Goal: Information Seeking & Learning: Learn about a topic

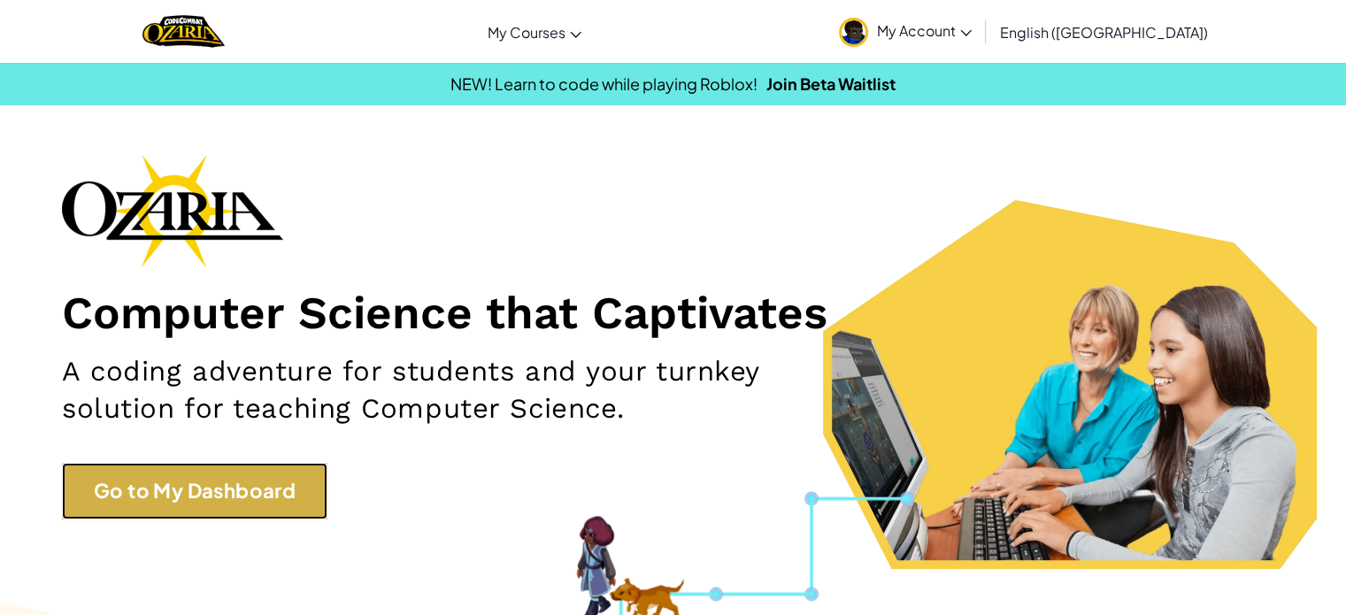
click at [170, 494] on link "Go to My Dashboard" at bounding box center [194, 491] width 265 height 56
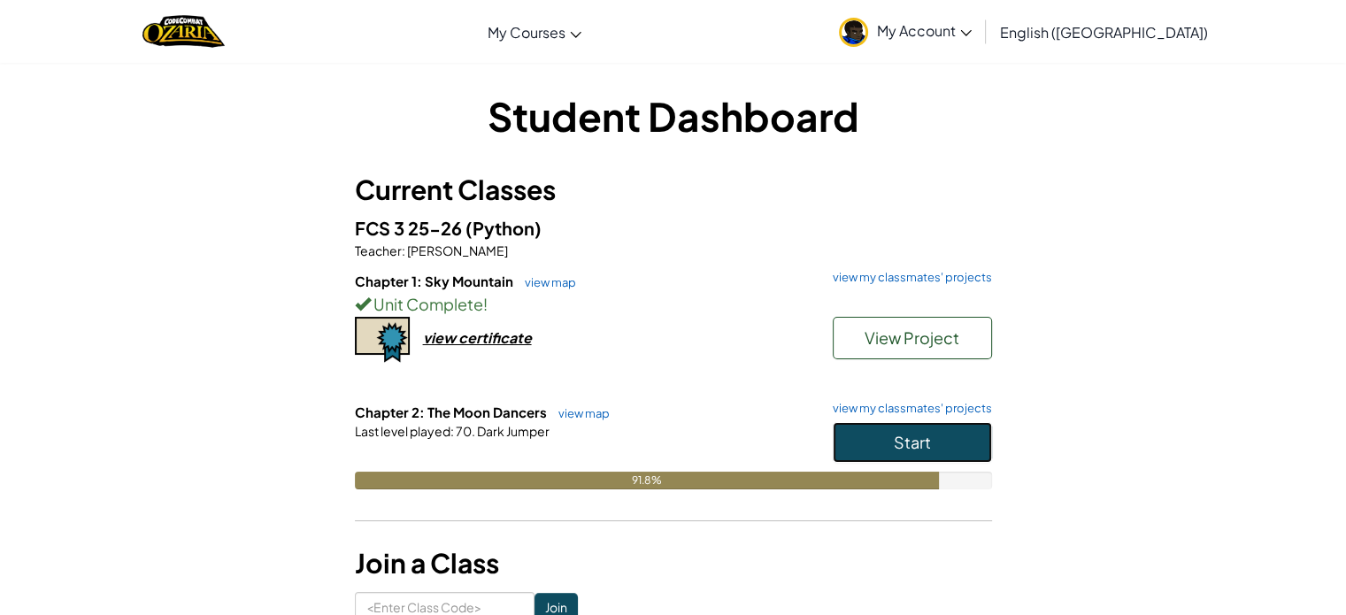
click at [879, 444] on button "Start" at bounding box center [912, 442] width 159 height 41
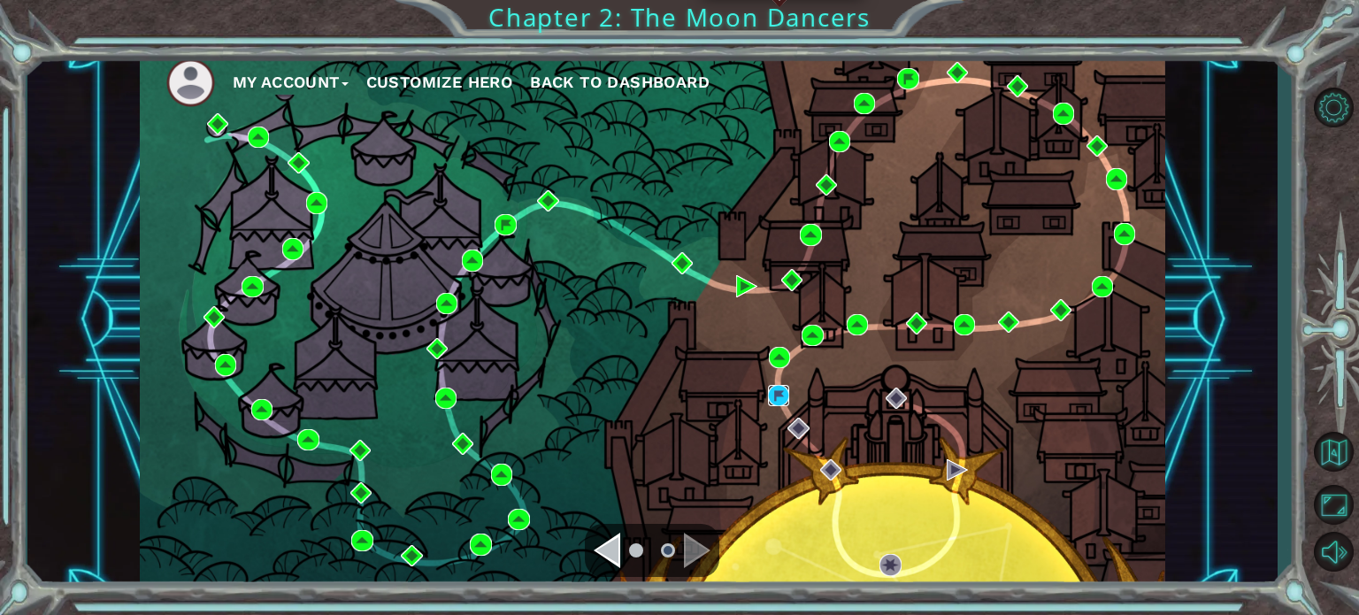
click at [788, 395] on img at bounding box center [778, 395] width 21 height 21
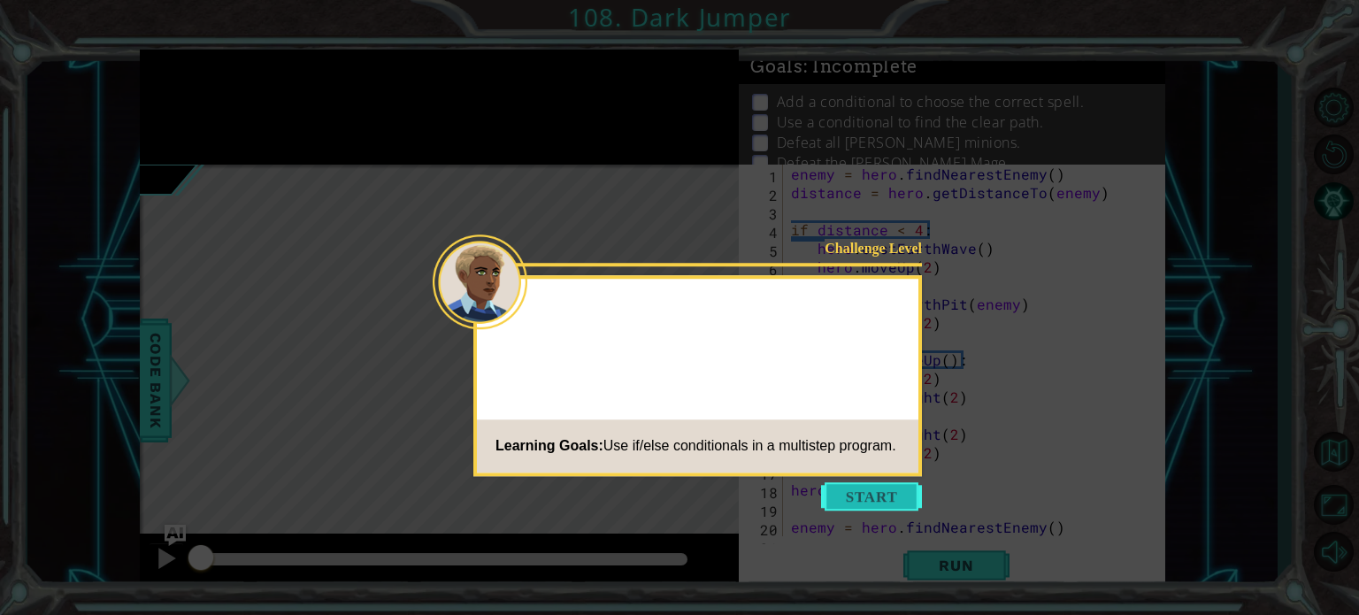
click at [872, 486] on button "Start" at bounding box center [871, 496] width 101 height 28
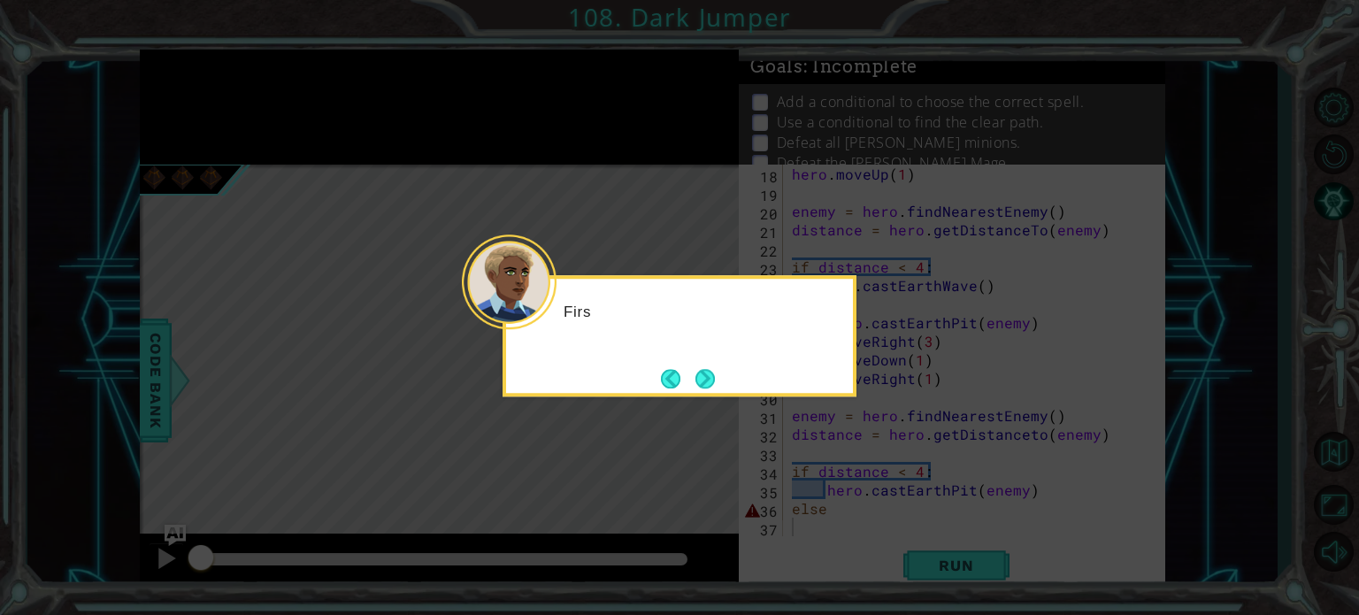
scroll to position [315, 0]
click at [699, 377] on button "Next" at bounding box center [704, 378] width 19 height 19
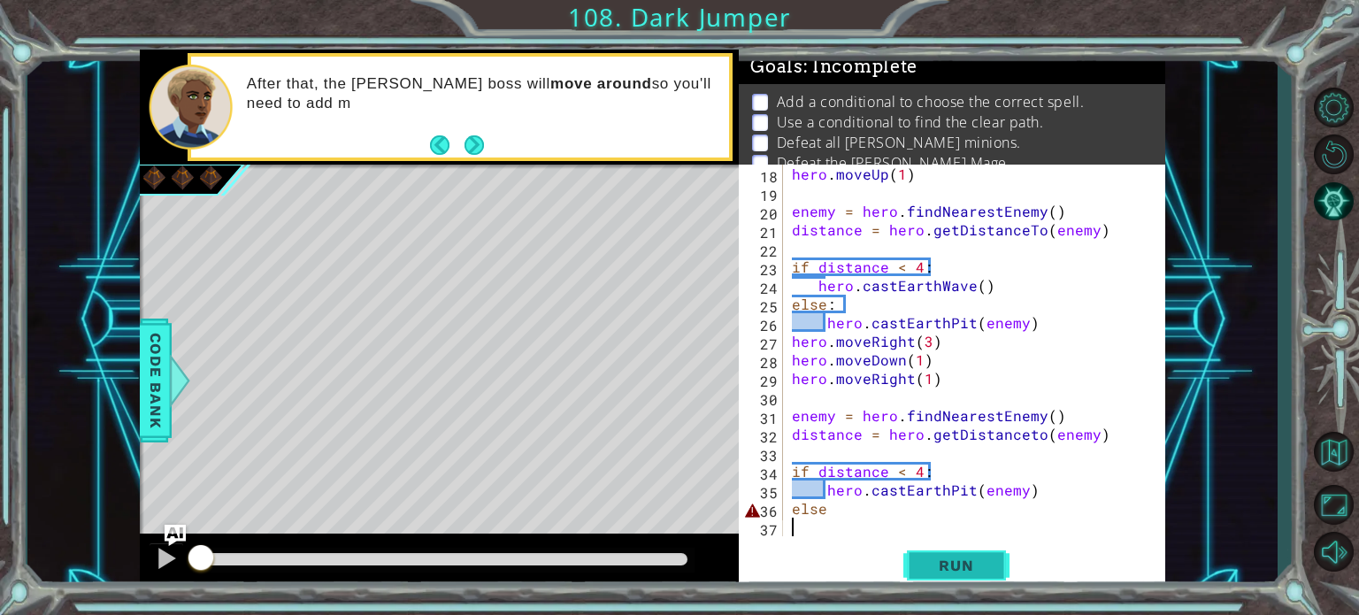
click at [948, 562] on span "Run" at bounding box center [956, 566] width 70 height 18
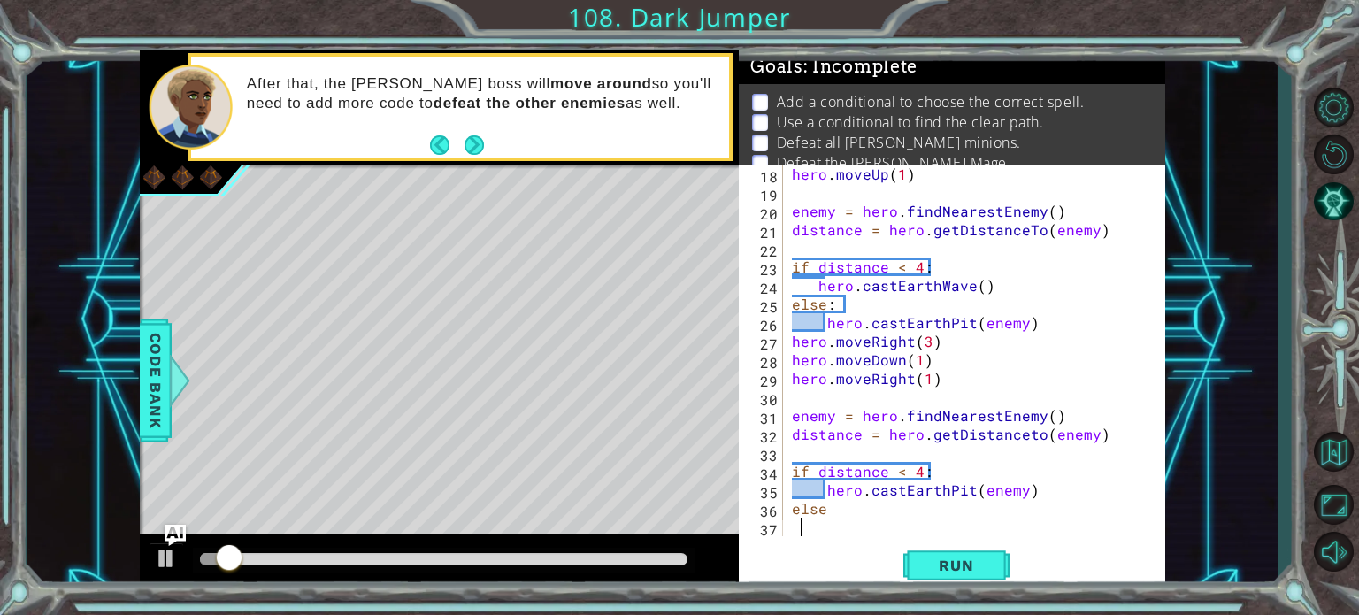
click at [843, 518] on div "hero . moveUp ( 1 ) enemy = hero . findNearestEnemy ( ) distance = hero . getDi…" at bounding box center [972, 369] width 368 height 409
click at [829, 517] on div "hero . moveUp ( 1 ) enemy = hero . findNearestEnemy ( ) distance = hero . getDi…" at bounding box center [972, 369] width 368 height 409
type textarea "else:"
click at [851, 556] on div "Run" at bounding box center [956, 565] width 426 height 42
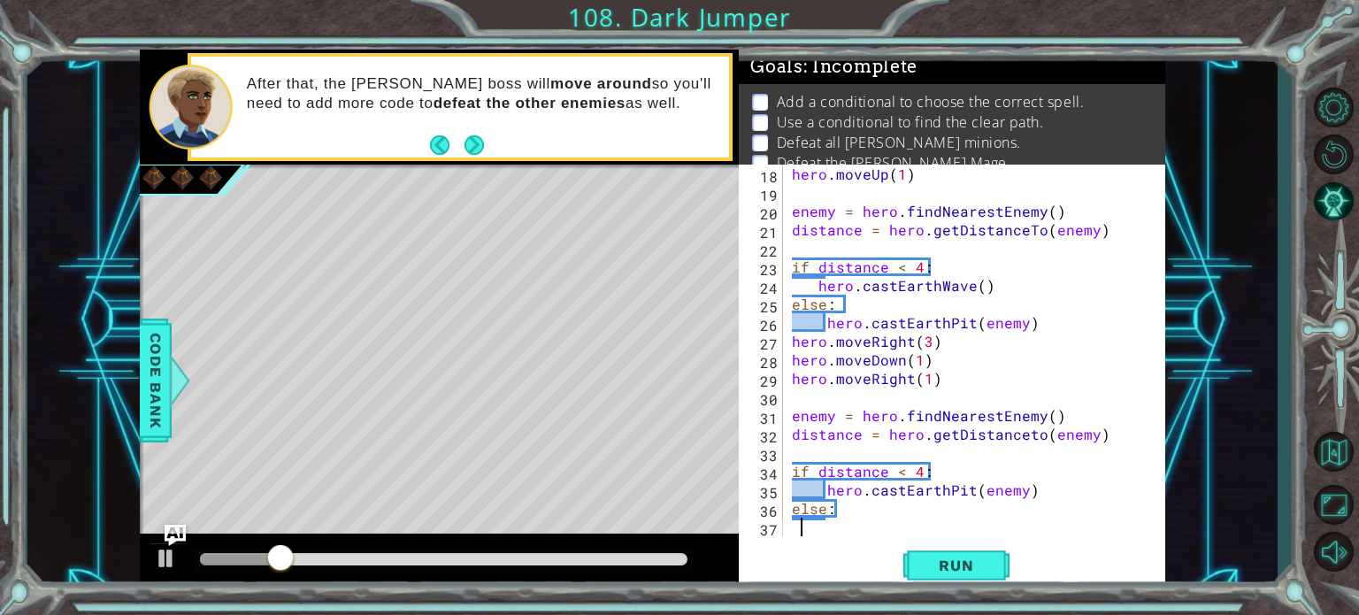
click at [833, 531] on div "hero . moveUp ( 1 ) enemy = hero . findNearestEnemy ( ) distance = hero . getDi…" at bounding box center [972, 369] width 368 height 409
click at [982, 491] on div "hero . moveUp ( 1 ) enemy = hero . findNearestEnemy ( ) distance = hero . getDi…" at bounding box center [972, 369] width 368 height 409
click at [968, 491] on div "hero . moveUp ( 1 ) enemy = hero . findNearestEnemy ( ) distance = hero . getDi…" at bounding box center [972, 369] width 368 height 409
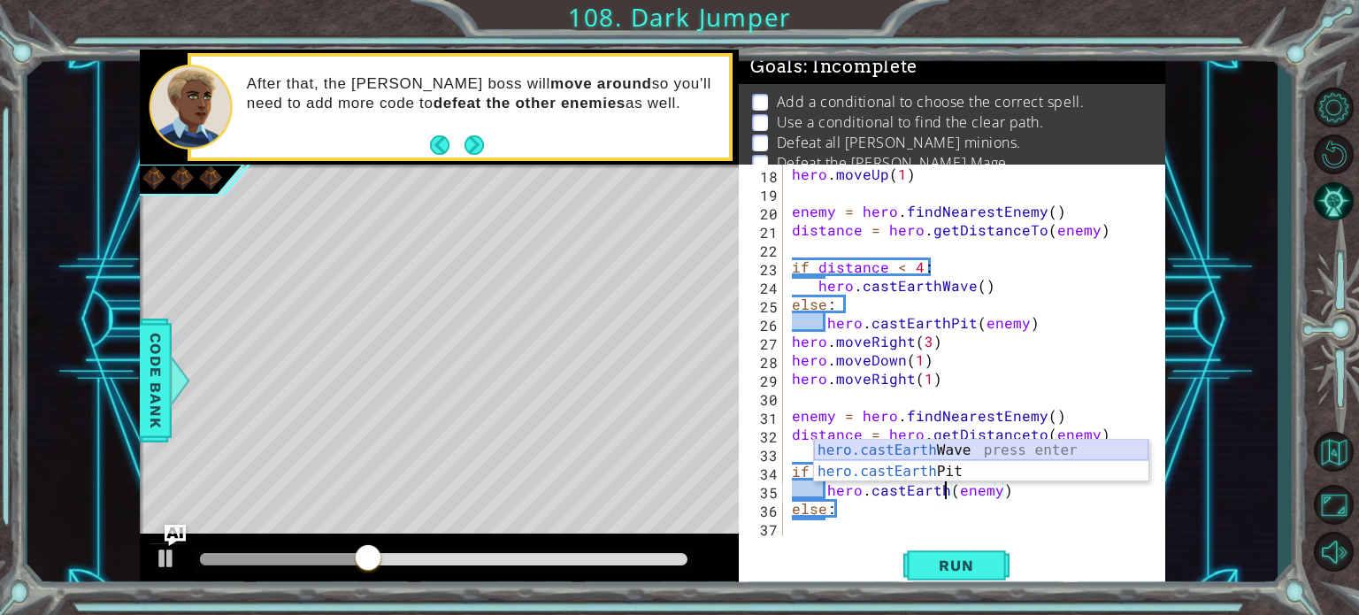
click at [942, 444] on div "hero.castEarth Wave press enter hero.castEarth Pit press enter" at bounding box center [981, 482] width 334 height 85
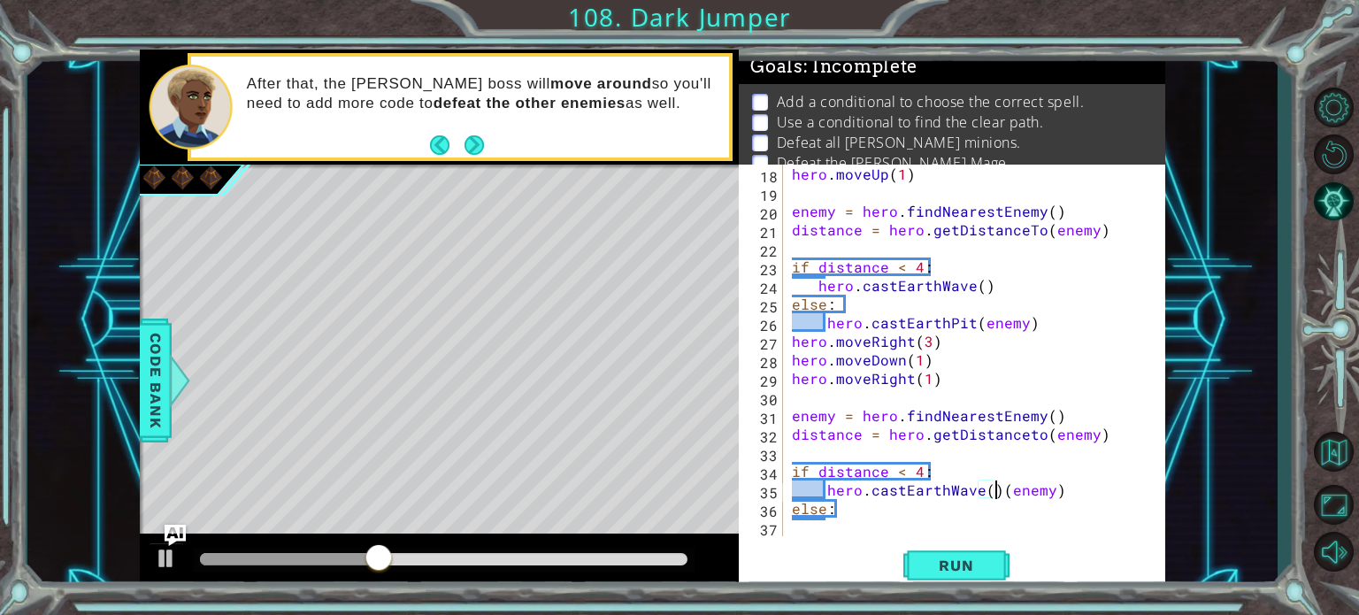
click at [1047, 496] on div "hero . moveUp ( 1 ) enemy = hero . findNearestEnemy ( ) distance = hero . getDi…" at bounding box center [972, 369] width 368 height 409
click at [851, 515] on div "hero . moveUp ( 1 ) enemy = hero . findNearestEnemy ( ) distance = hero . getDi…" at bounding box center [972, 369] width 368 height 409
type textarea "else:"
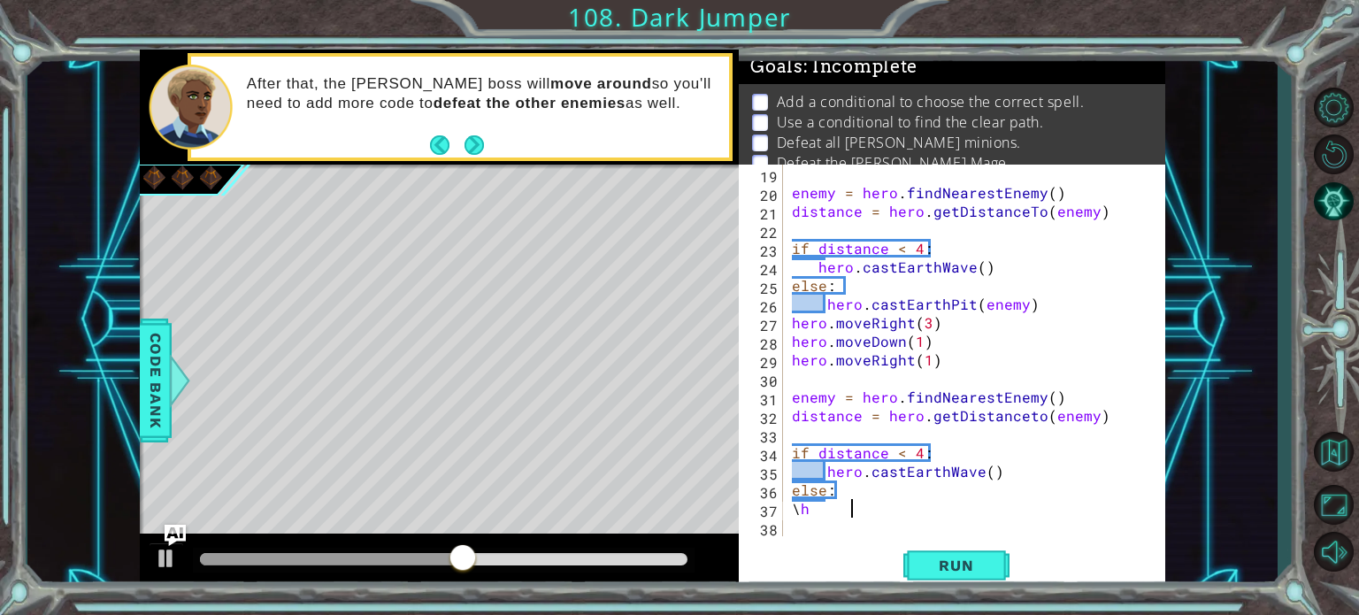
type textarea "\"
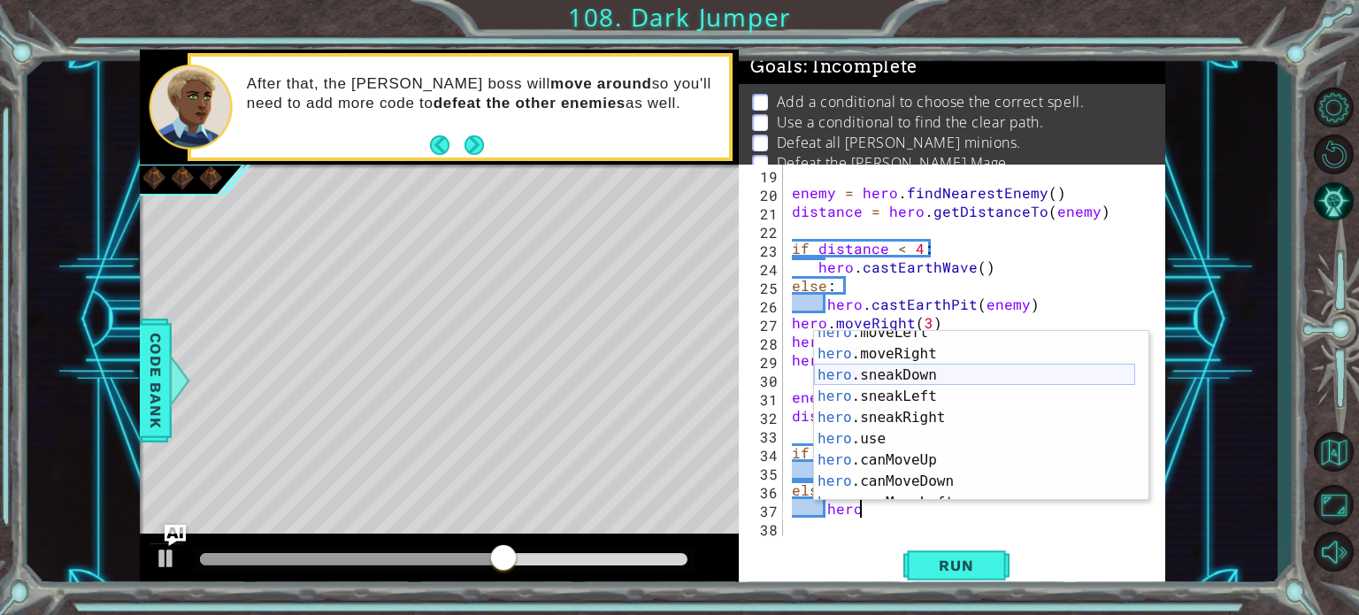
scroll to position [297, 0]
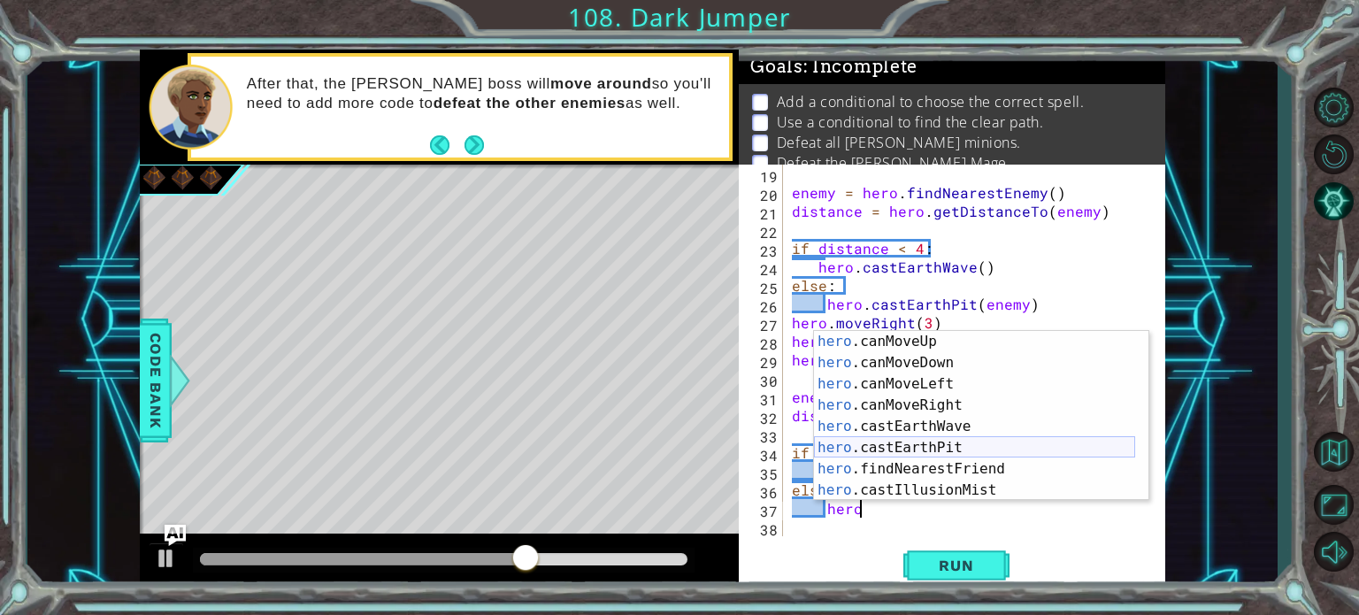
click at [931, 452] on div "hero .canMoveUp press enter hero .canMoveDown press enter hero .canMoveLeft pre…" at bounding box center [974, 437] width 321 height 212
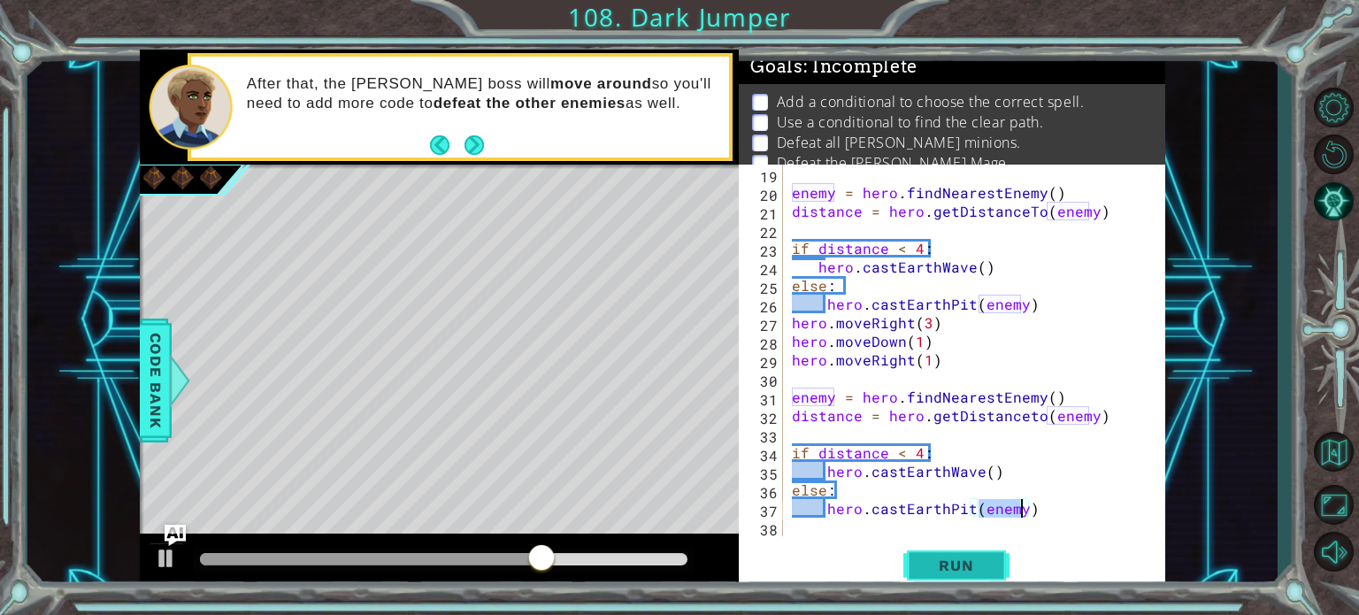
click at [985, 553] on button "Run" at bounding box center [956, 565] width 106 height 42
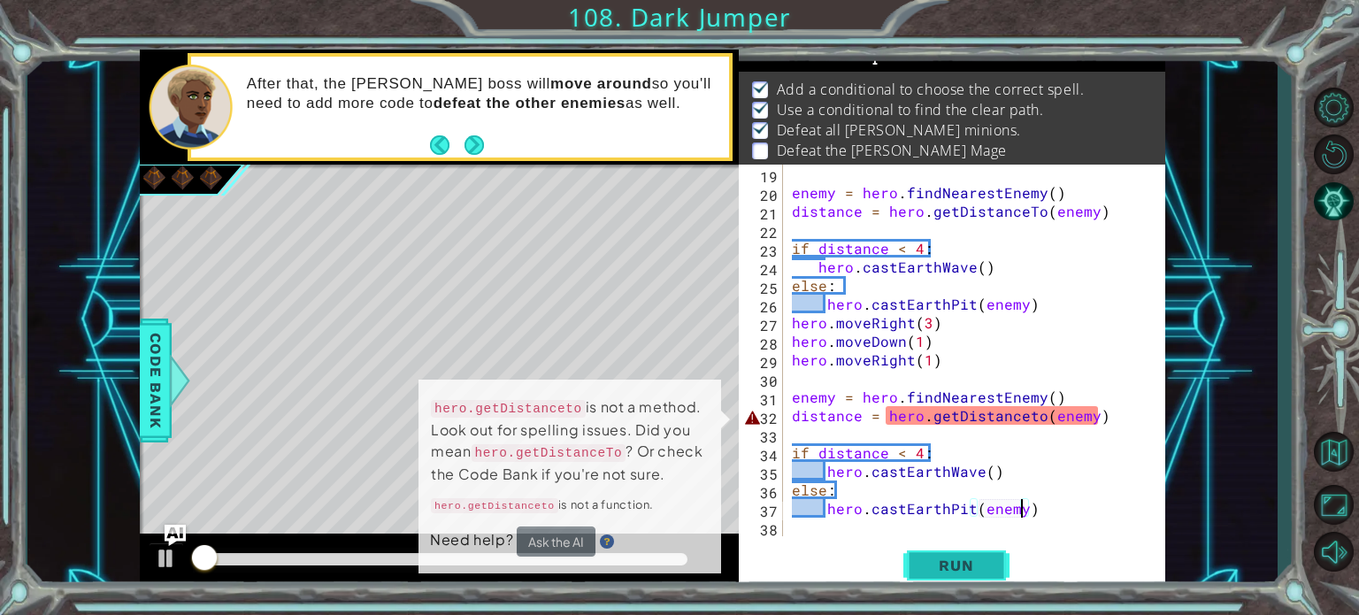
scroll to position [20, 0]
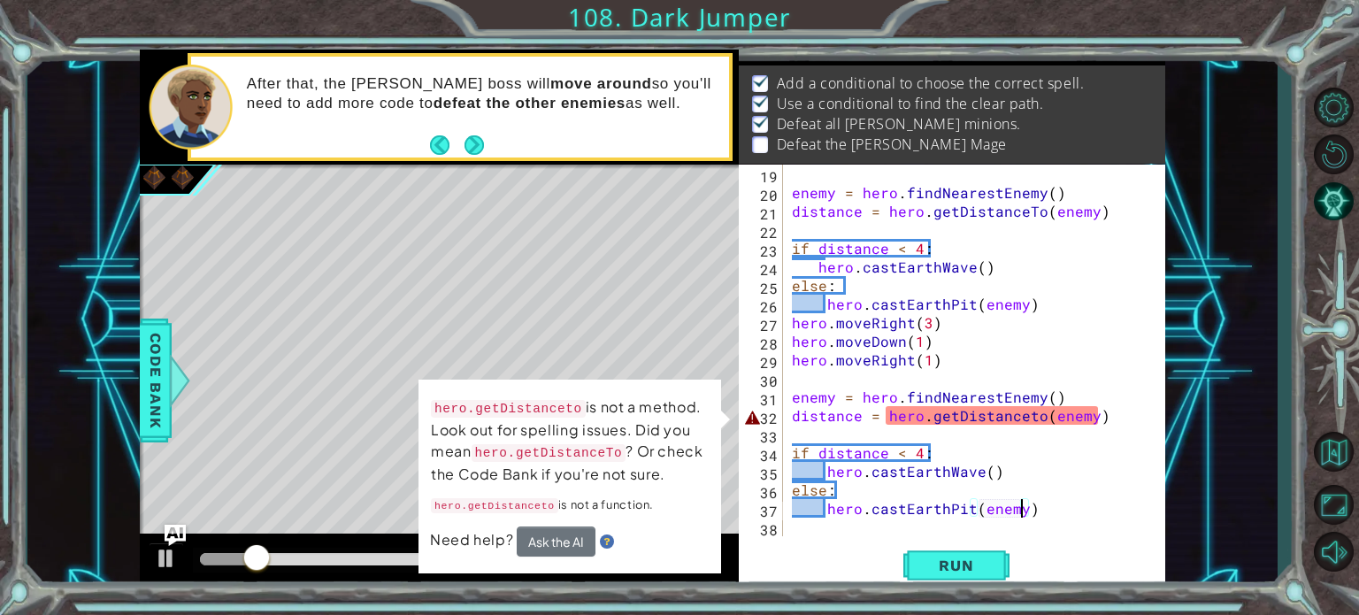
click at [1021, 420] on div "enemy = hero . findNearestEnemy ( ) distance = hero . getDistanceTo ( enemy ) i…" at bounding box center [972, 369] width 368 height 409
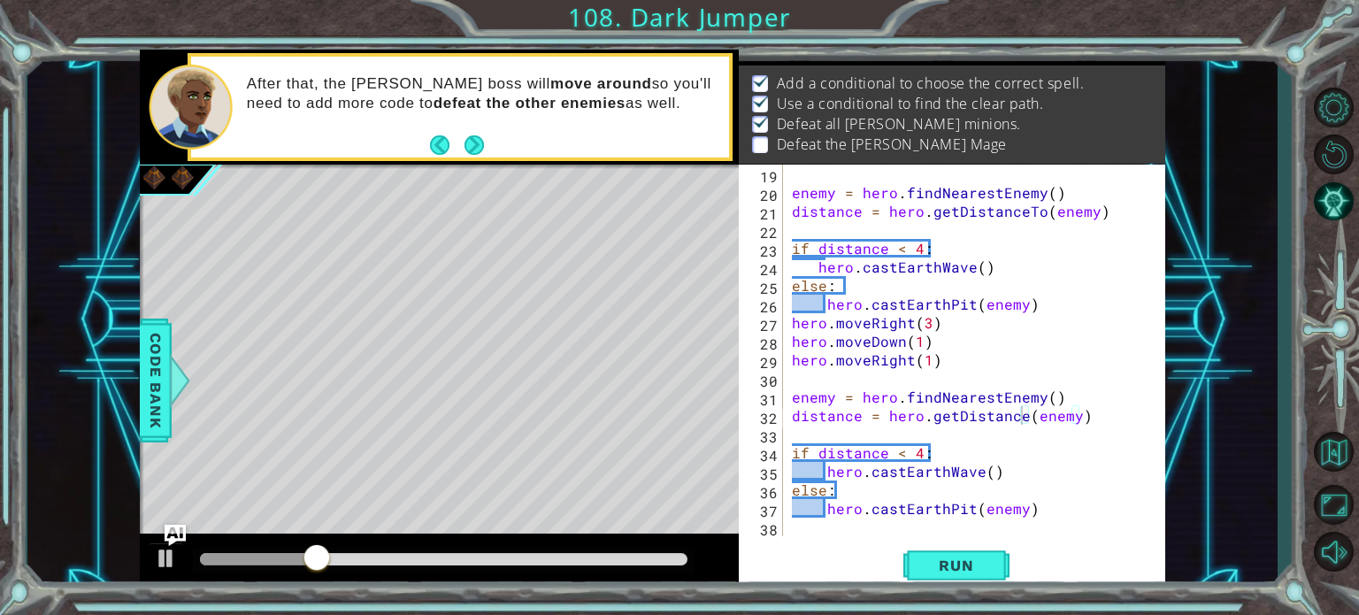
click at [967, 543] on div "distance = hero.getDistance(enemy) 19 20 21 22 23 24 25 26 27 28 29 30 31 32 33…" at bounding box center [952, 378] width 426 height 426
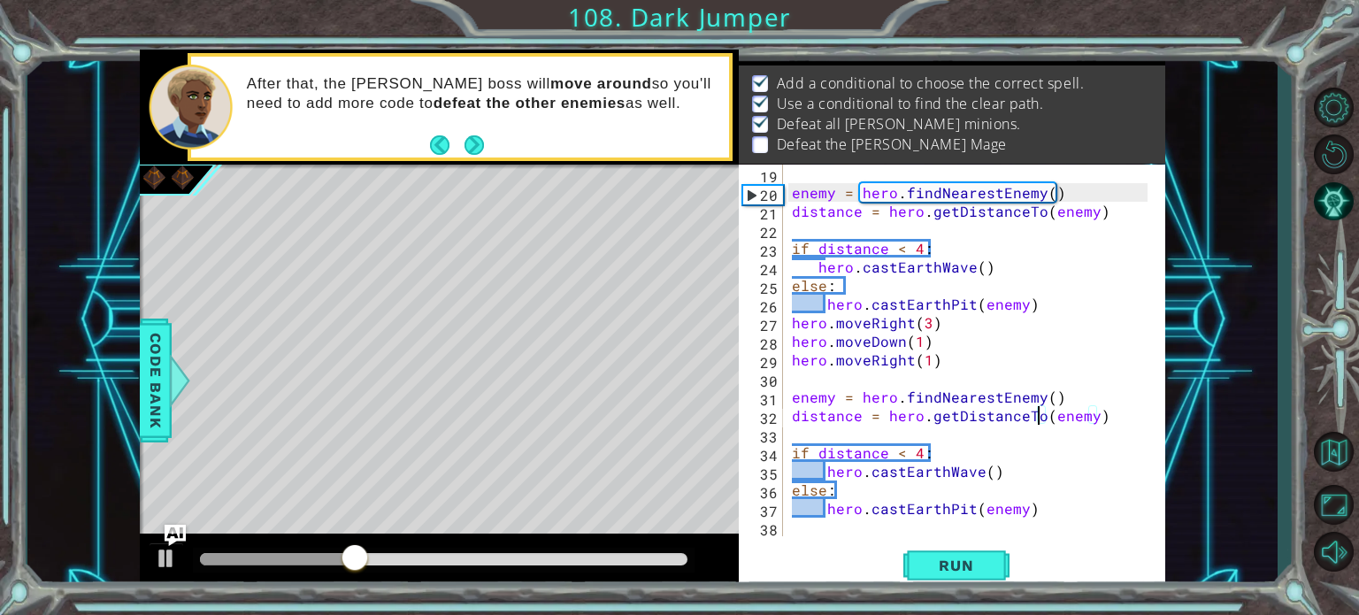
scroll to position [0, 14]
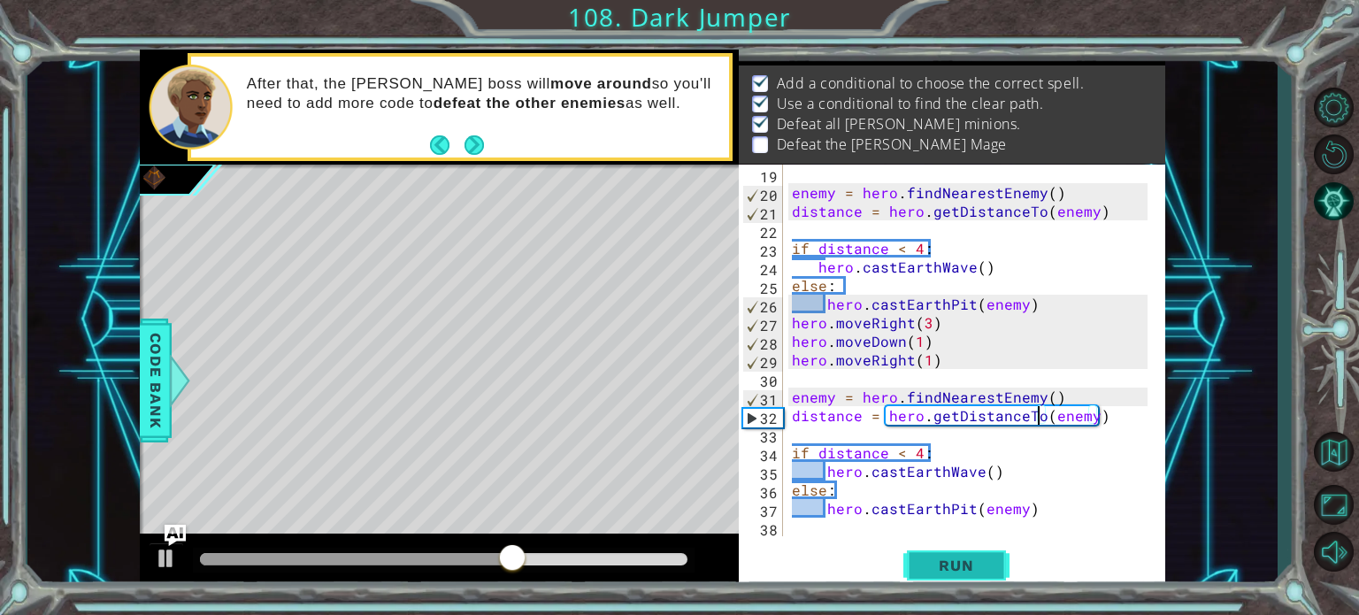
click at [971, 551] on button "Run" at bounding box center [956, 565] width 106 height 42
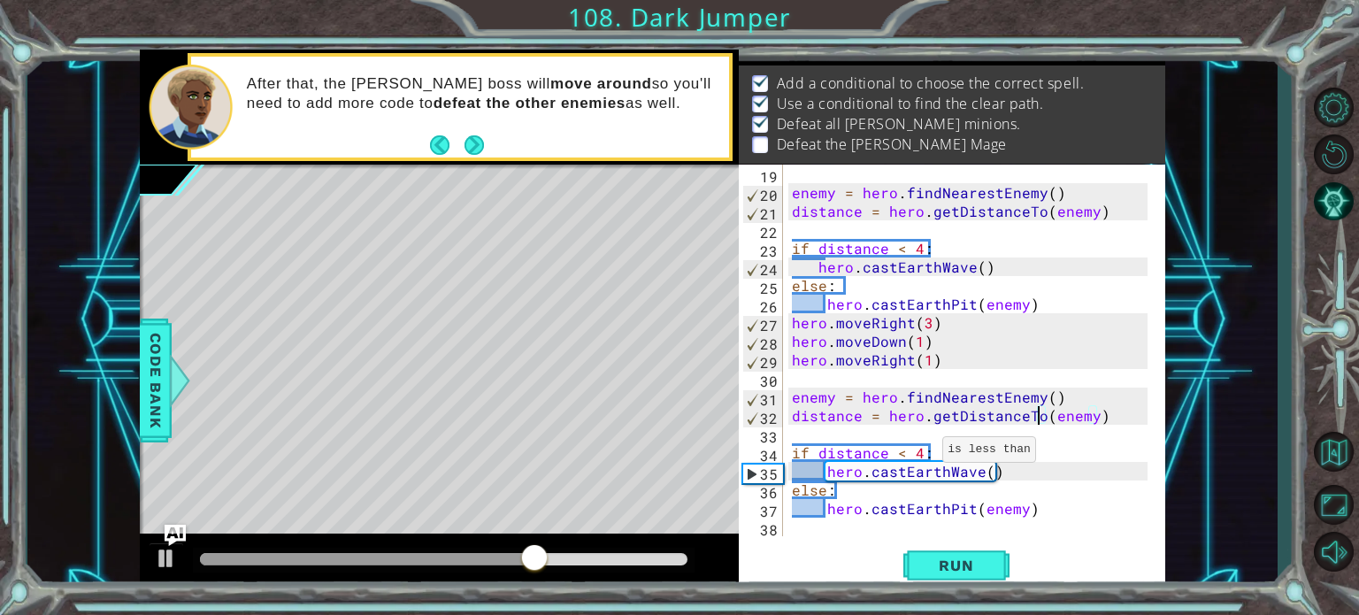
click at [921, 455] on div "enemy = hero . findNearestEnemy ( ) distance = hero . getDistanceTo ( enemy ) i…" at bounding box center [972, 369] width 368 height 409
type textarea "if distance < 3:"
click at [970, 560] on span "Run" at bounding box center [956, 566] width 70 height 18
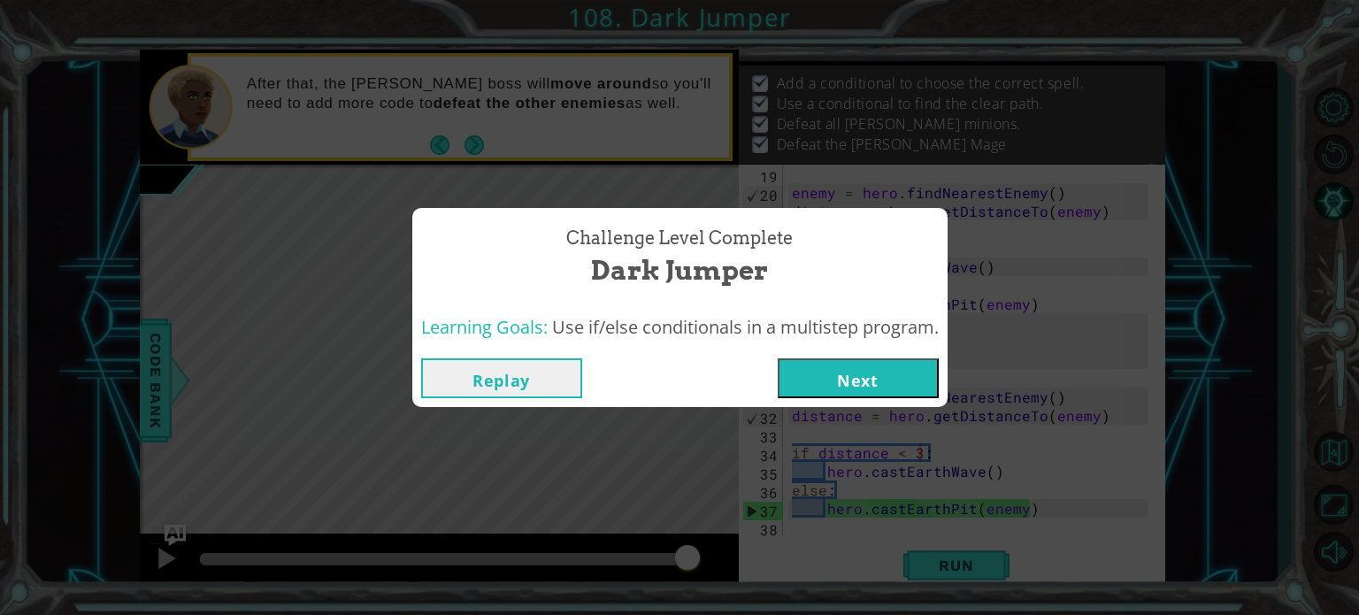
click at [814, 374] on button "Next" at bounding box center [858, 378] width 161 height 40
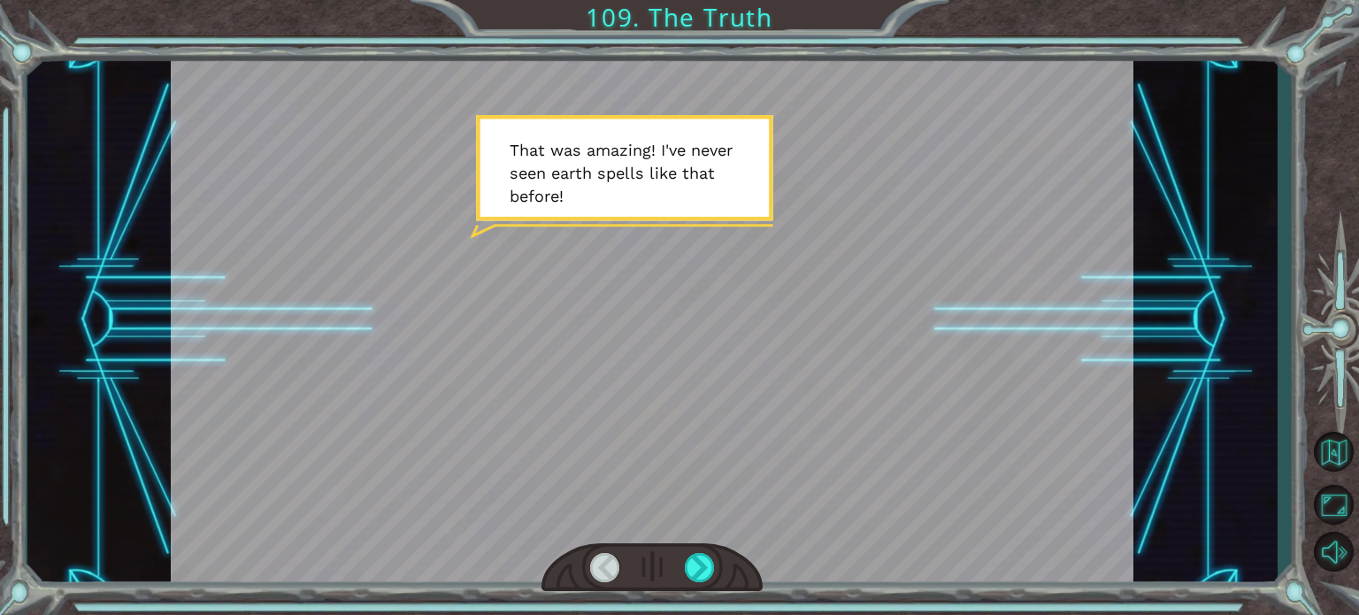
click at [683, 558] on div at bounding box center [651, 567] width 221 height 49
click at [691, 555] on div at bounding box center [700, 567] width 30 height 29
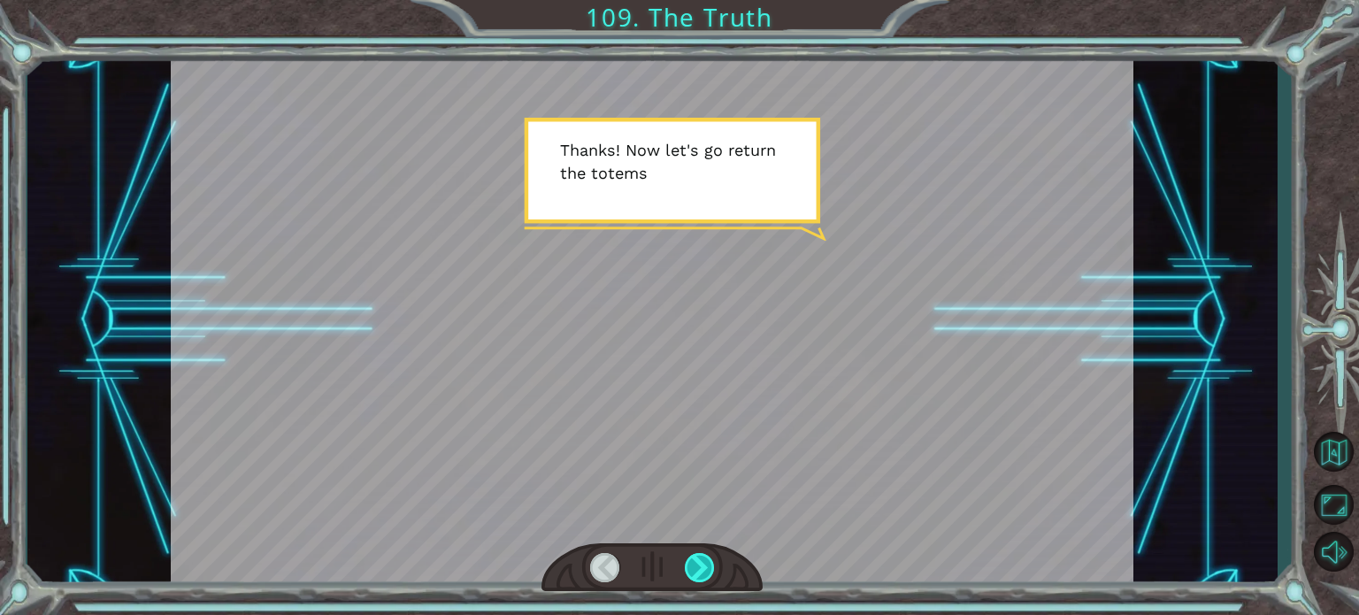
click at [691, 555] on div at bounding box center [700, 567] width 30 height 29
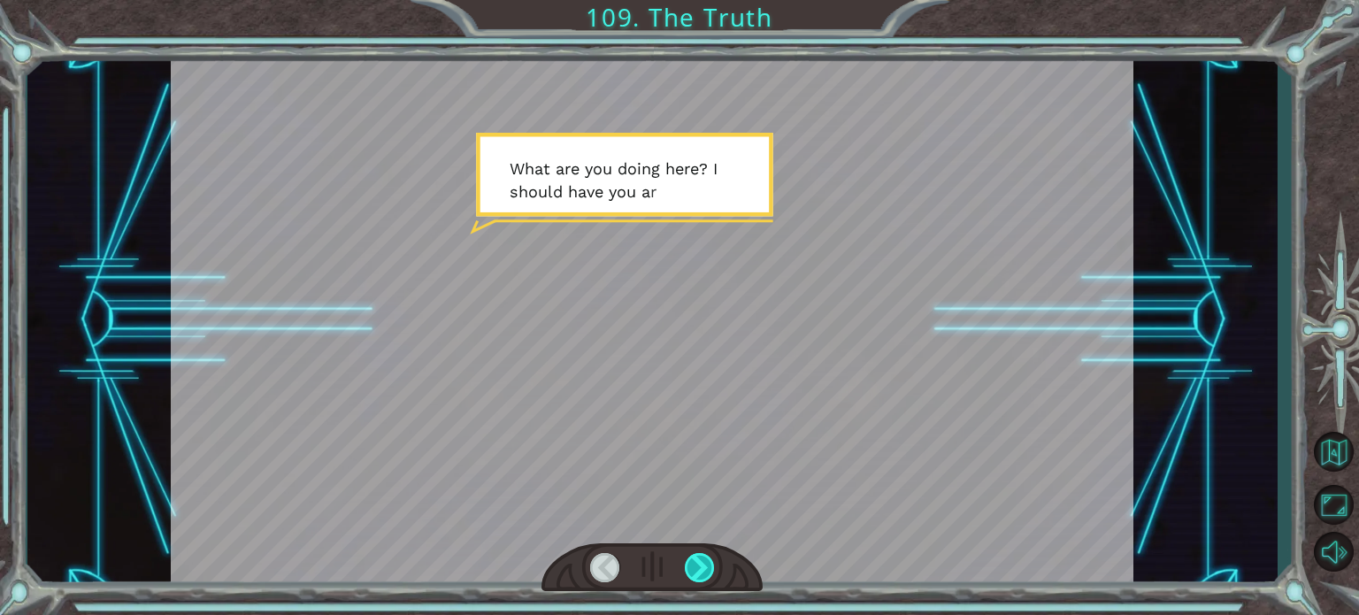
click at [691, 555] on div at bounding box center [700, 567] width 30 height 29
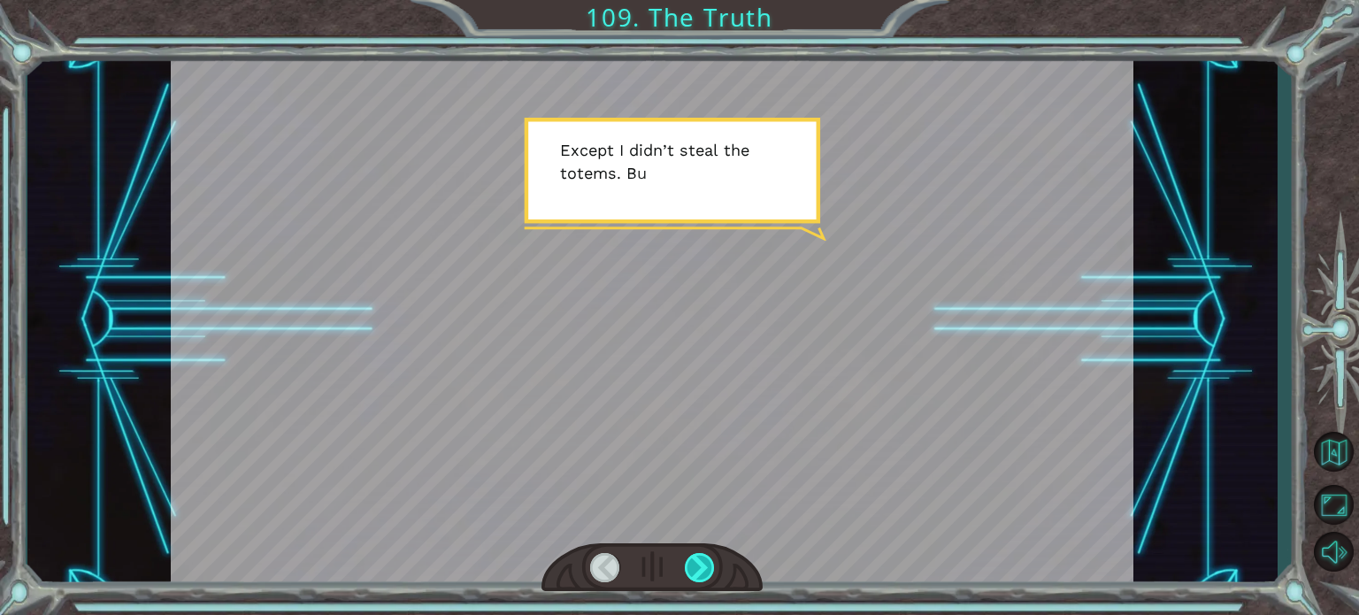
click at [691, 555] on div at bounding box center [700, 567] width 30 height 29
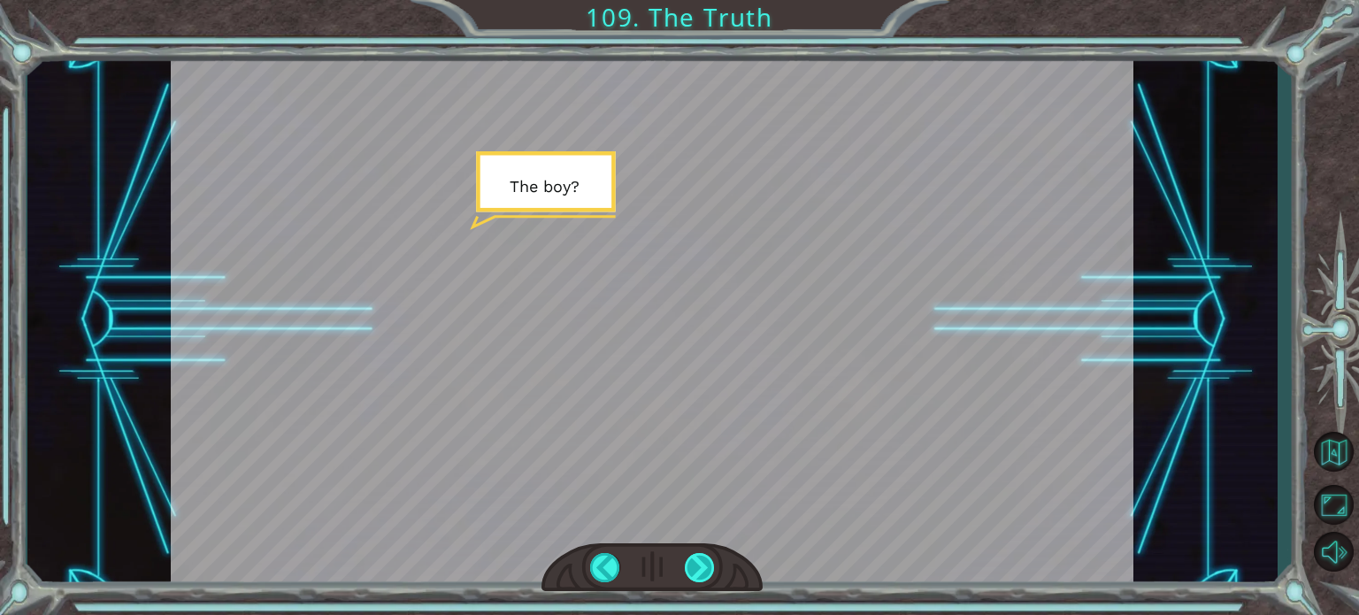
click at [685, 557] on div at bounding box center [700, 567] width 30 height 29
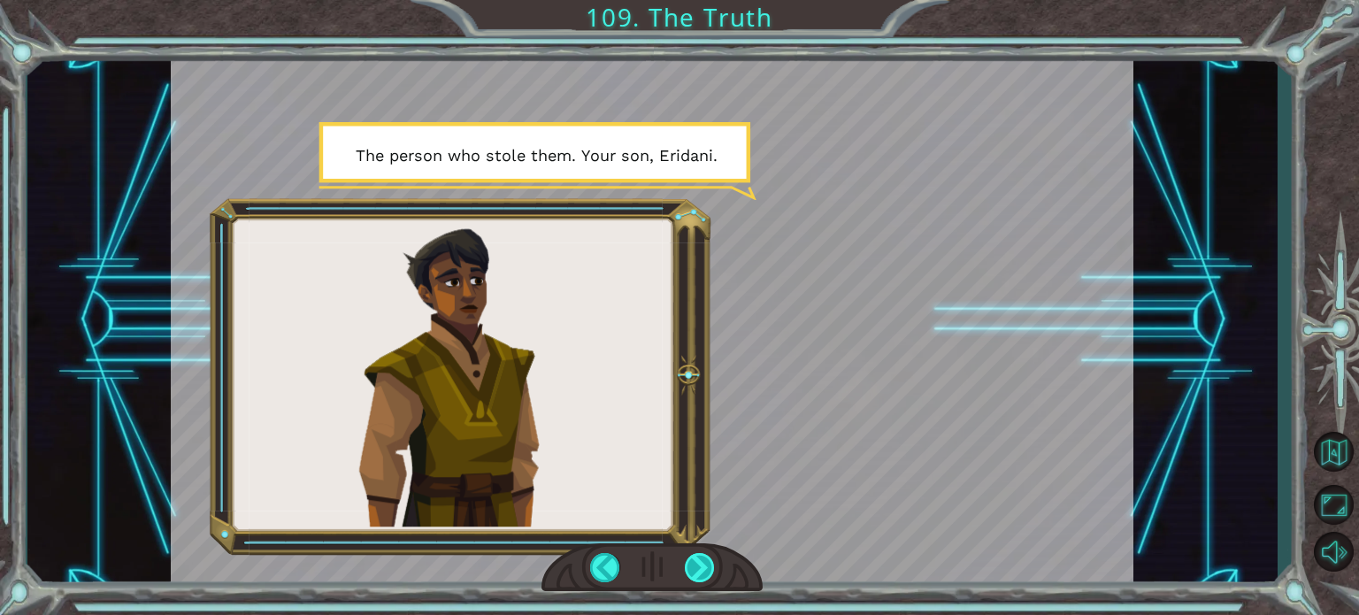
click at [685, 557] on div at bounding box center [700, 567] width 30 height 29
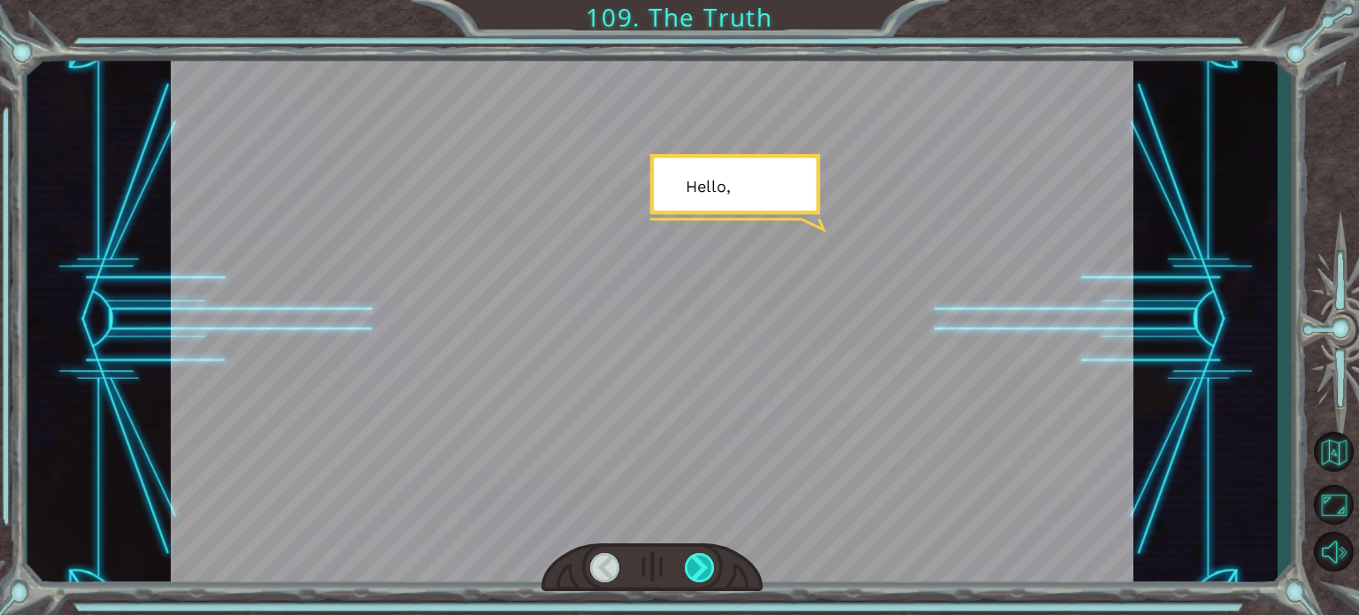
click at [685, 557] on div at bounding box center [700, 567] width 30 height 29
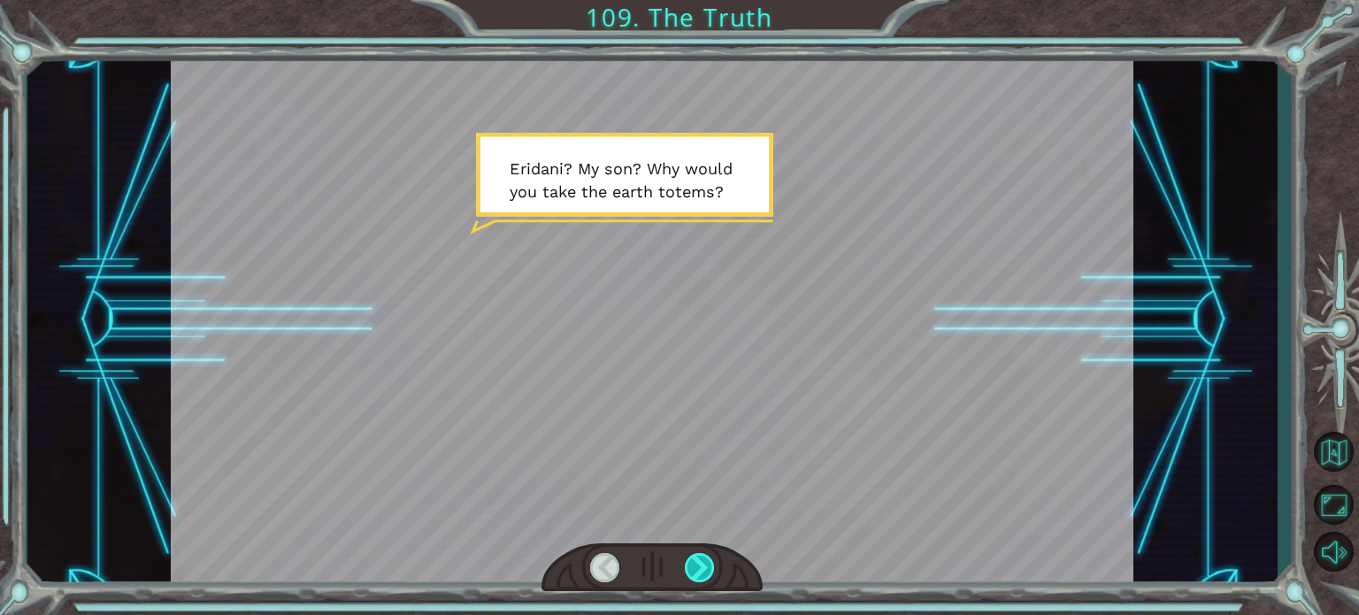
click at [685, 557] on div at bounding box center [700, 567] width 30 height 29
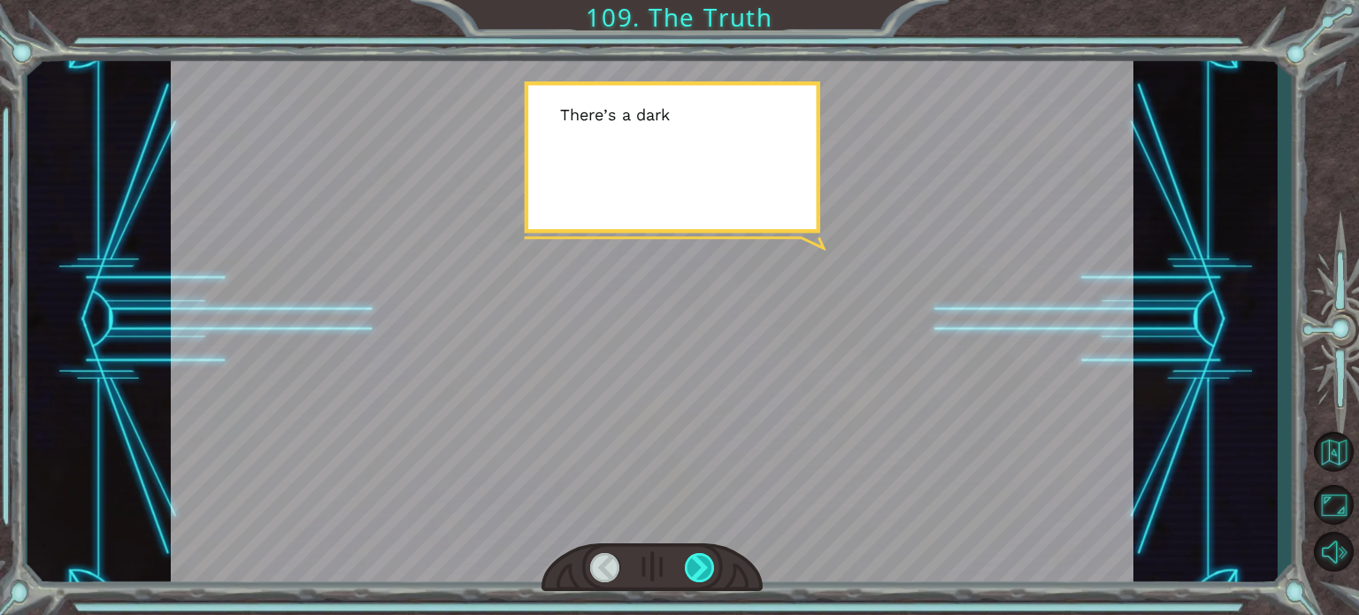
click at [685, 557] on div at bounding box center [700, 567] width 30 height 29
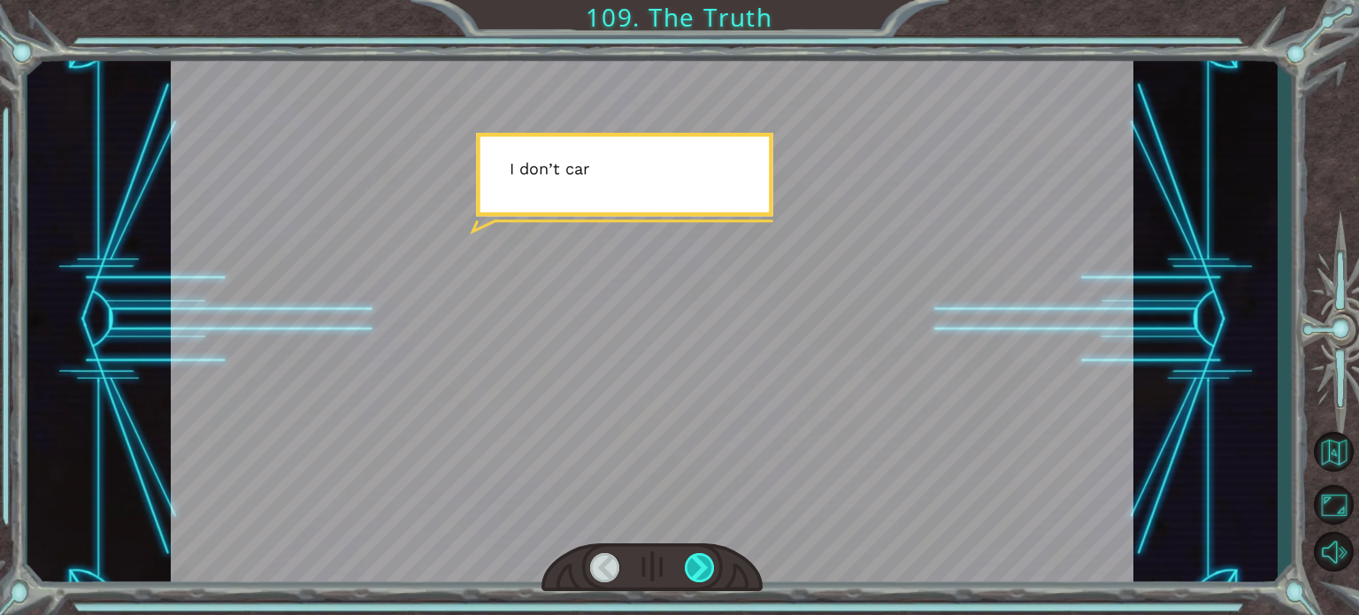
click at [685, 557] on div at bounding box center [700, 567] width 30 height 29
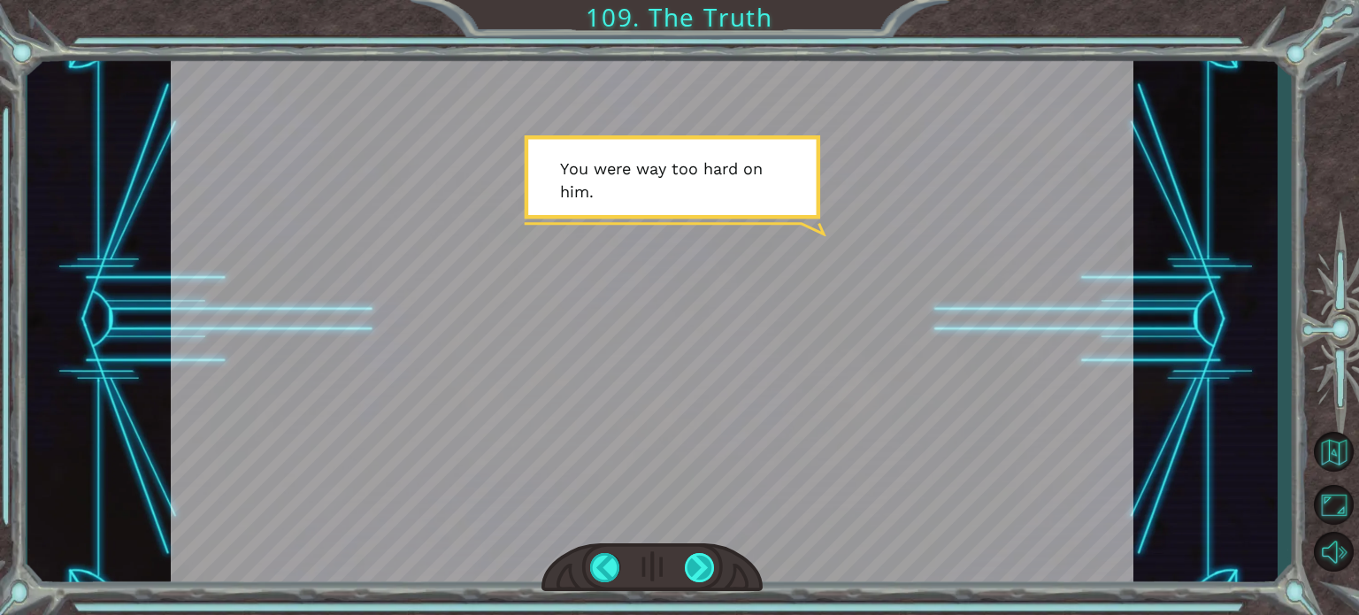
click at [685, 557] on div at bounding box center [700, 567] width 30 height 29
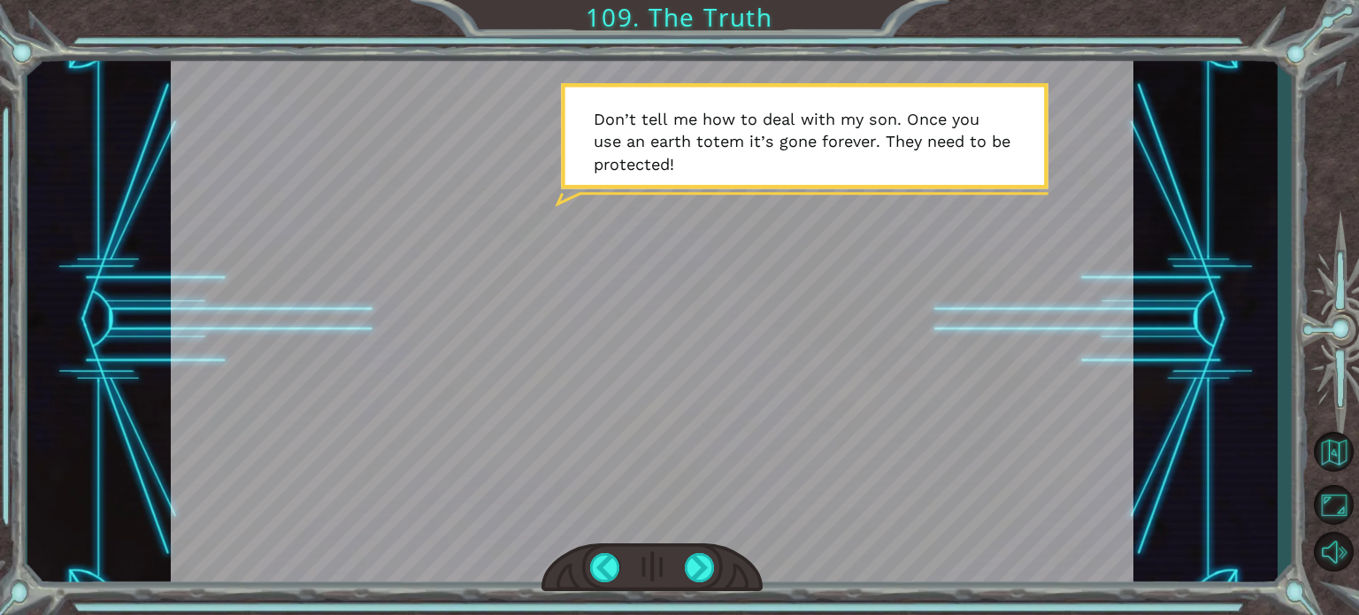
click at [813, 485] on div at bounding box center [652, 320] width 963 height 541
click at [702, 568] on div at bounding box center [700, 567] width 30 height 29
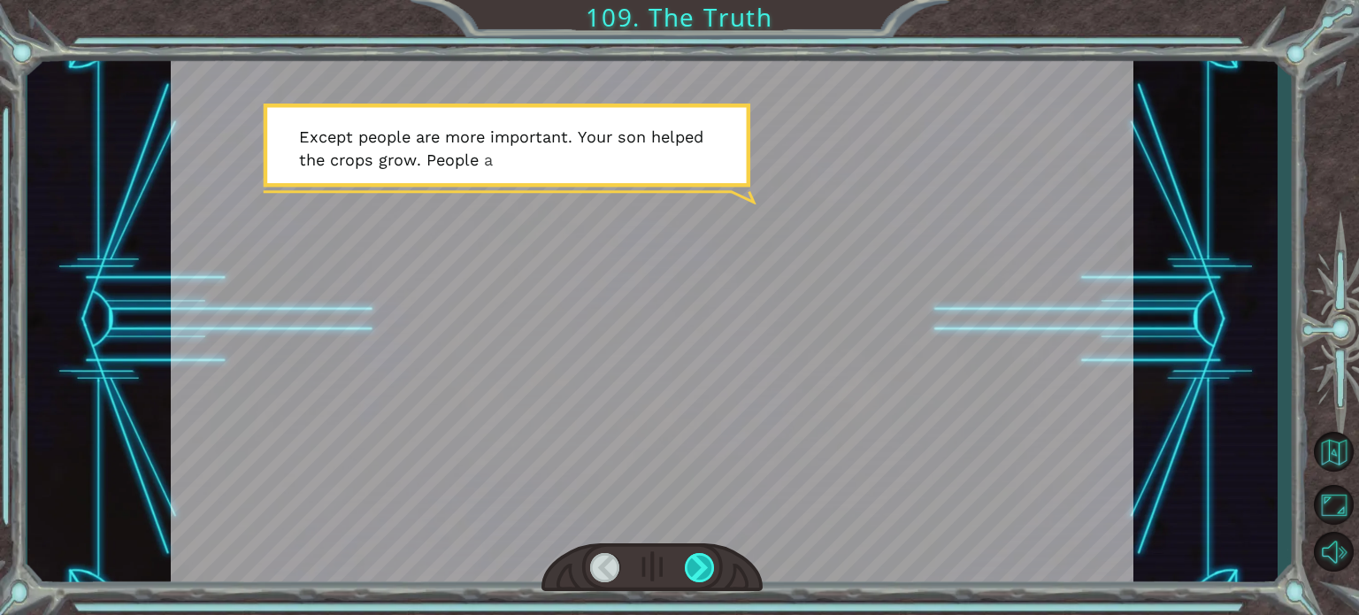
click at [701, 572] on div at bounding box center [700, 567] width 30 height 29
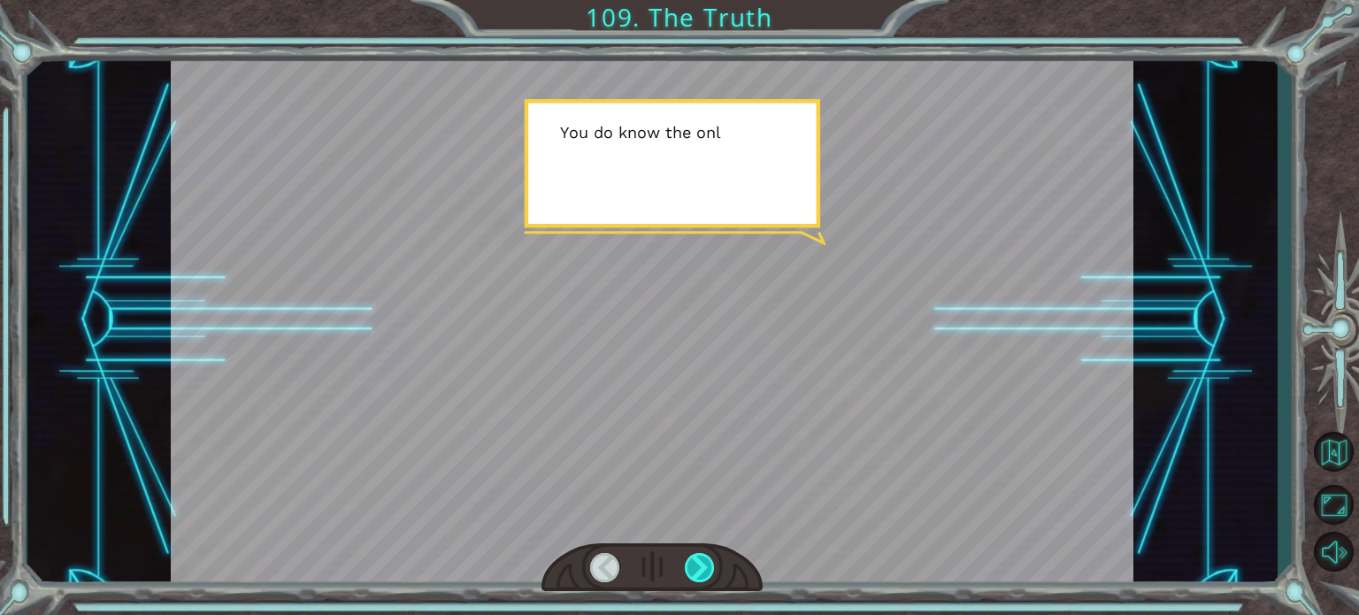
click at [701, 572] on div at bounding box center [700, 567] width 30 height 29
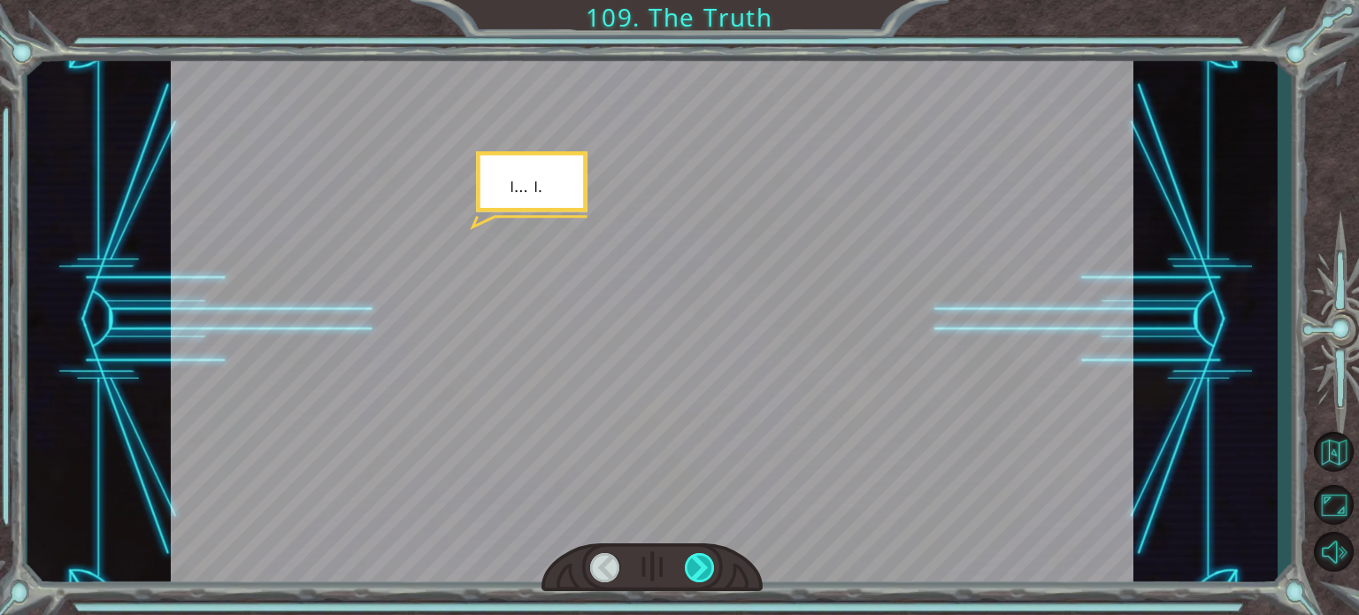
click at [701, 572] on div at bounding box center [700, 567] width 30 height 29
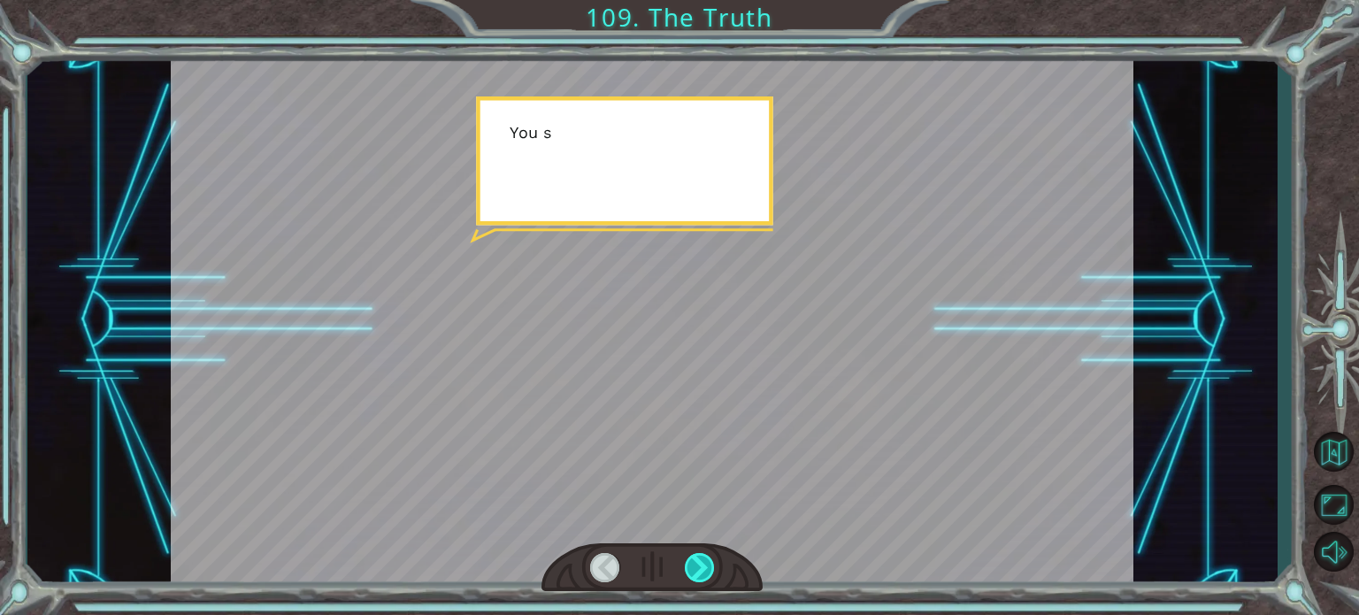
click at [701, 572] on div at bounding box center [700, 567] width 30 height 29
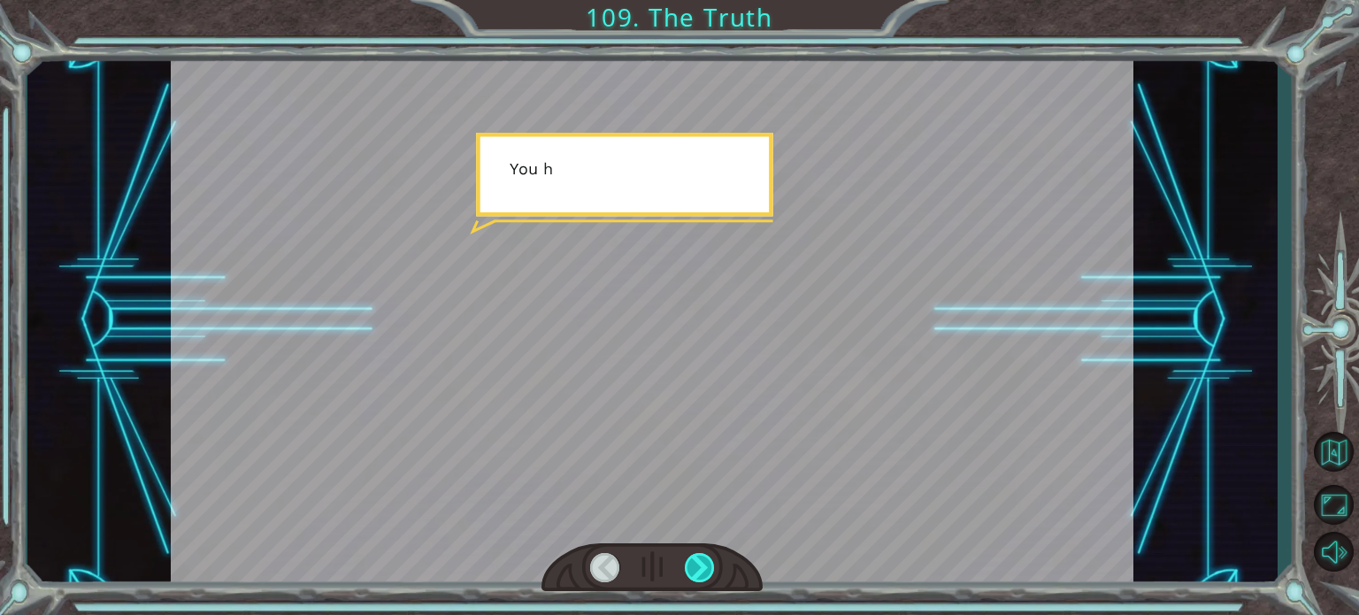
click at [701, 572] on div at bounding box center [700, 567] width 30 height 29
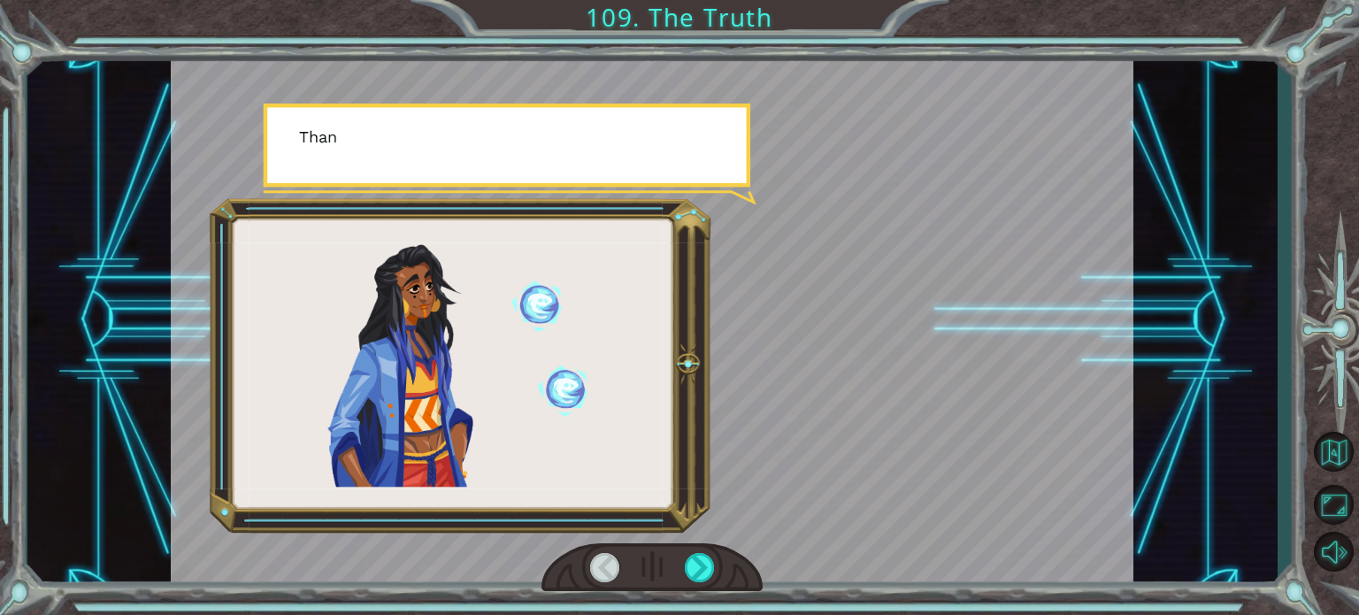
click at [682, 525] on div at bounding box center [652, 320] width 963 height 541
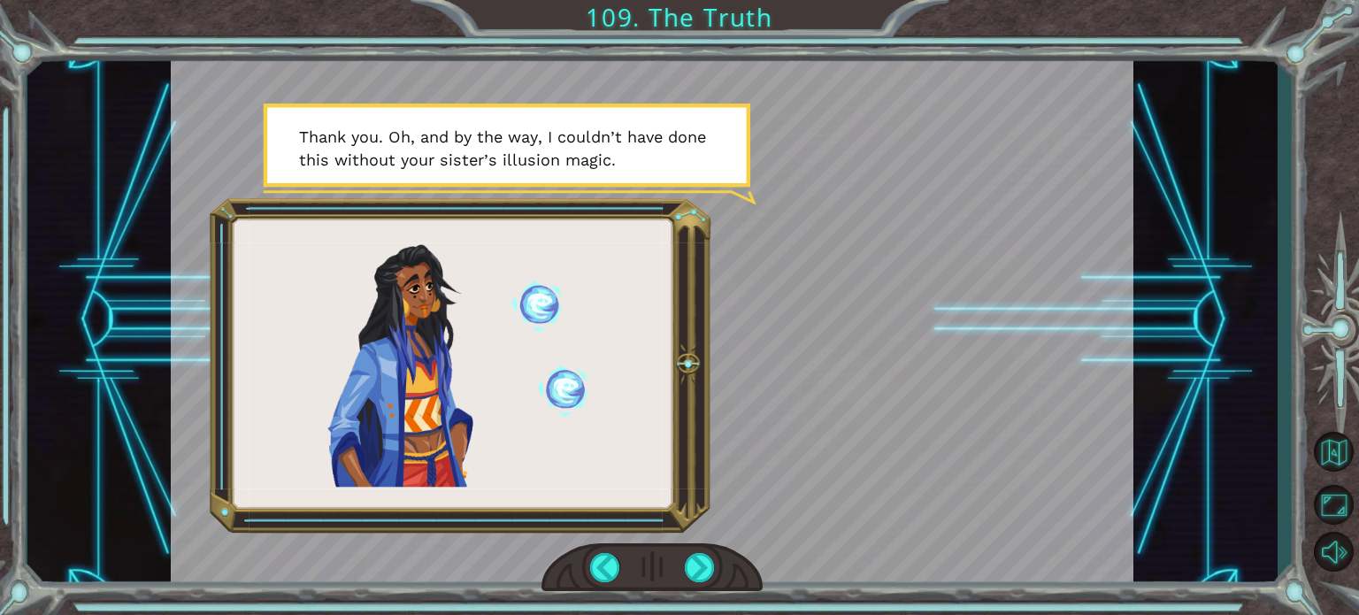
click at [1343, 158] on div at bounding box center [1333, 330] width 51 height 492
click at [716, 565] on div at bounding box center [651, 567] width 221 height 49
click at [704, 556] on div at bounding box center [700, 567] width 30 height 29
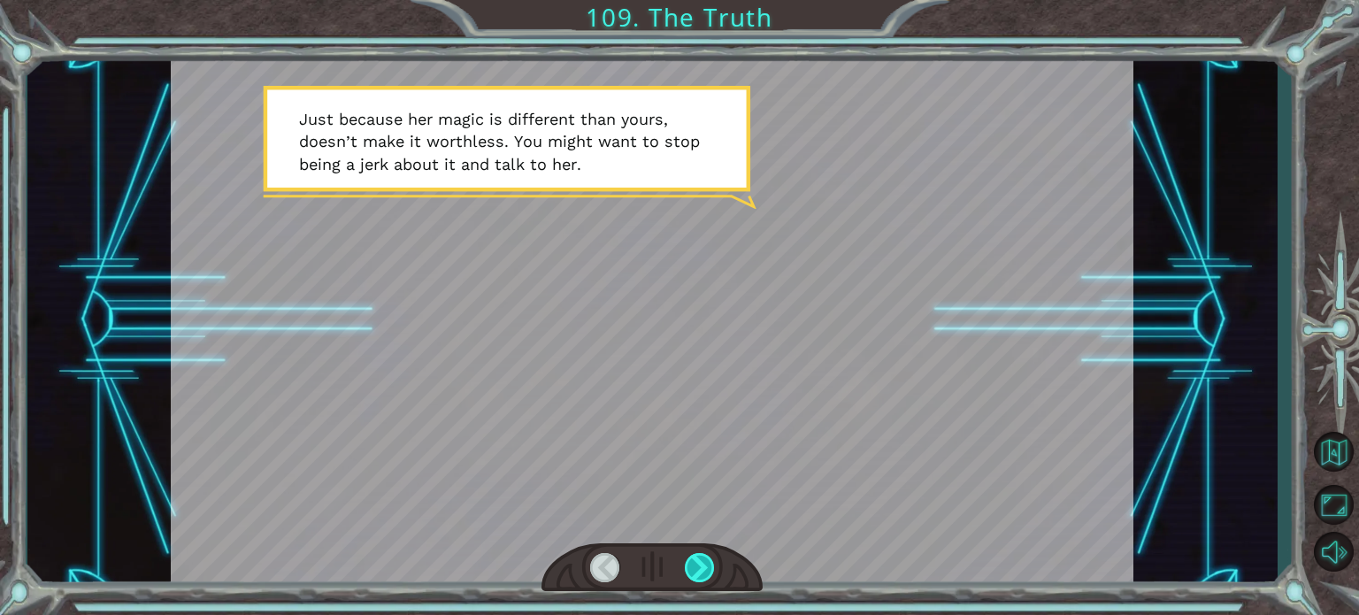
click at [704, 555] on div at bounding box center [700, 567] width 30 height 29
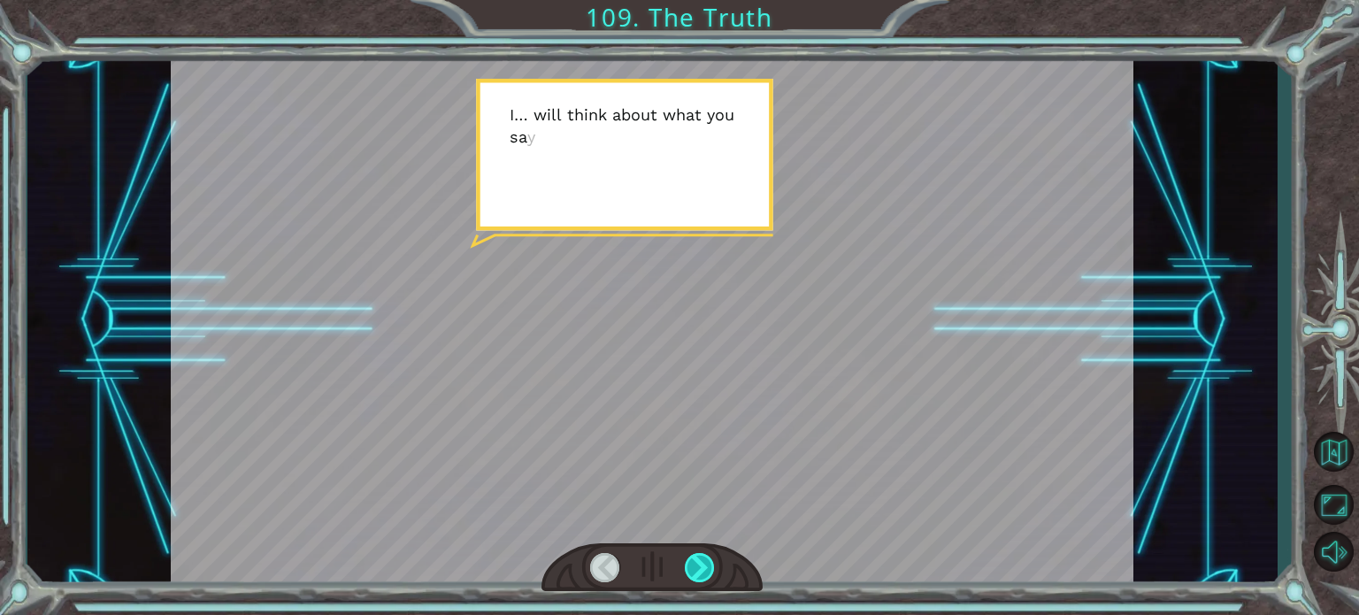
click at [704, 555] on div at bounding box center [700, 567] width 30 height 29
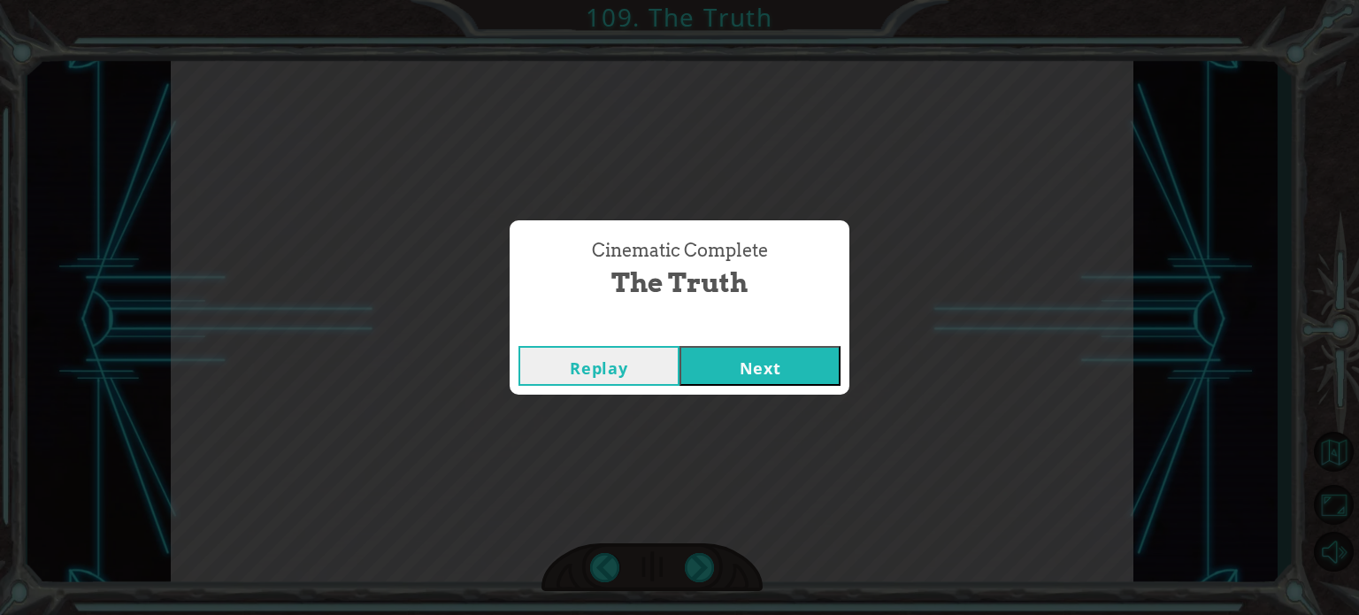
click at [729, 367] on button "Next" at bounding box center [760, 366] width 161 height 40
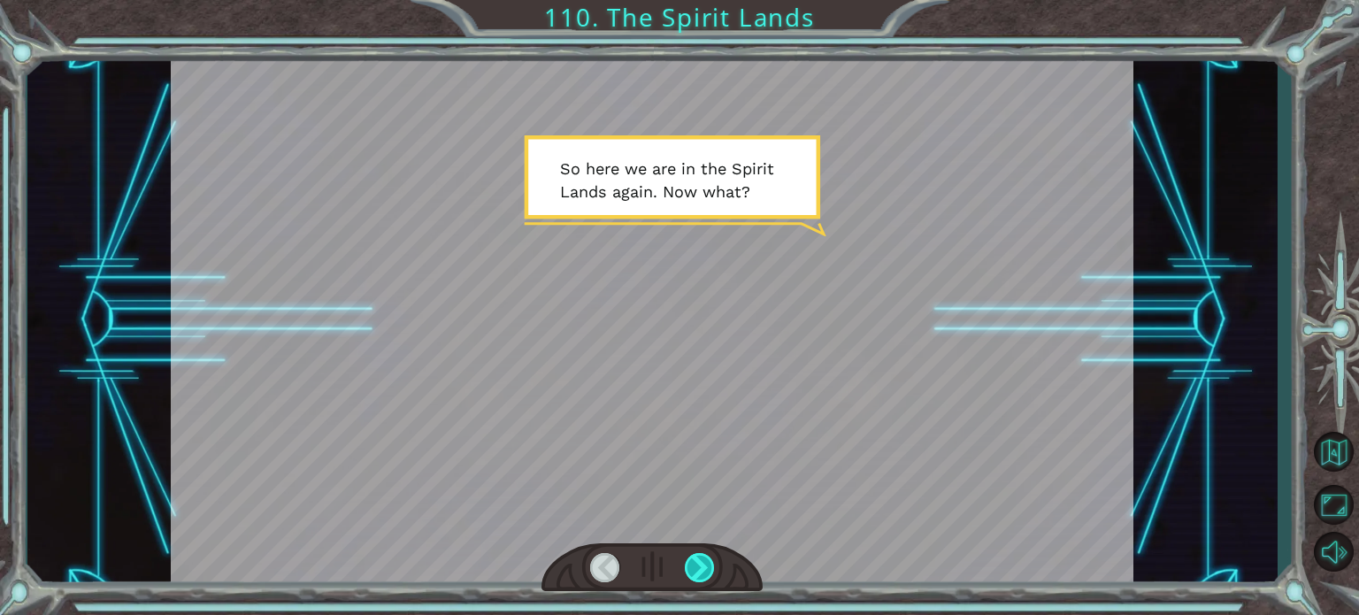
click at [701, 570] on div at bounding box center [700, 567] width 30 height 29
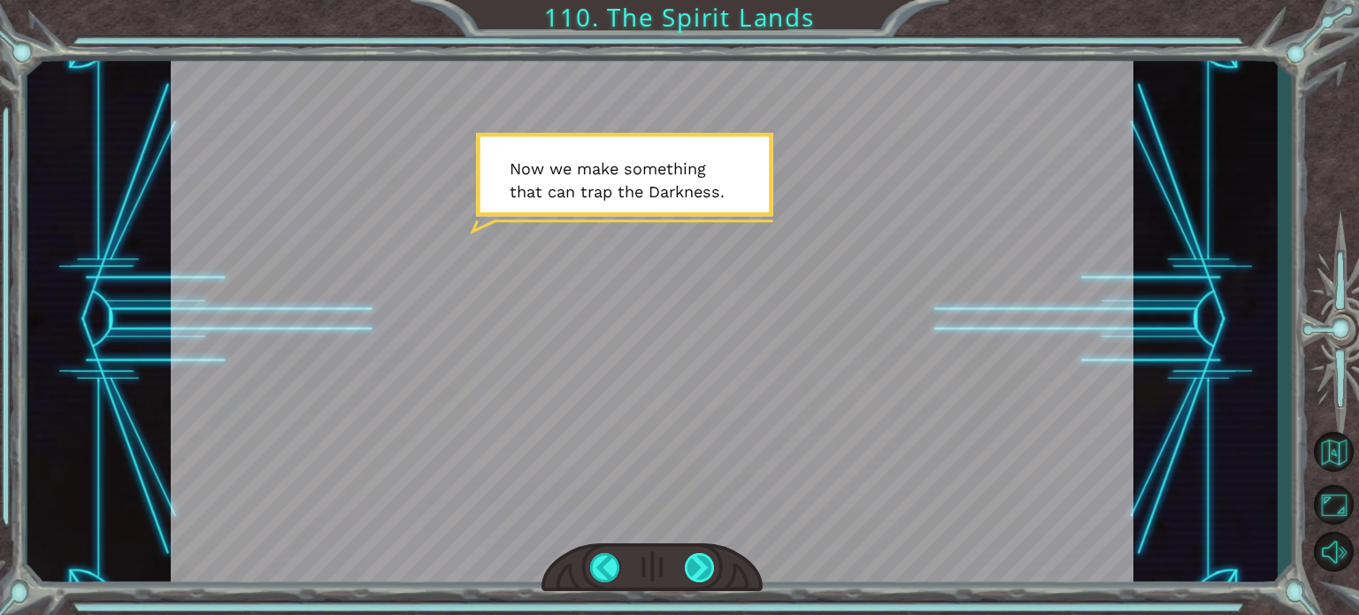
click at [704, 561] on div at bounding box center [700, 567] width 30 height 29
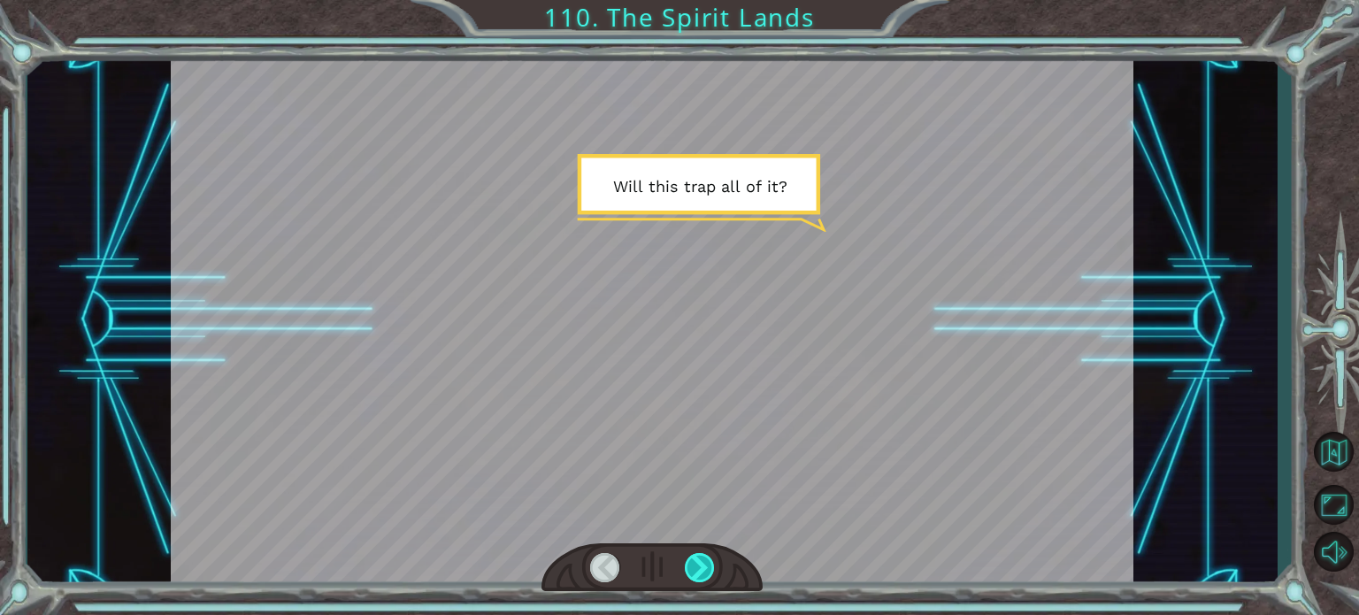
click at [704, 561] on div at bounding box center [700, 567] width 30 height 29
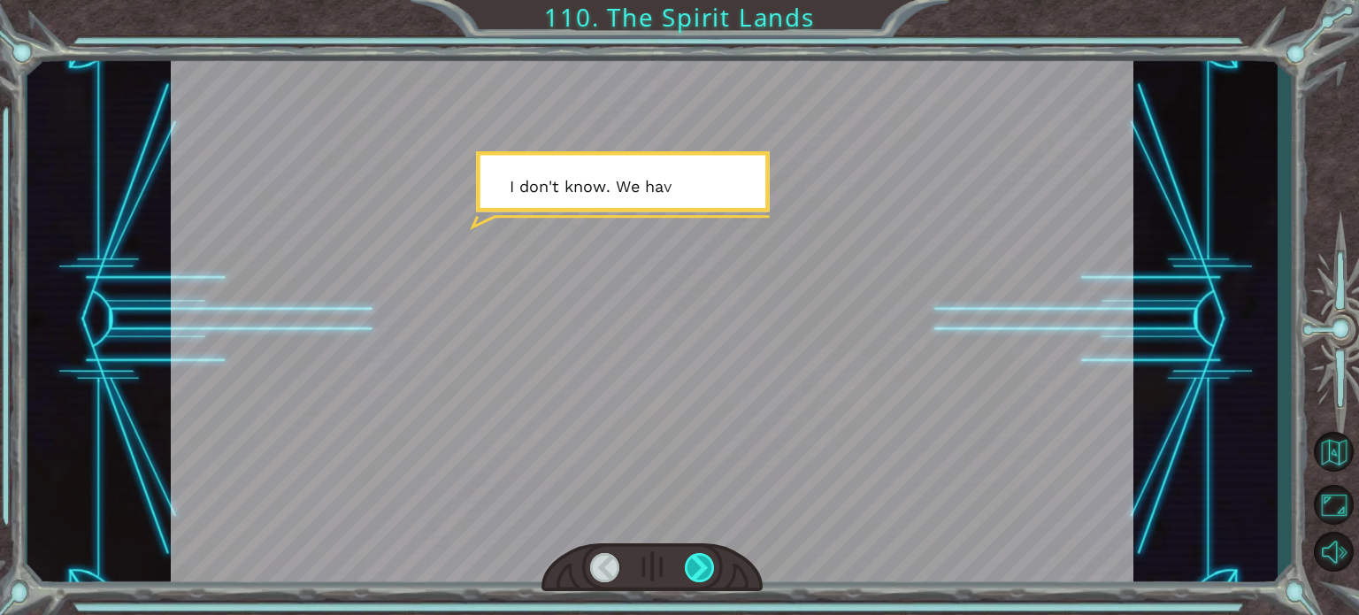
click at [704, 561] on div at bounding box center [700, 567] width 30 height 29
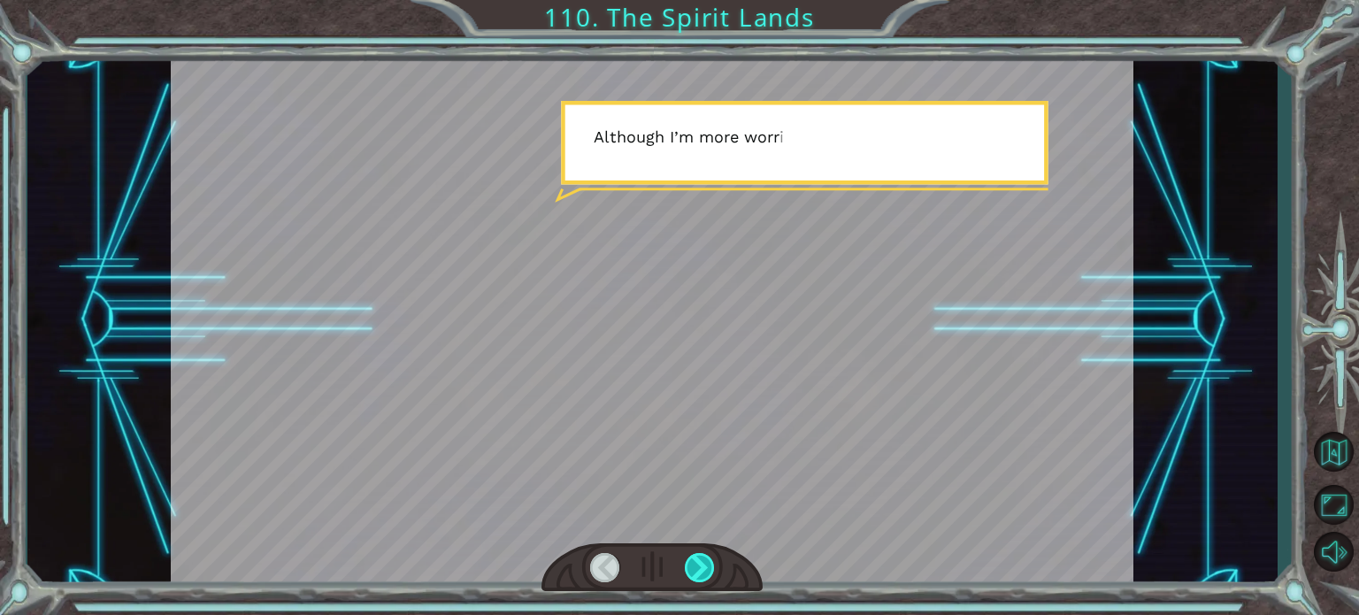
click at [704, 561] on div at bounding box center [700, 567] width 30 height 29
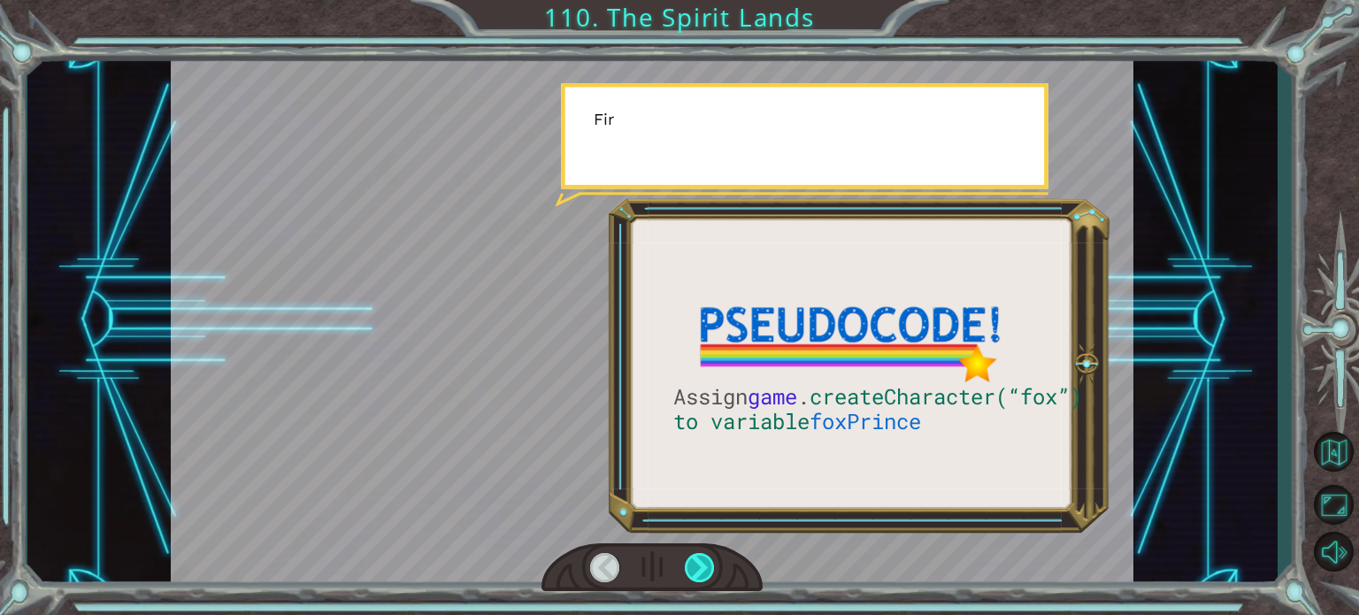
click at [704, 561] on div at bounding box center [700, 567] width 30 height 29
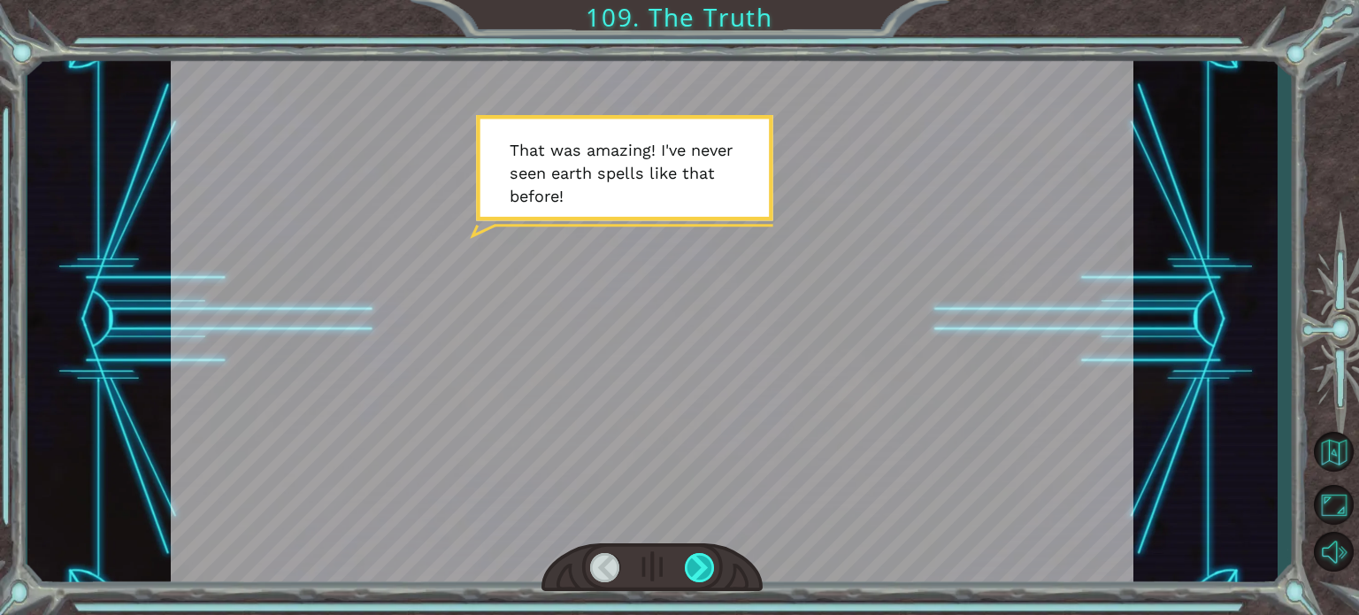
click at [703, 562] on div at bounding box center [700, 567] width 30 height 29
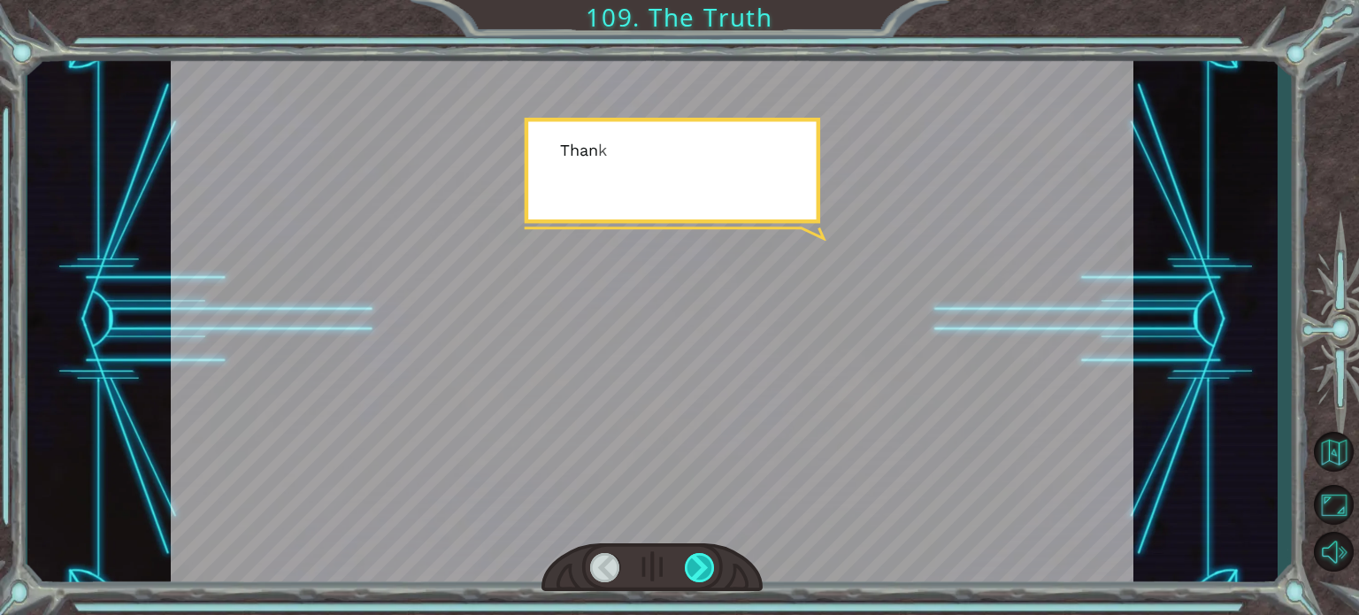
click at [703, 562] on div at bounding box center [700, 567] width 30 height 29
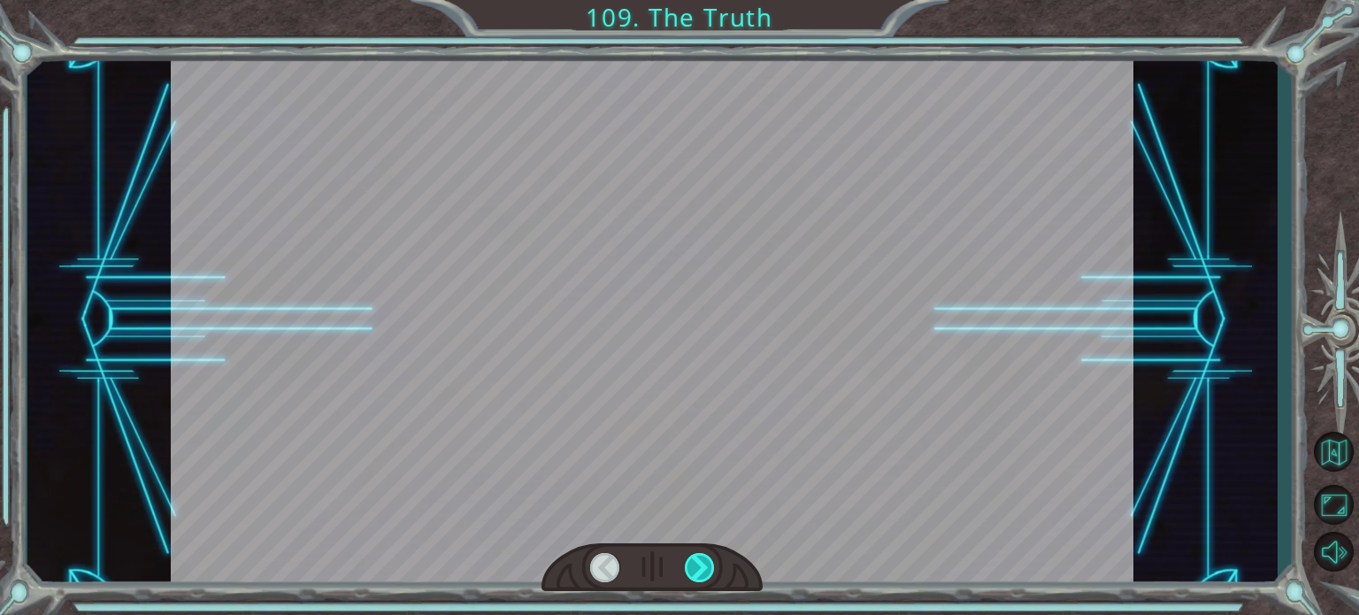
click at [703, 562] on div at bounding box center [700, 567] width 30 height 29
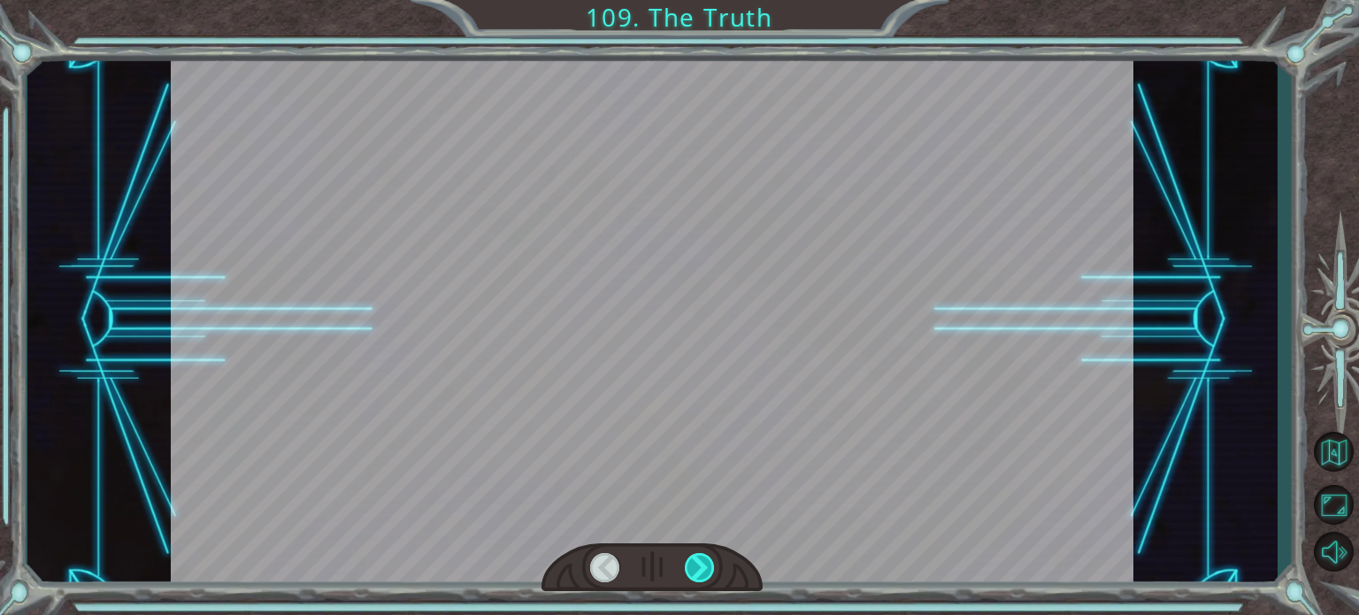
click at [703, 562] on div at bounding box center [700, 567] width 30 height 29
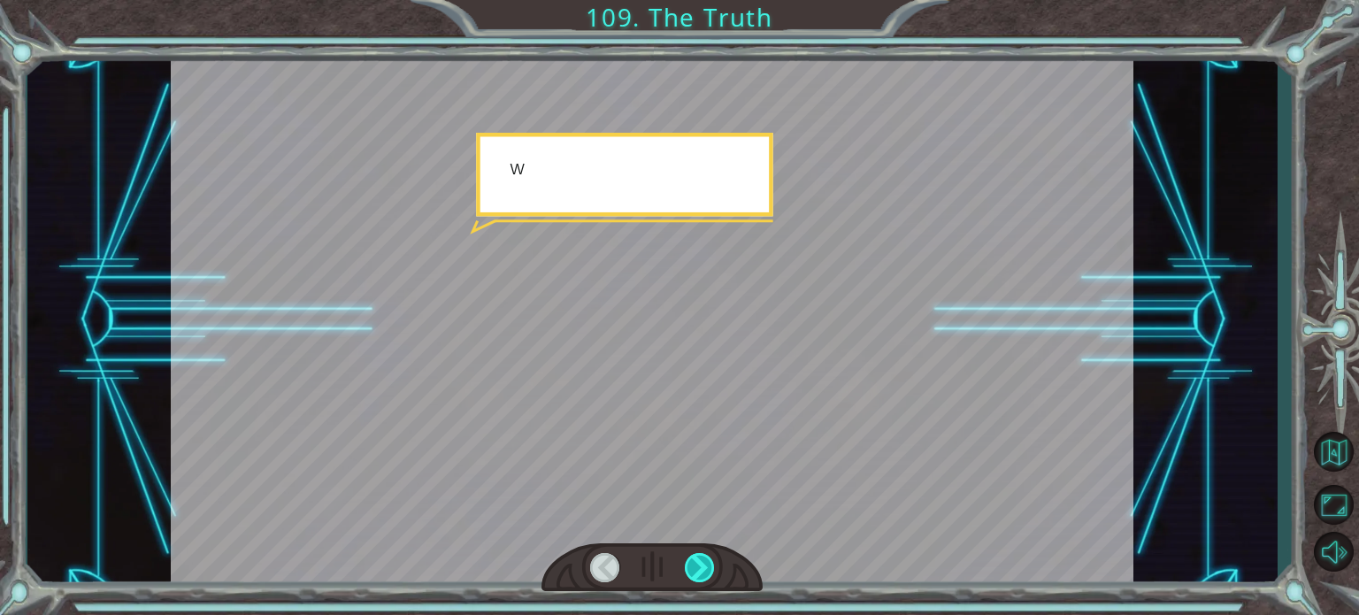
click at [703, 562] on div at bounding box center [700, 567] width 30 height 29
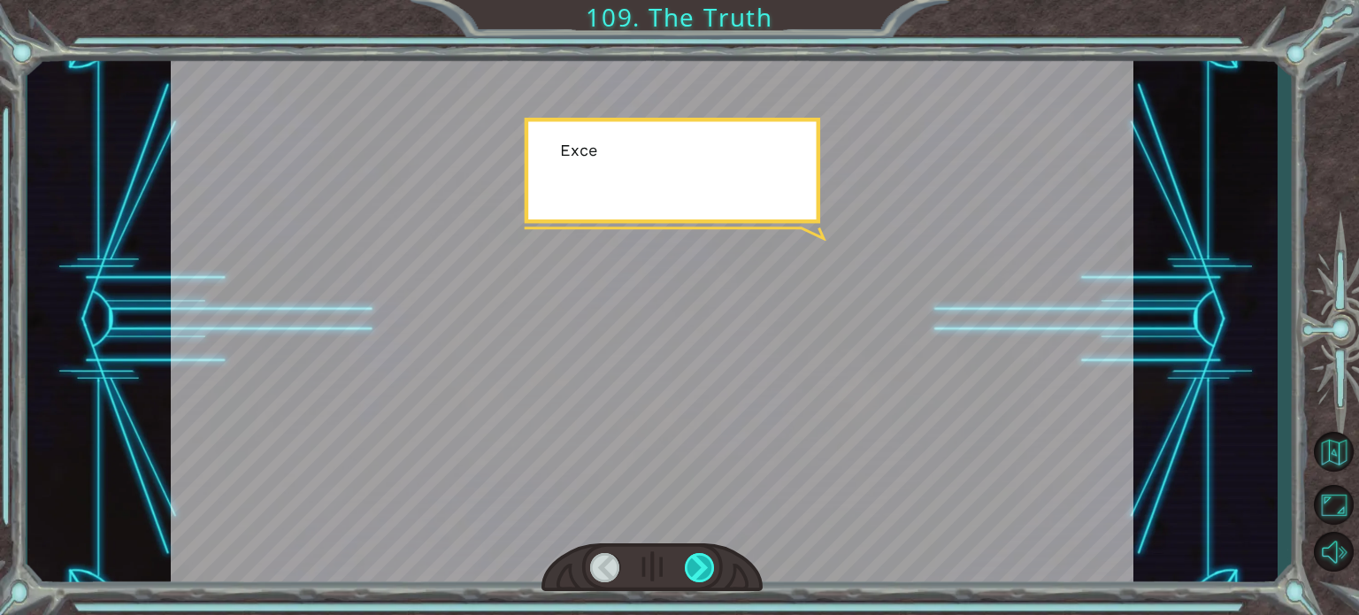
click at [703, 562] on div at bounding box center [700, 567] width 30 height 29
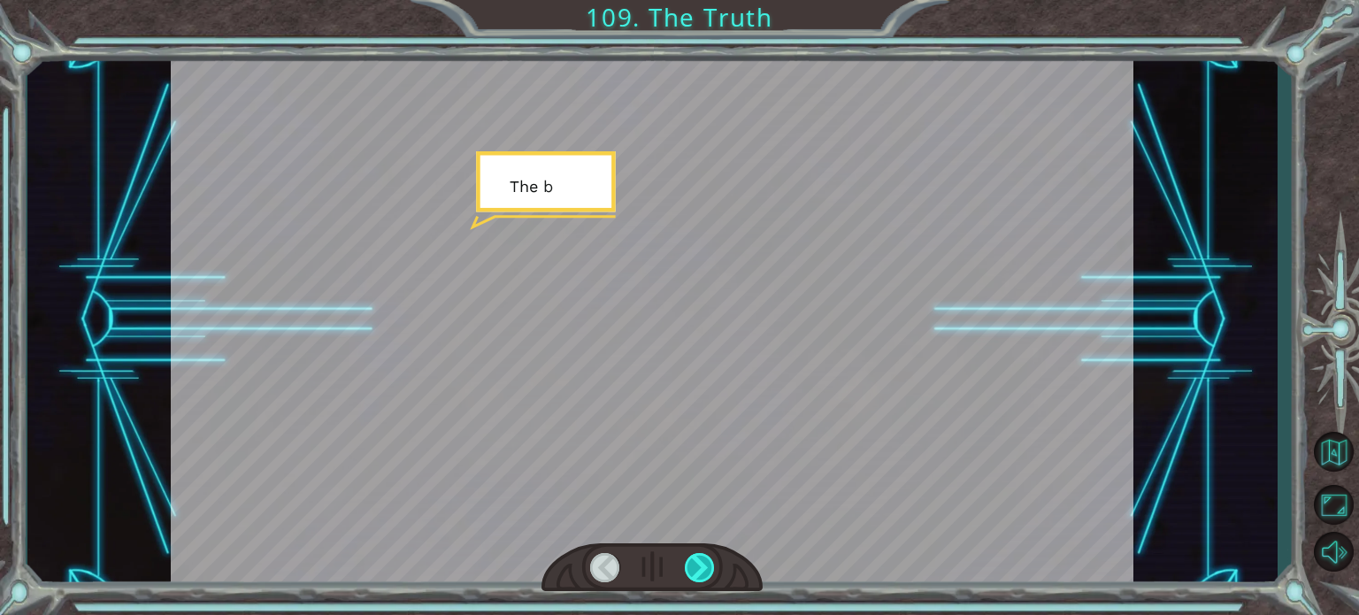
click at [703, 562] on div at bounding box center [700, 567] width 30 height 29
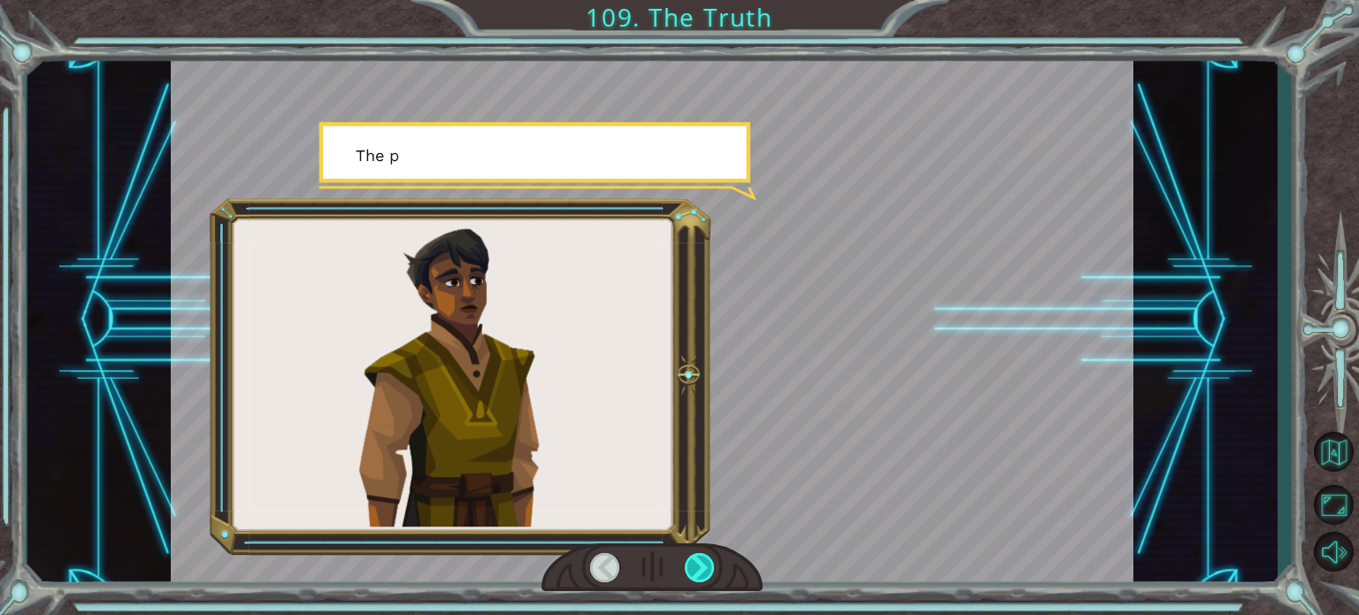
click at [703, 562] on div at bounding box center [700, 567] width 30 height 29
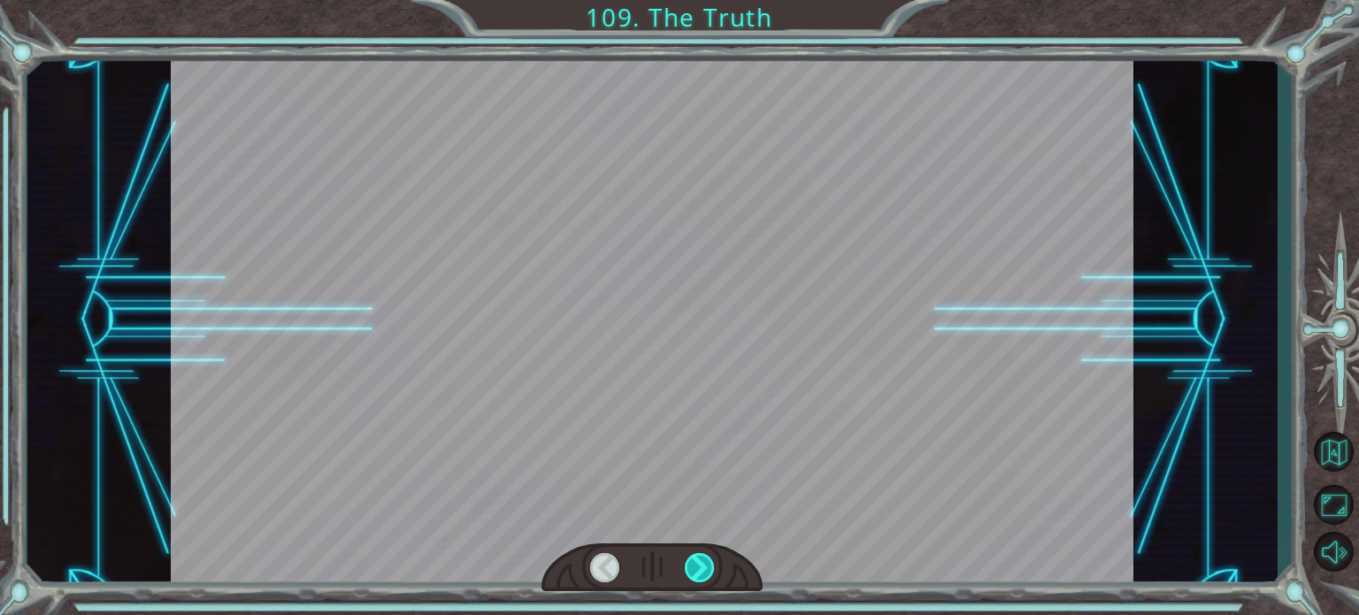
click at [703, 562] on div at bounding box center [700, 567] width 30 height 29
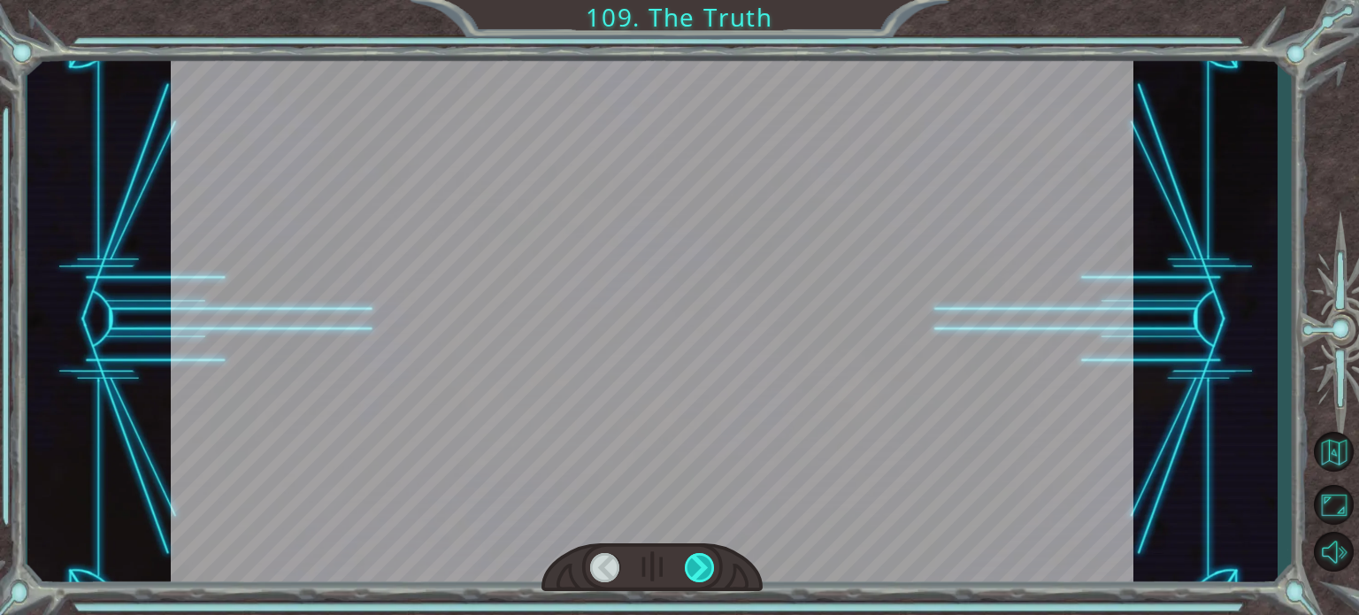
click at [703, 562] on div at bounding box center [700, 567] width 30 height 29
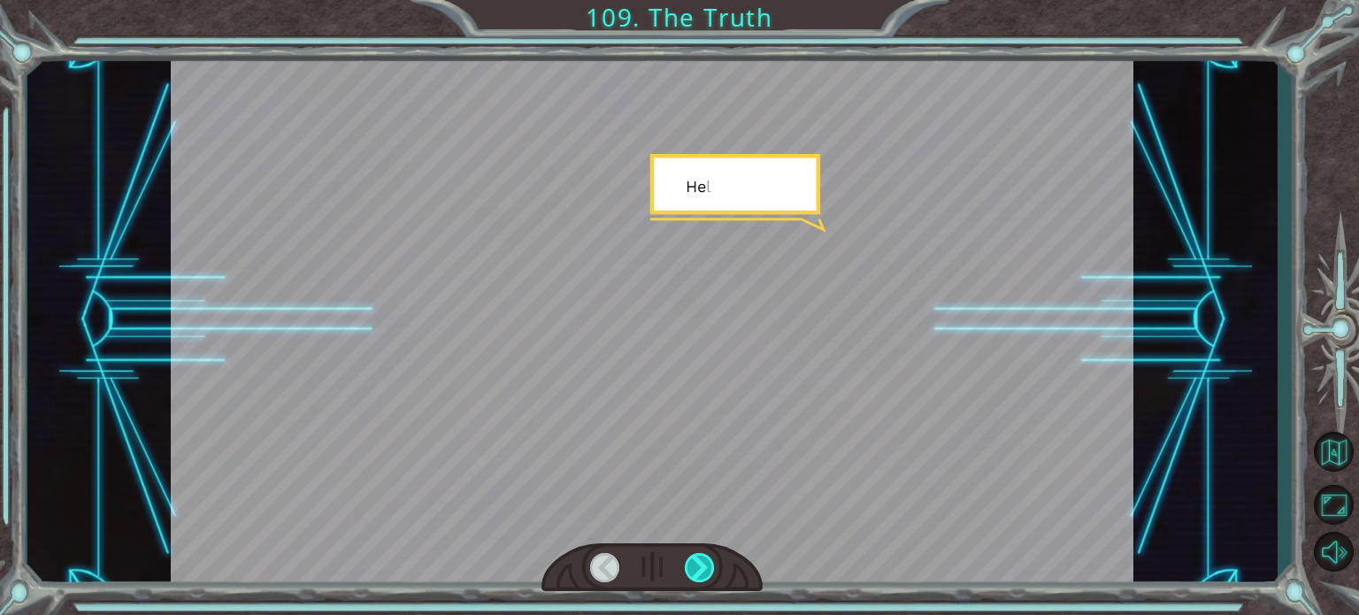
click at [703, 562] on div at bounding box center [700, 567] width 30 height 29
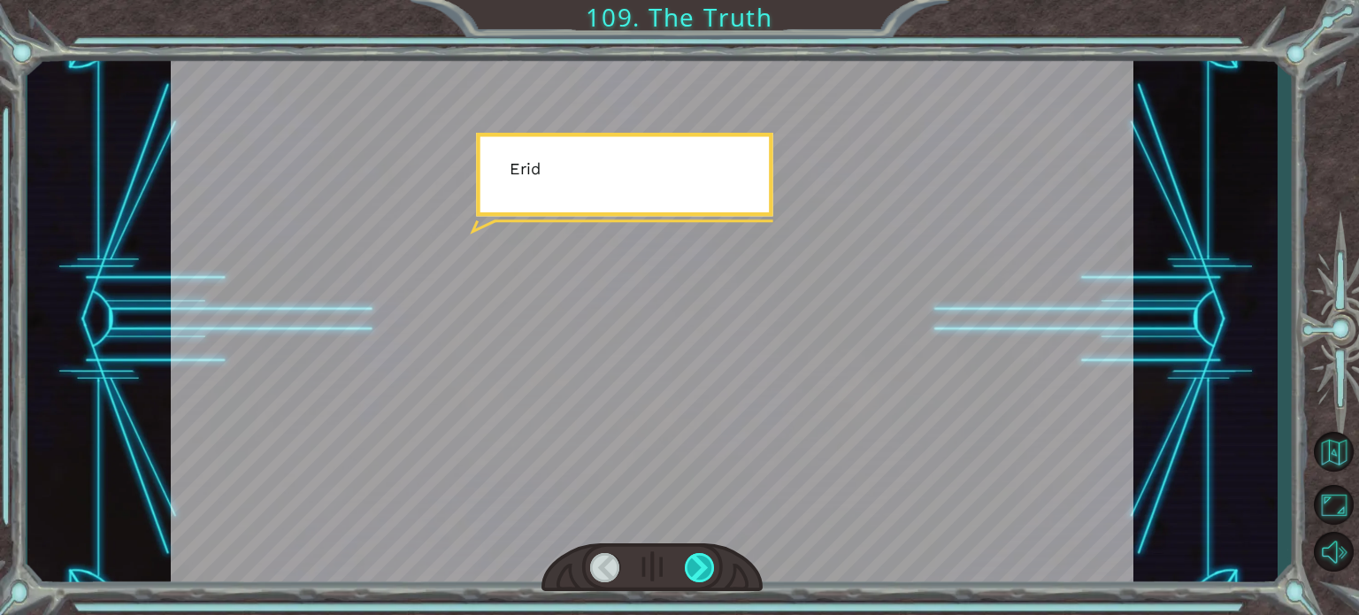
click at [703, 562] on div at bounding box center [700, 567] width 30 height 29
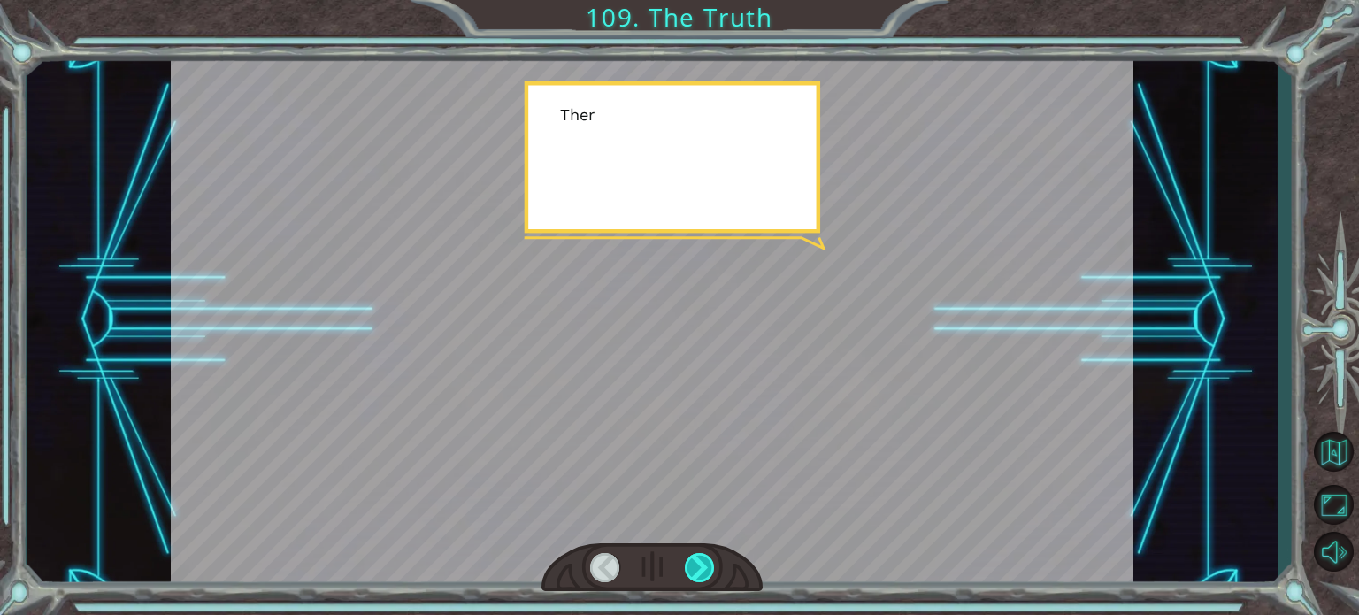
click at [703, 562] on div at bounding box center [700, 567] width 30 height 29
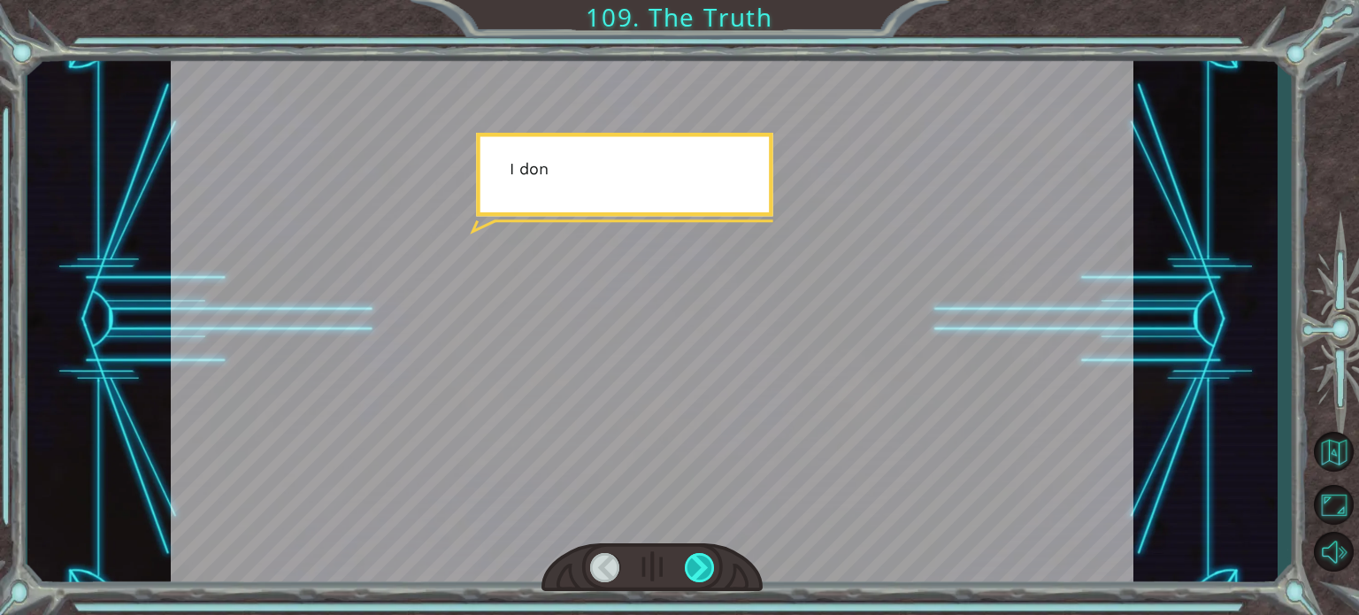
click at [703, 562] on div at bounding box center [700, 567] width 30 height 29
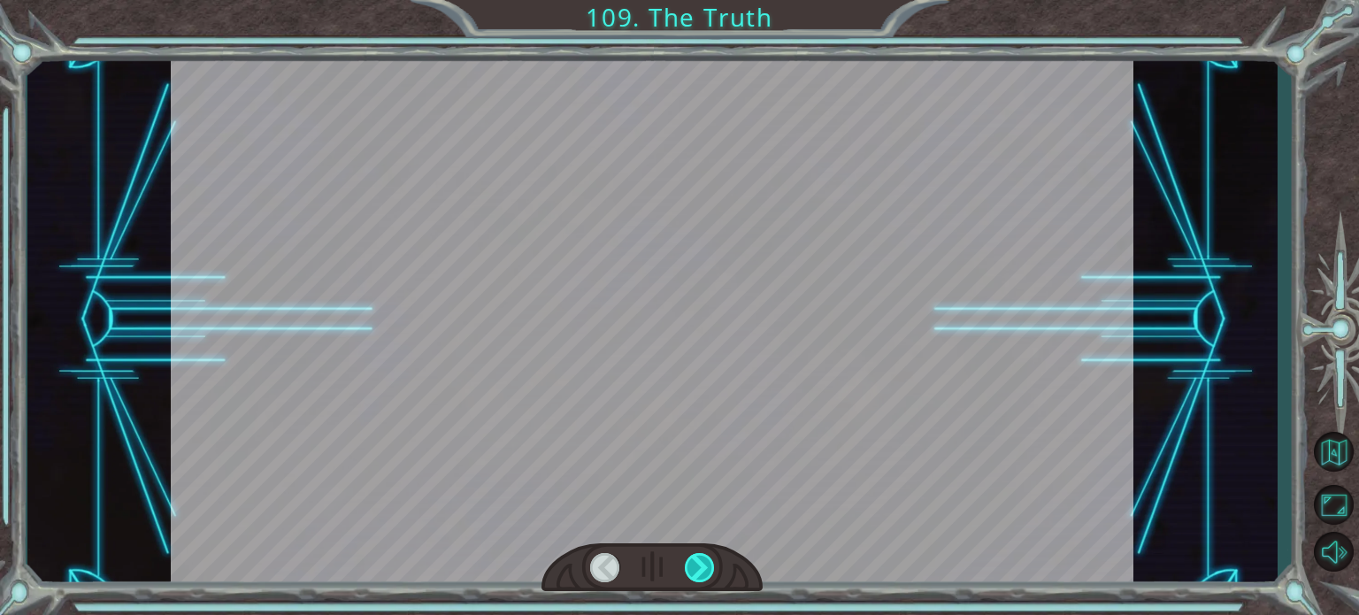
click at [703, 562] on div at bounding box center [700, 567] width 30 height 29
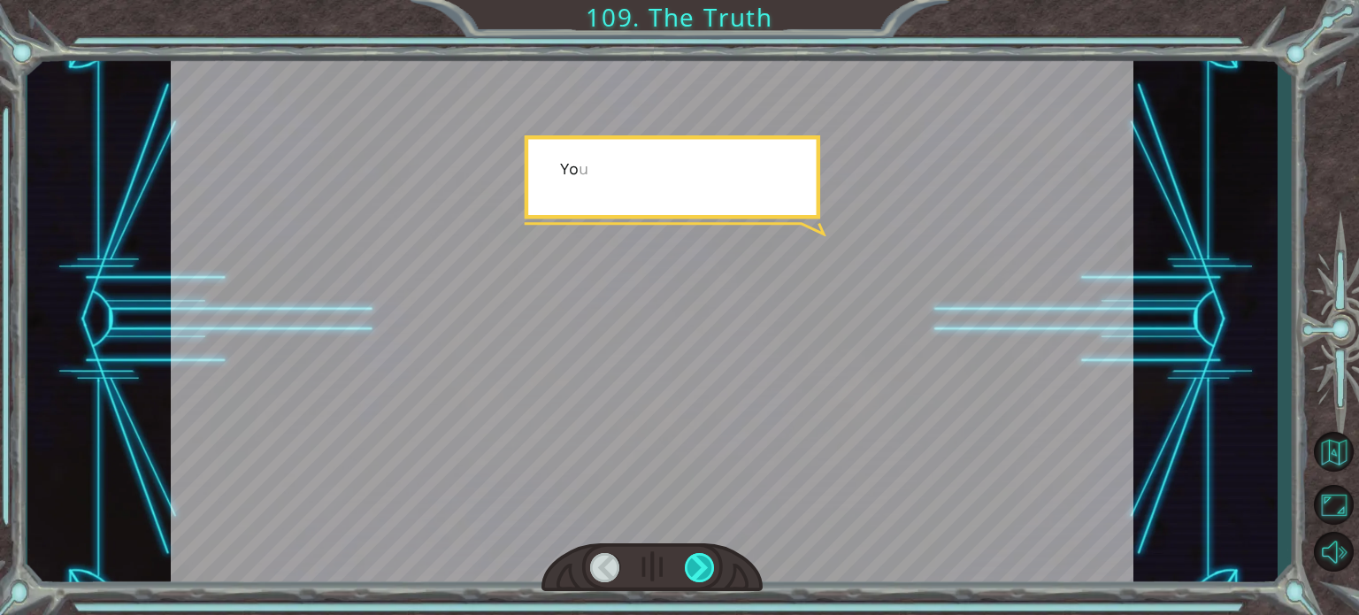
click at [703, 562] on div at bounding box center [700, 567] width 30 height 29
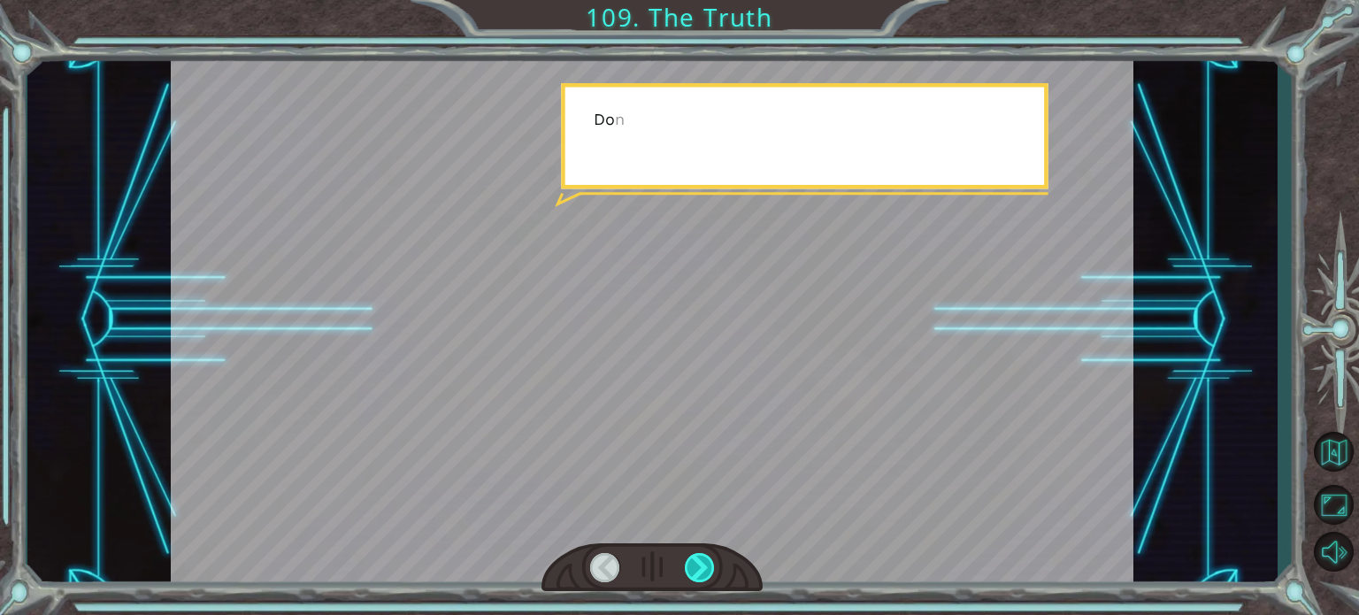
click at [703, 562] on div at bounding box center [700, 567] width 30 height 29
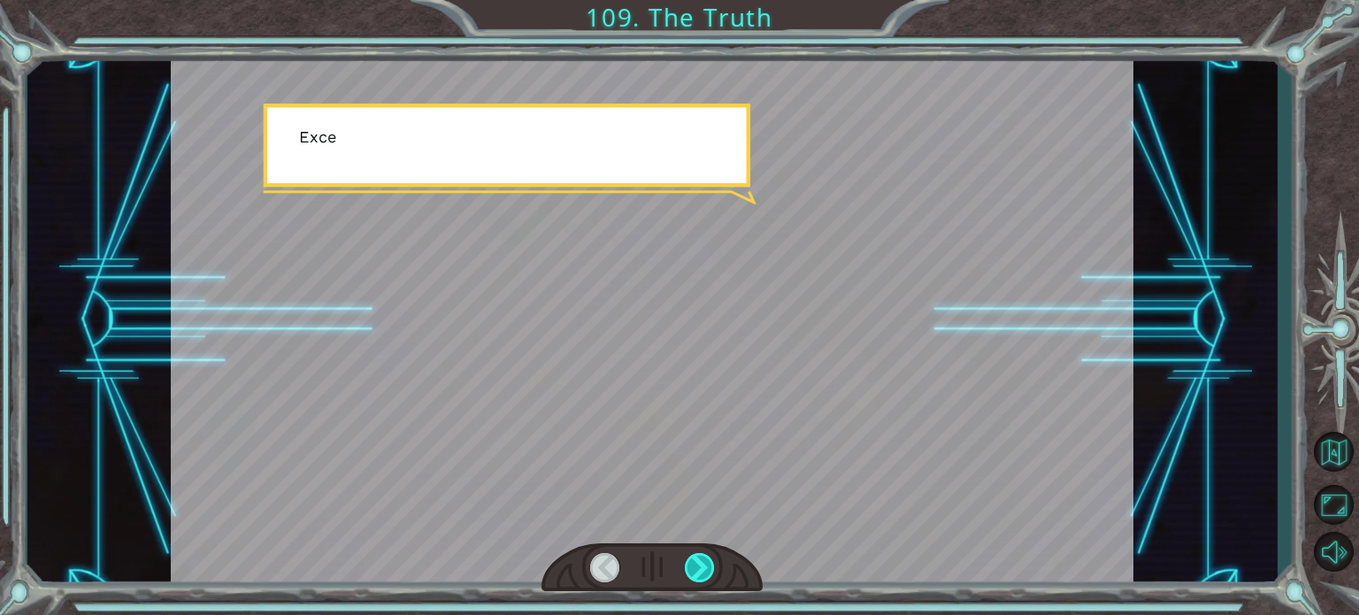
click at [703, 562] on div at bounding box center [700, 567] width 30 height 29
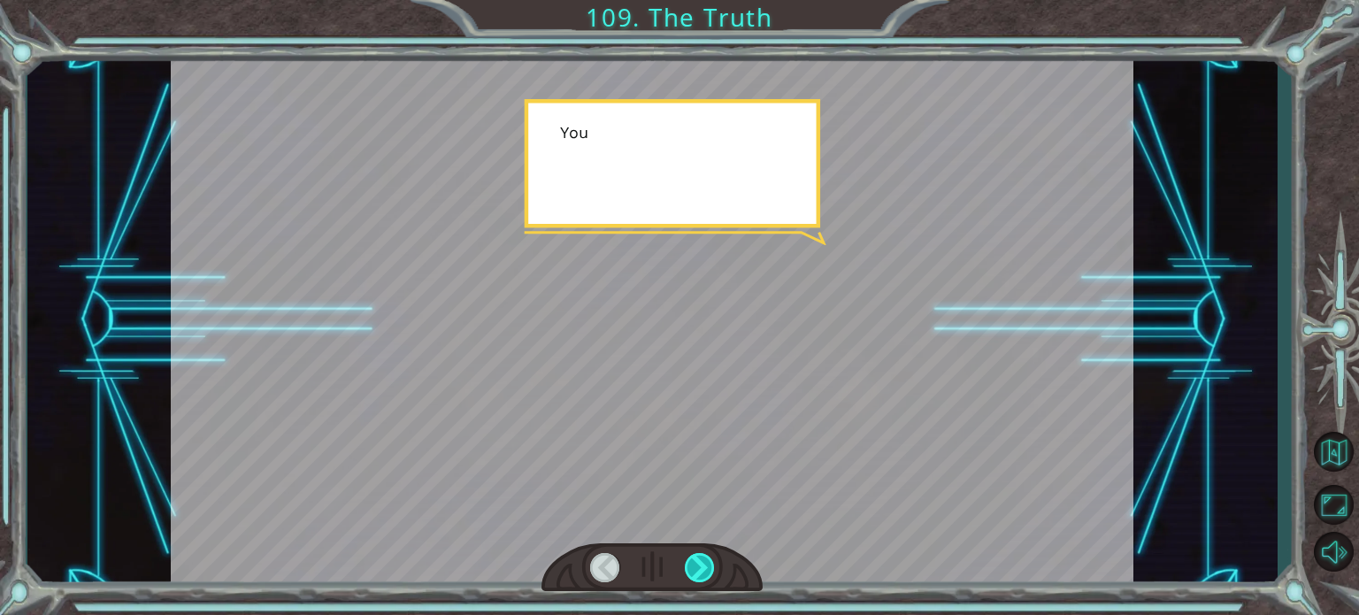
click at [703, 562] on div at bounding box center [700, 567] width 30 height 29
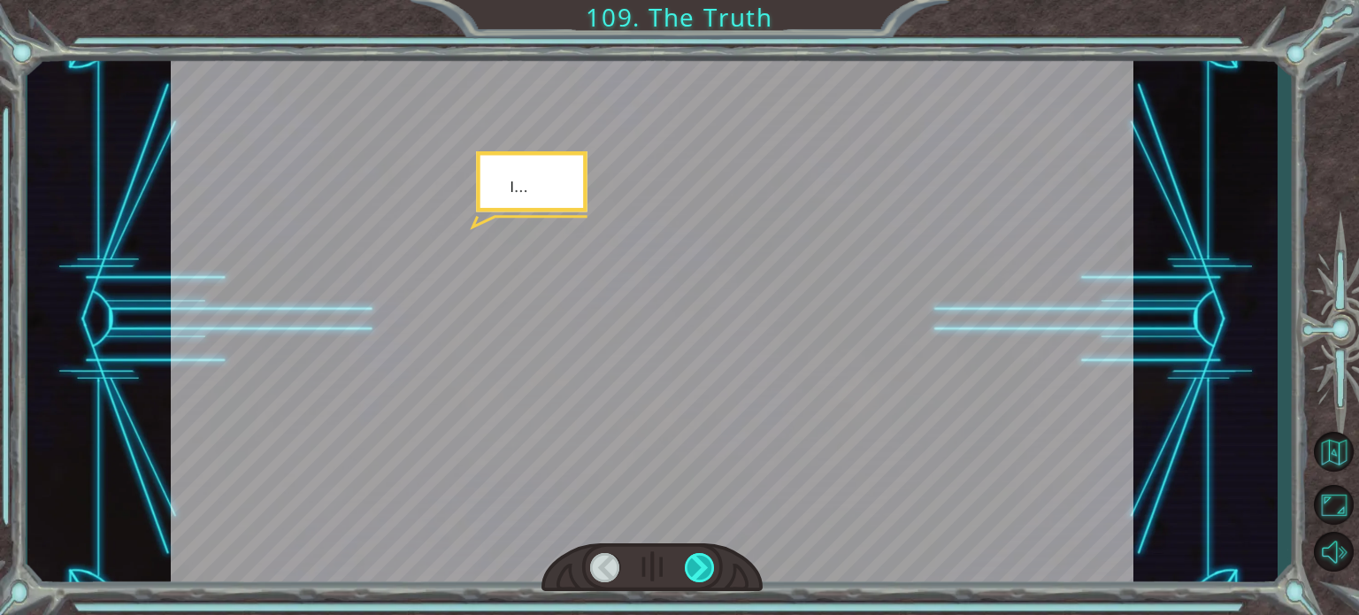
click at [703, 562] on div at bounding box center [700, 567] width 30 height 29
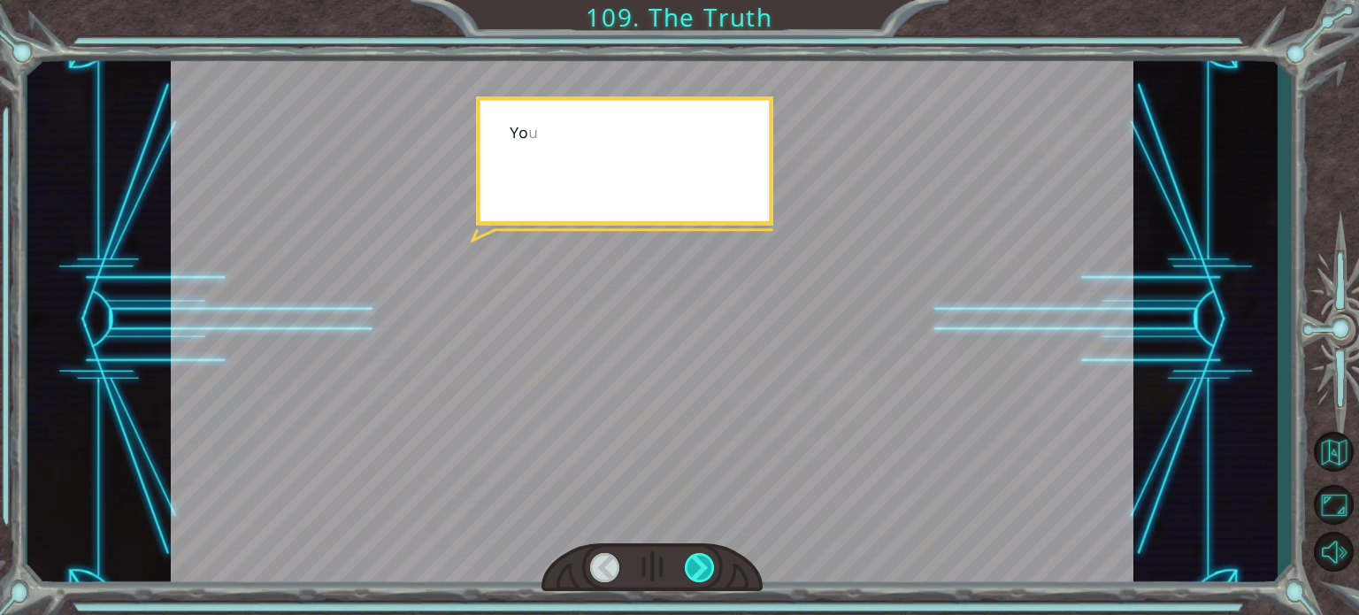
click at [703, 562] on div at bounding box center [700, 567] width 30 height 29
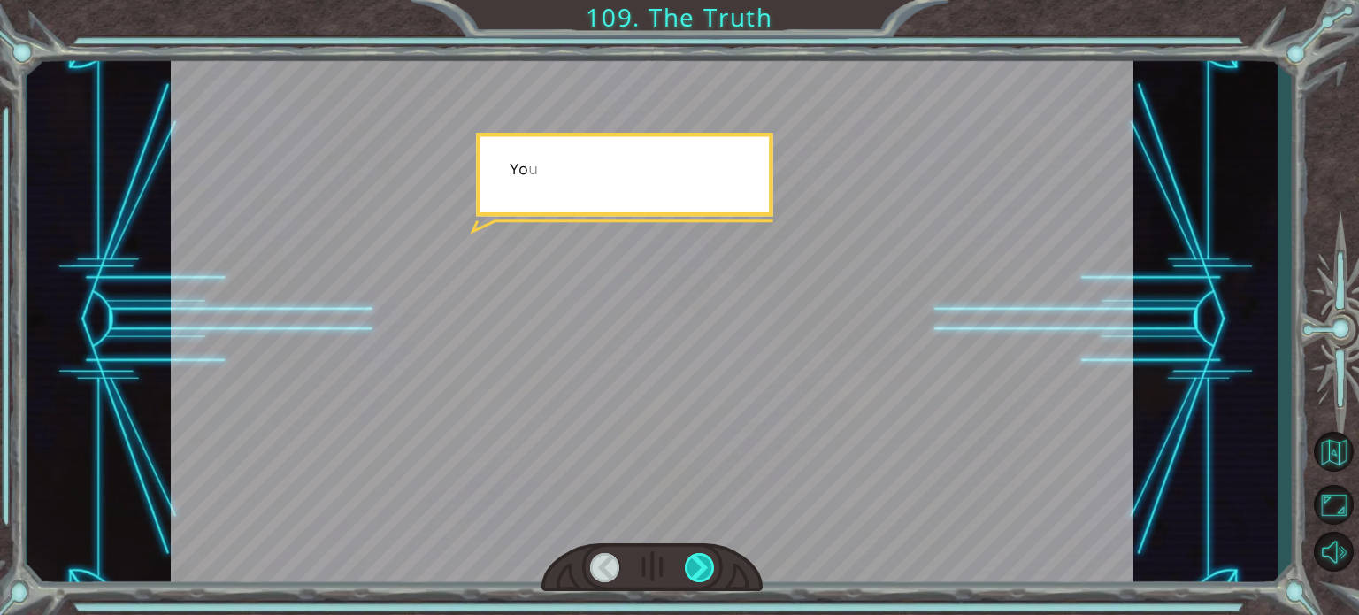
click at [703, 562] on div at bounding box center [700, 567] width 30 height 29
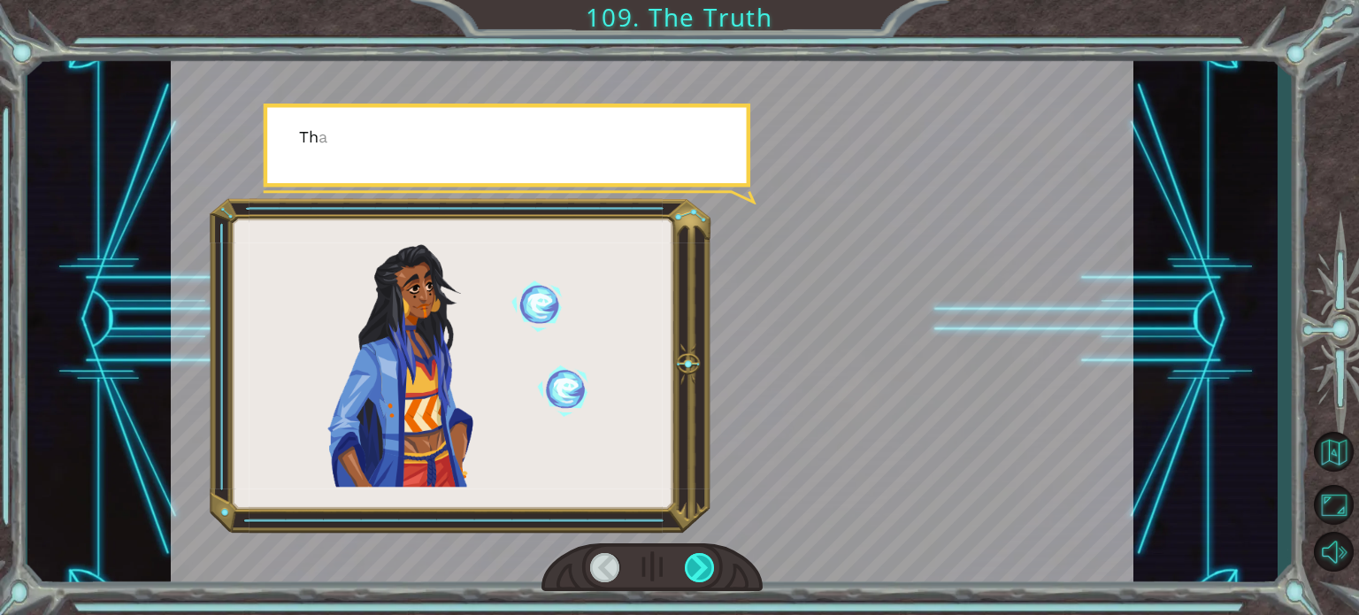
click at [703, 562] on div at bounding box center [700, 567] width 30 height 29
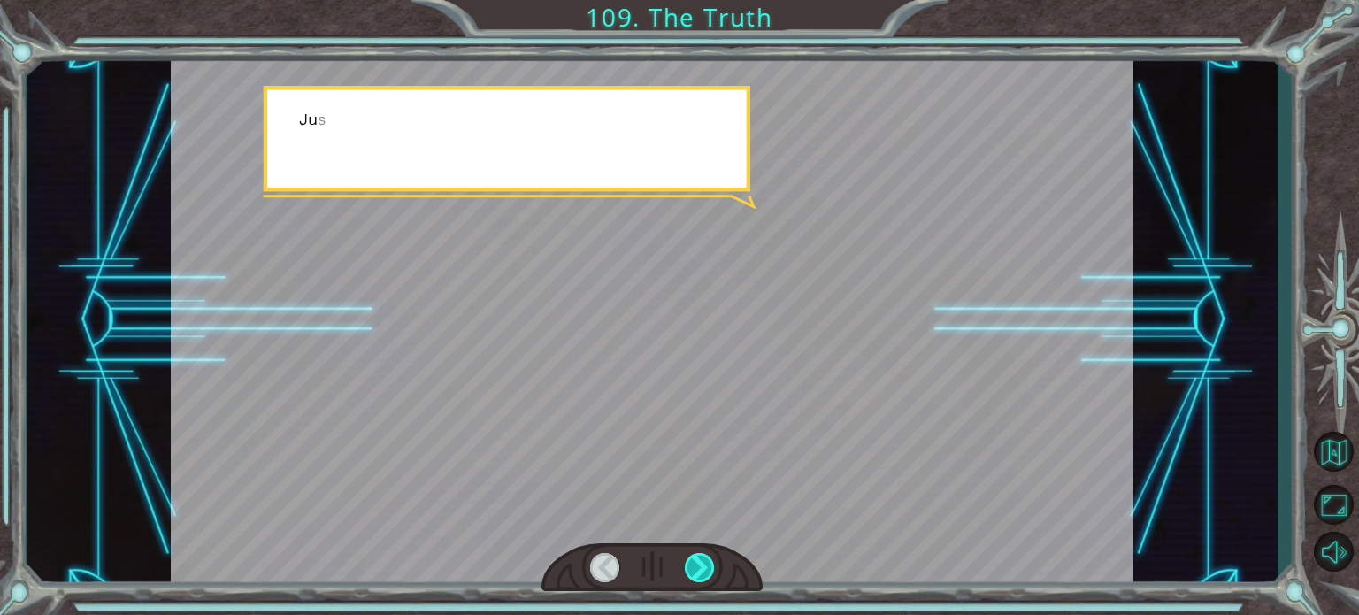
click at [703, 562] on div at bounding box center [700, 567] width 30 height 29
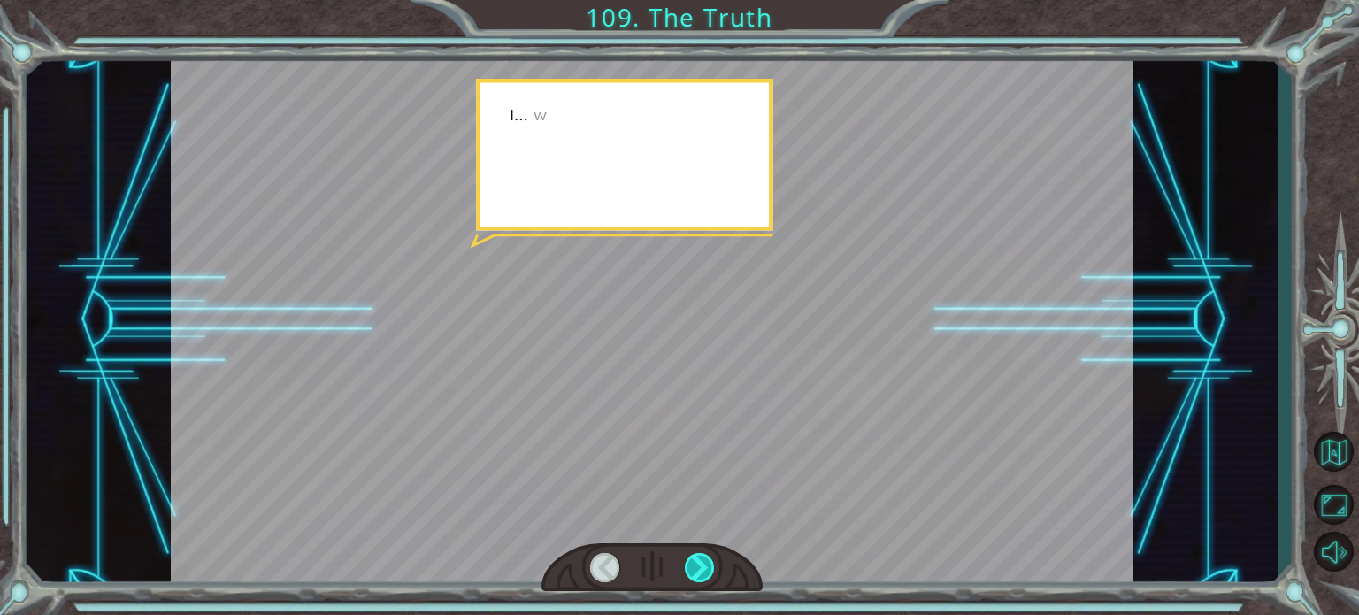
click at [703, 562] on div at bounding box center [700, 567] width 30 height 29
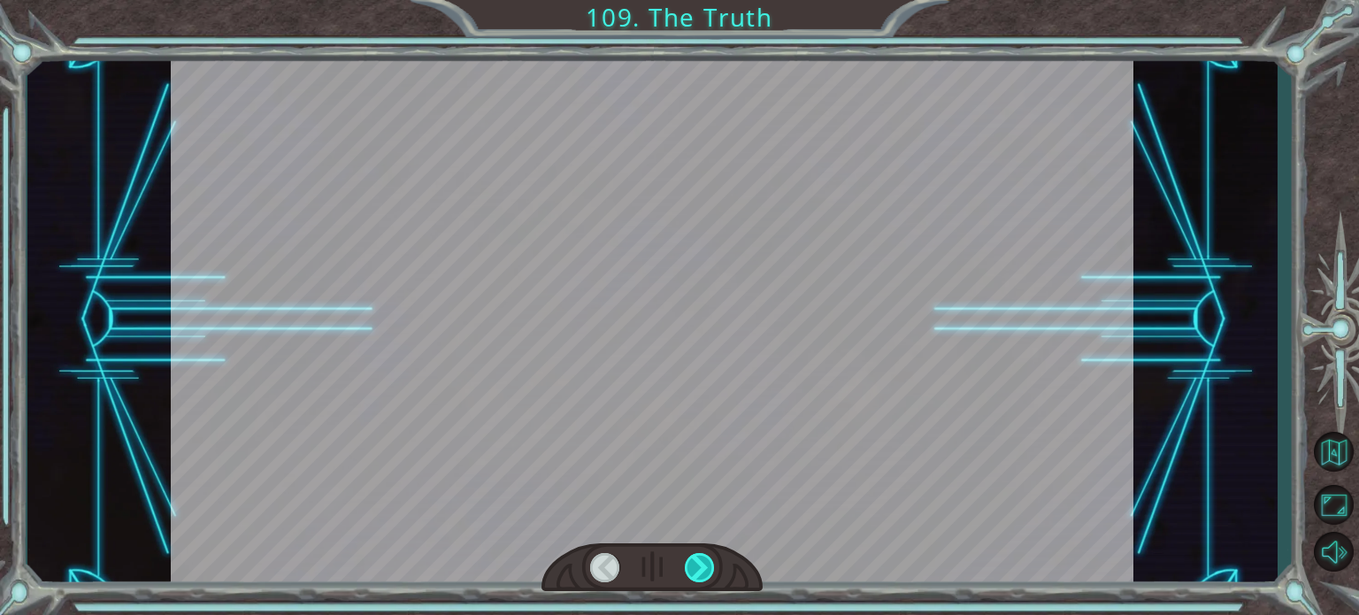
click at [703, 562] on div at bounding box center [700, 567] width 30 height 29
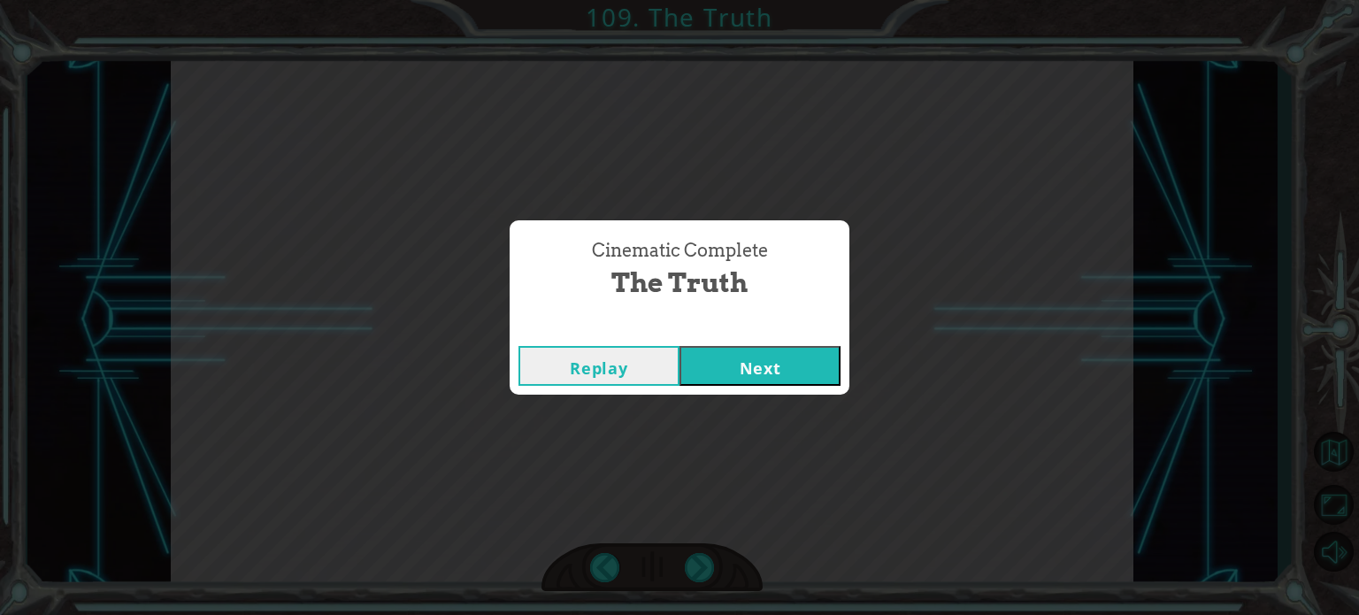
click at [718, 367] on button "Next" at bounding box center [760, 366] width 161 height 40
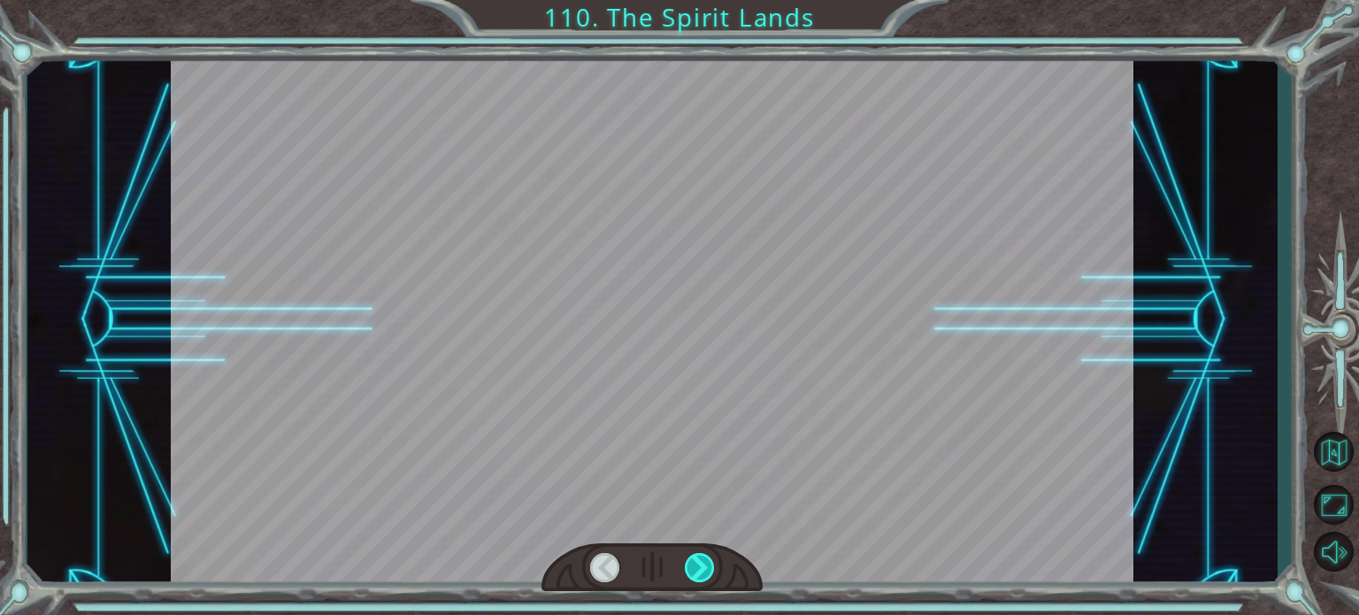
click at [697, 565] on div at bounding box center [700, 567] width 30 height 29
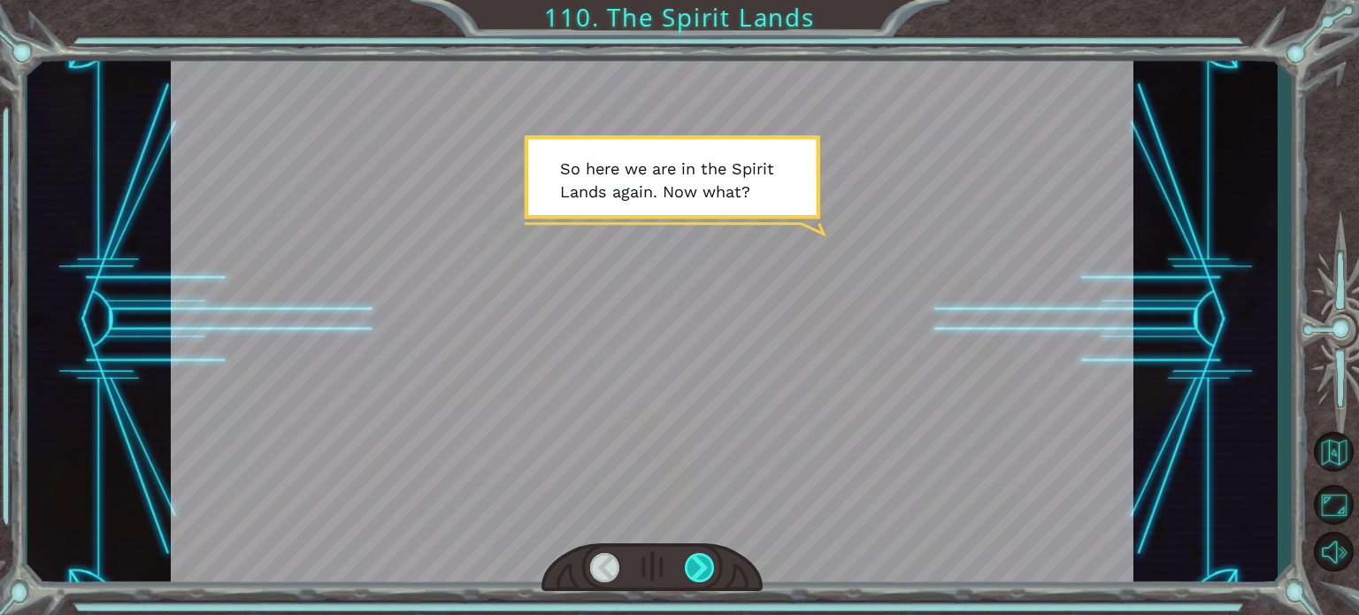
click at [697, 565] on div at bounding box center [700, 567] width 30 height 29
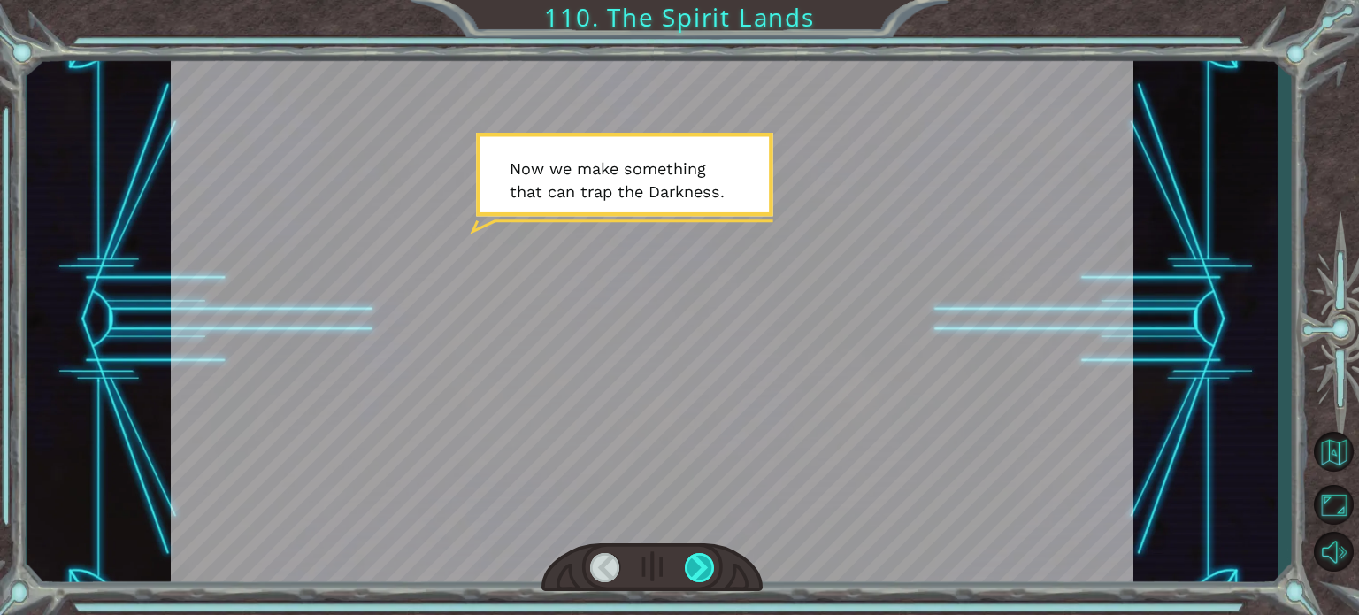
click at [697, 565] on div at bounding box center [700, 567] width 30 height 29
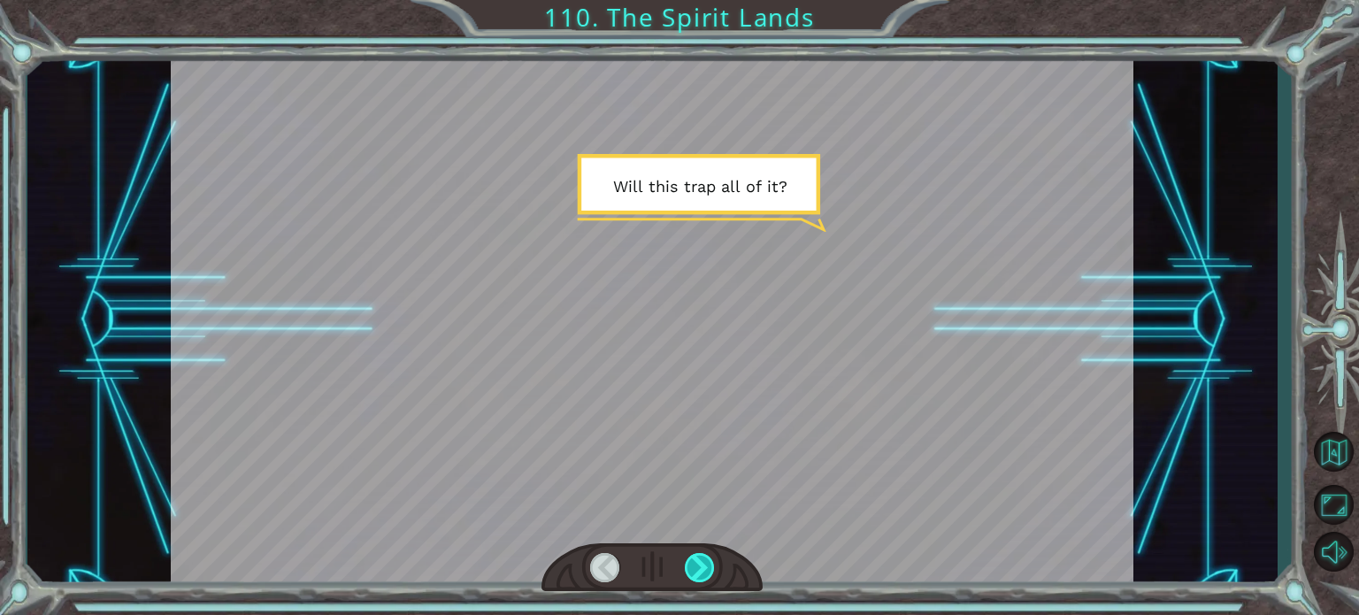
click at [697, 565] on div at bounding box center [700, 567] width 30 height 29
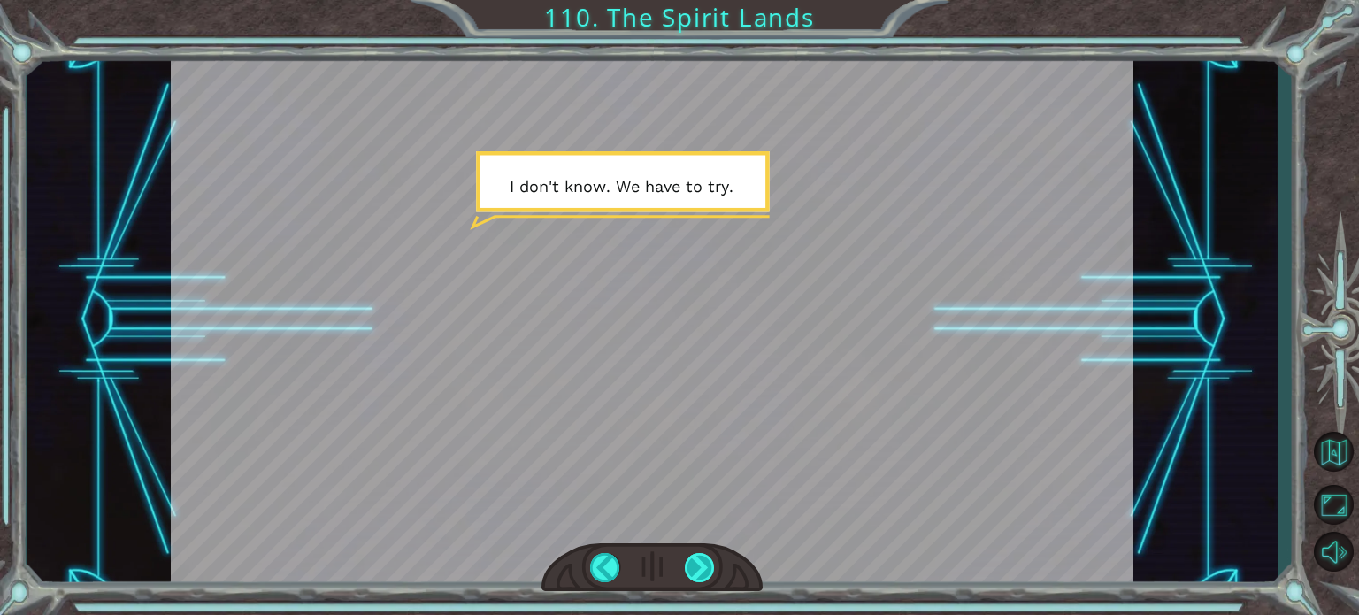
click at [697, 565] on div at bounding box center [700, 567] width 30 height 29
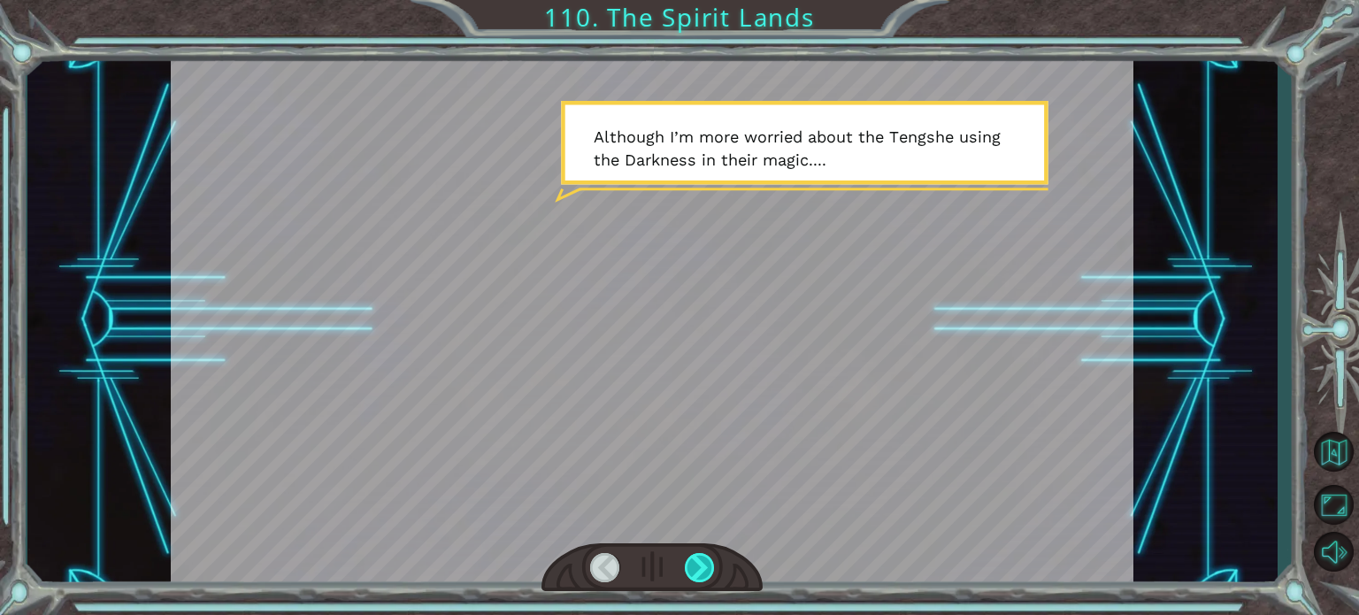
click at [694, 562] on div at bounding box center [700, 567] width 30 height 29
drag, startPoint x: 856, startPoint y: 410, endPoint x: 847, endPoint y: 420, distance: 13.8
click at [847, 420] on div at bounding box center [652, 320] width 963 height 541
click at [698, 564] on div at bounding box center [700, 567] width 30 height 29
click at [698, 568] on div at bounding box center [700, 567] width 30 height 29
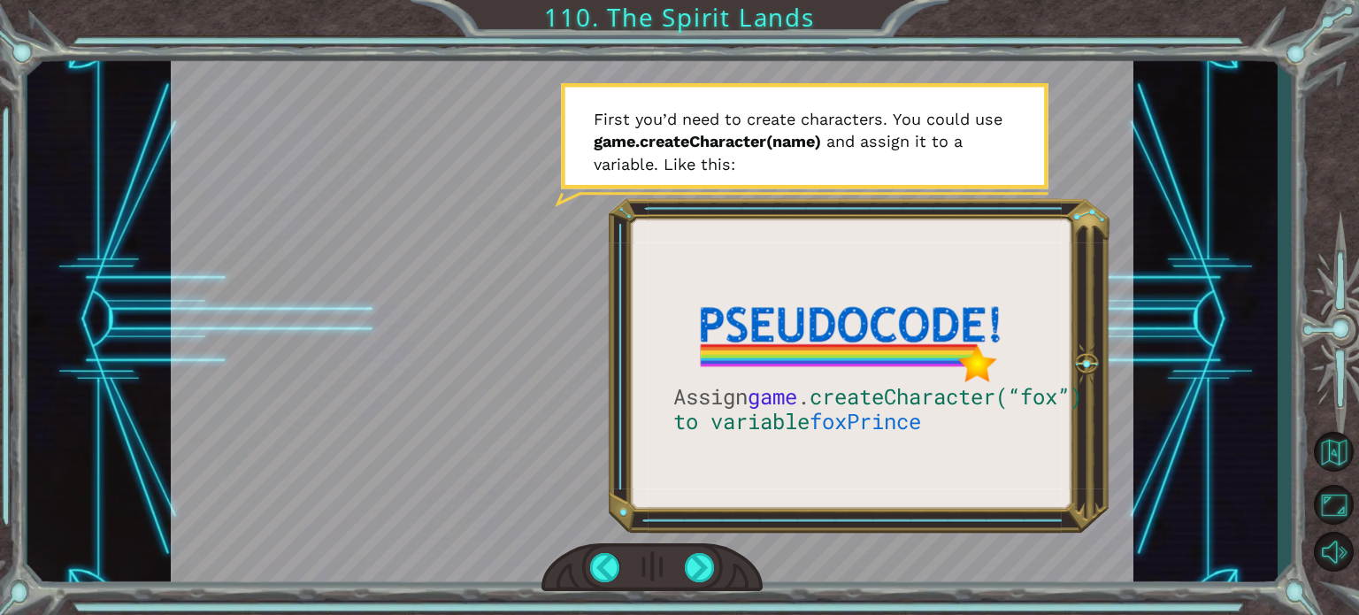
drag, startPoint x: 715, startPoint y: 332, endPoint x: 779, endPoint y: 341, distance: 64.3
click at [779, 341] on div at bounding box center [652, 320] width 963 height 541
click at [683, 566] on div at bounding box center [651, 567] width 221 height 49
click at [690, 569] on div at bounding box center [700, 567] width 30 height 29
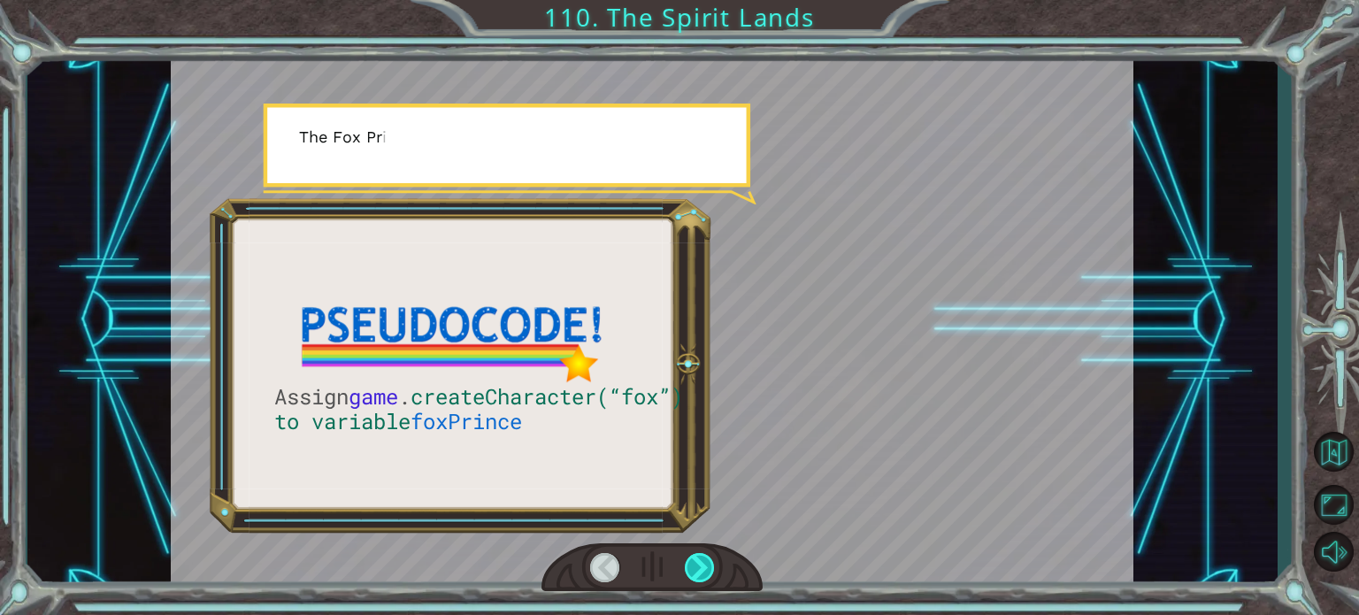
click at [690, 567] on div at bounding box center [700, 567] width 30 height 29
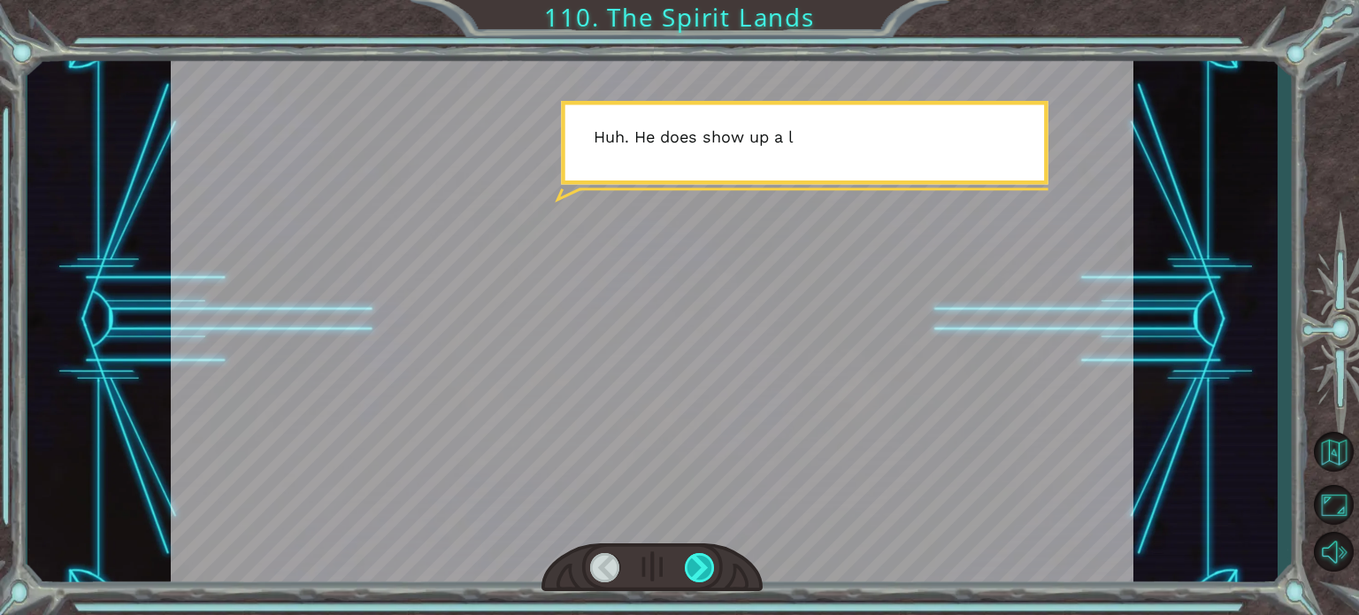
click at [689, 565] on div at bounding box center [700, 567] width 30 height 29
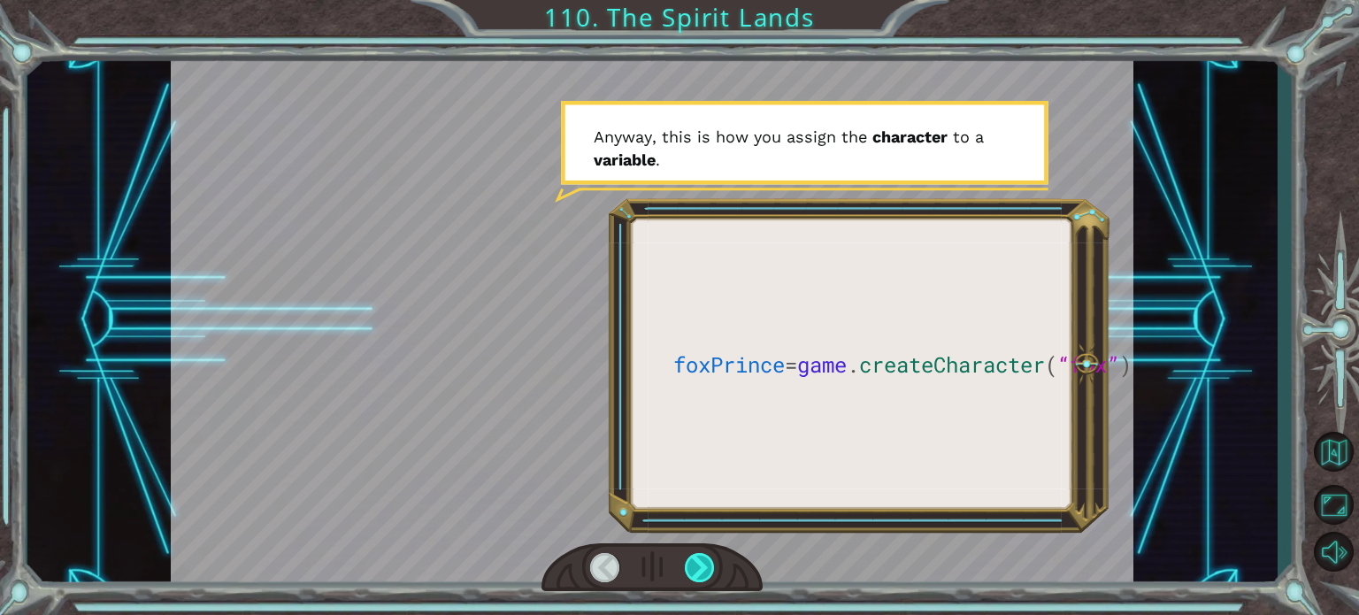
click at [690, 565] on div at bounding box center [700, 567] width 30 height 29
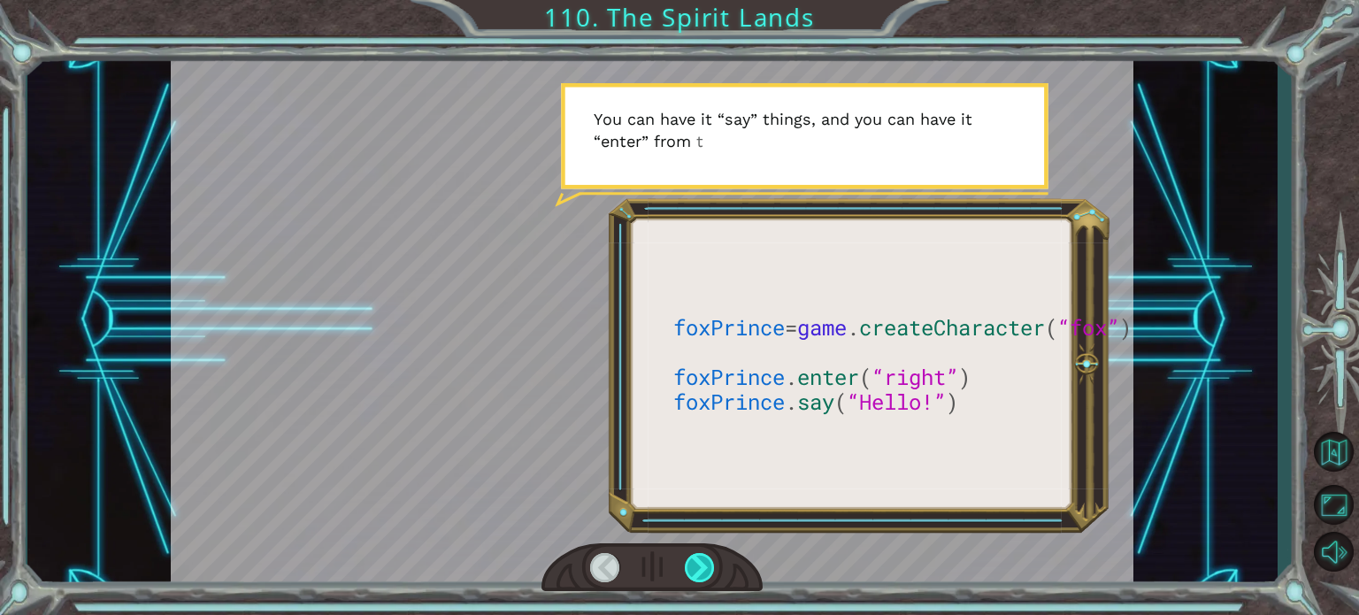
click at [690, 565] on div at bounding box center [700, 567] width 30 height 29
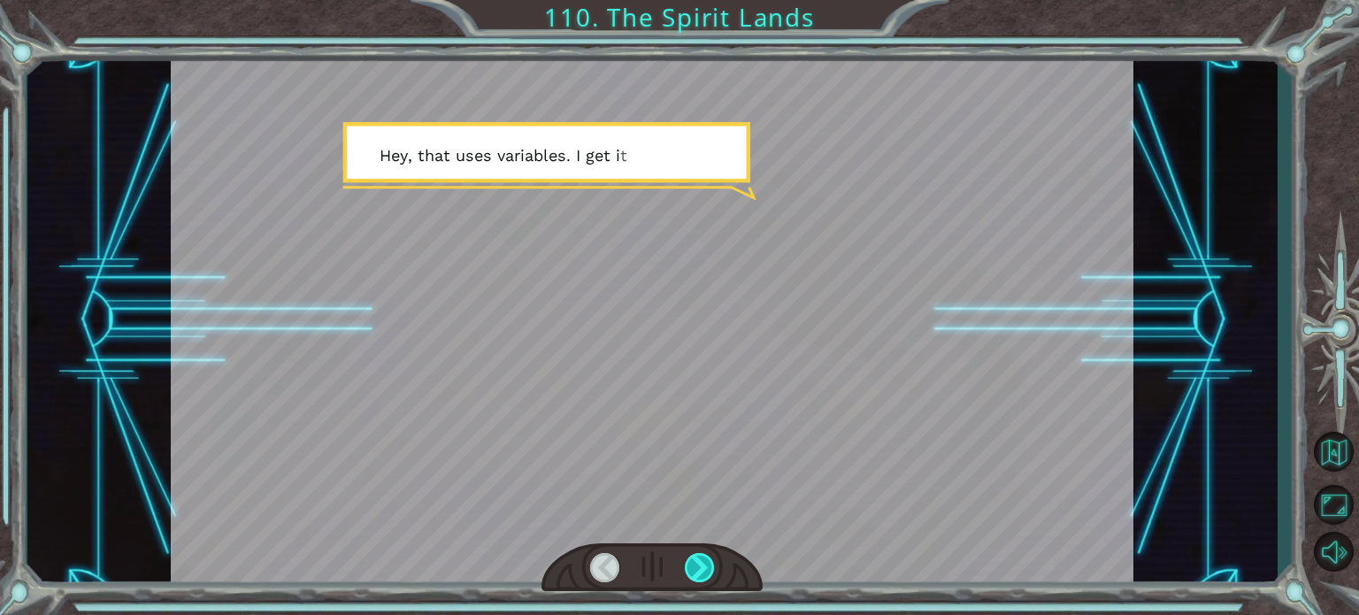
click at [690, 565] on div at bounding box center [700, 567] width 30 height 29
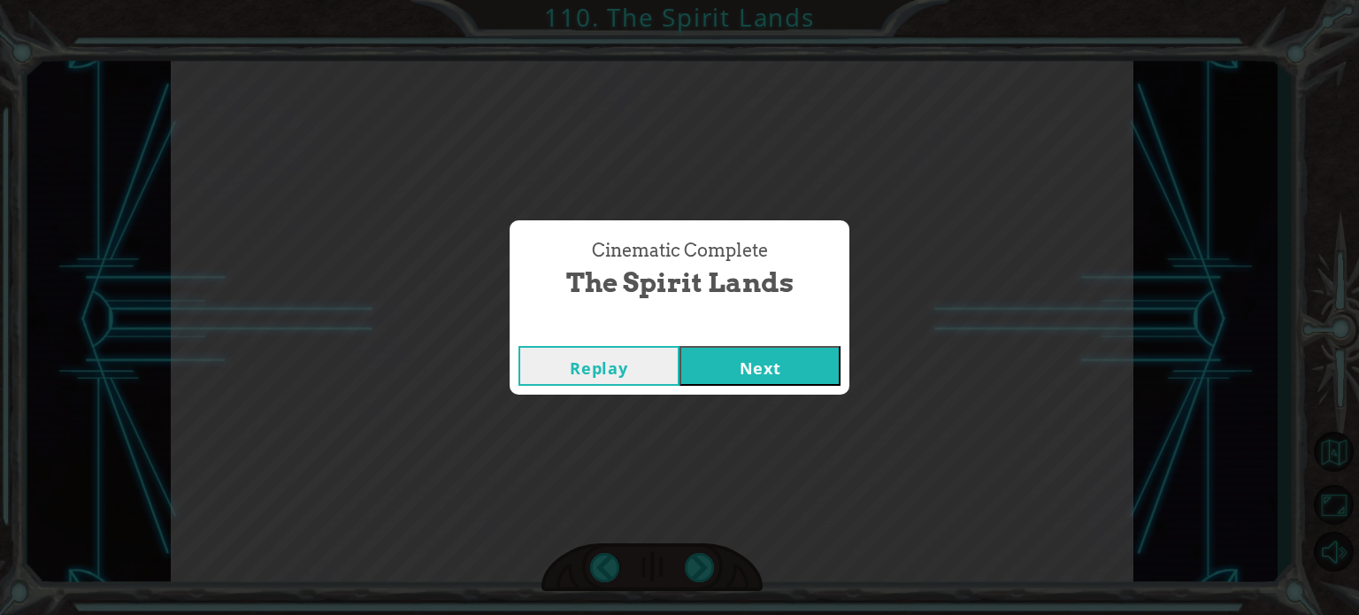
click at [753, 356] on button "Next" at bounding box center [760, 366] width 161 height 40
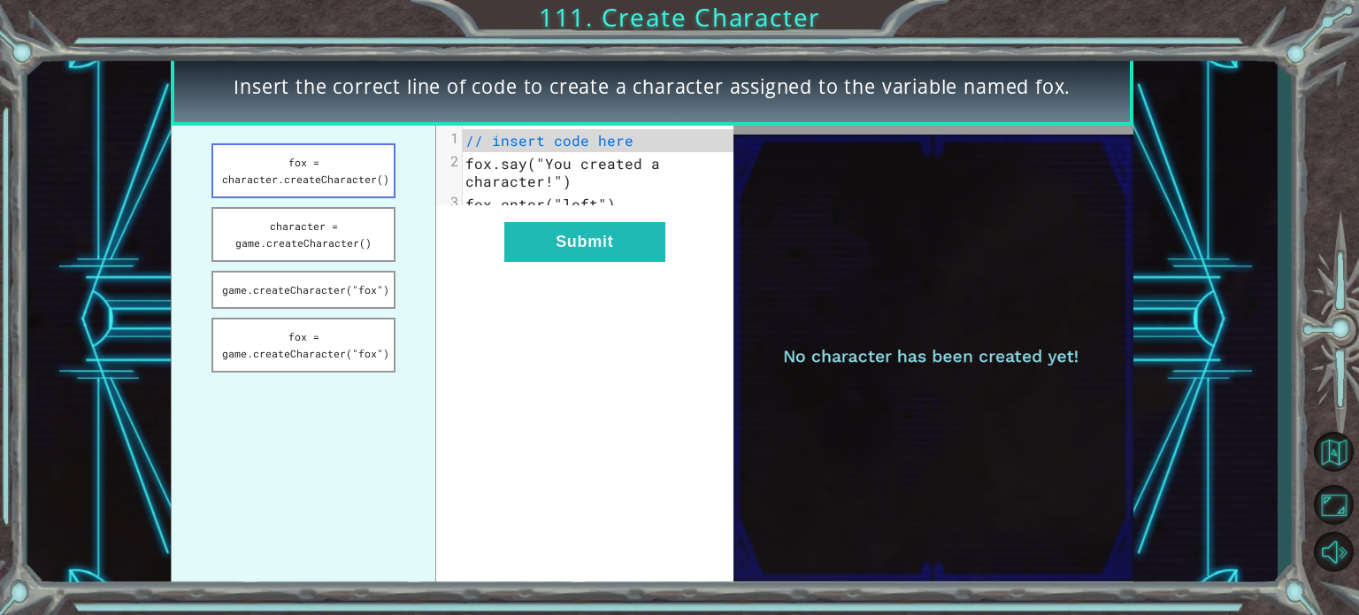
click at [381, 163] on button "fox = character.createCharacter()" at bounding box center [303, 170] width 184 height 55
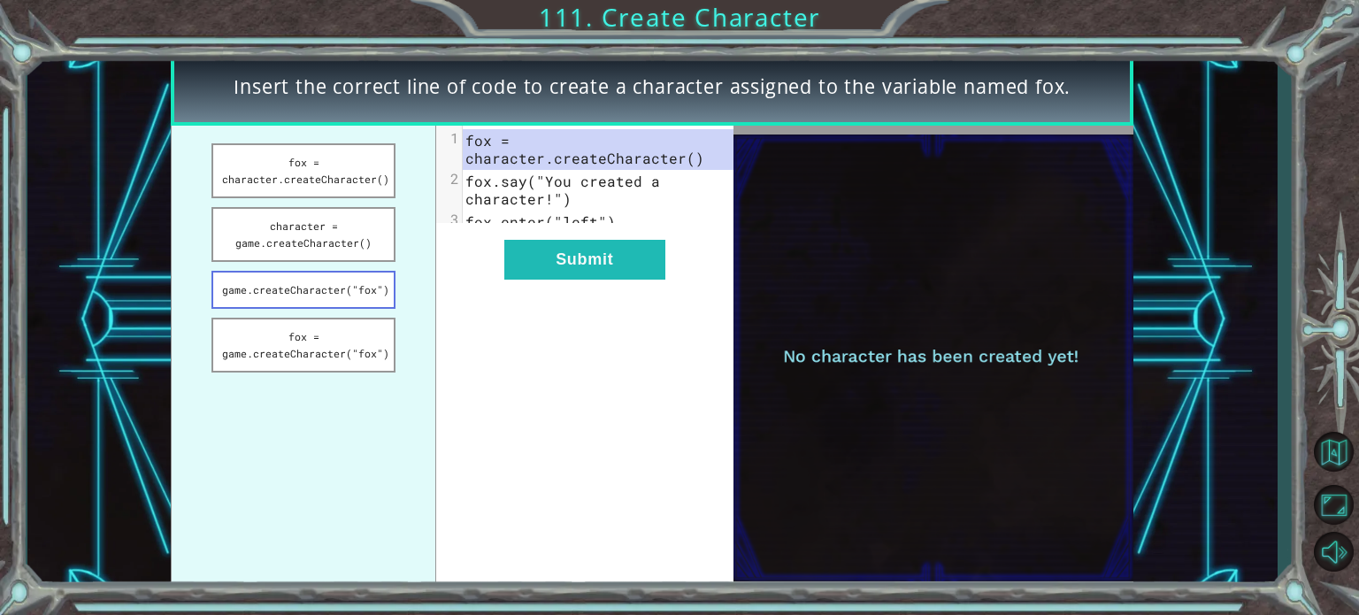
click at [323, 297] on button "game.createCharacter("fox")" at bounding box center [303, 290] width 184 height 38
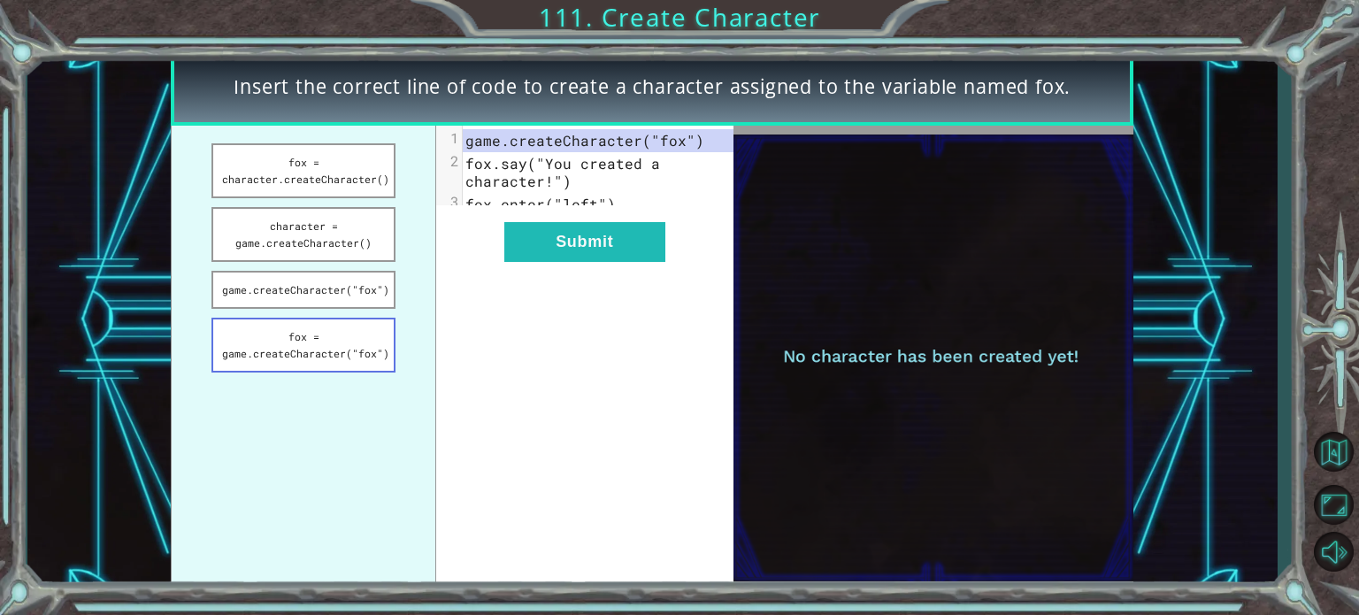
click at [308, 349] on button "fox = game.createCharacter("fox")" at bounding box center [303, 345] width 184 height 55
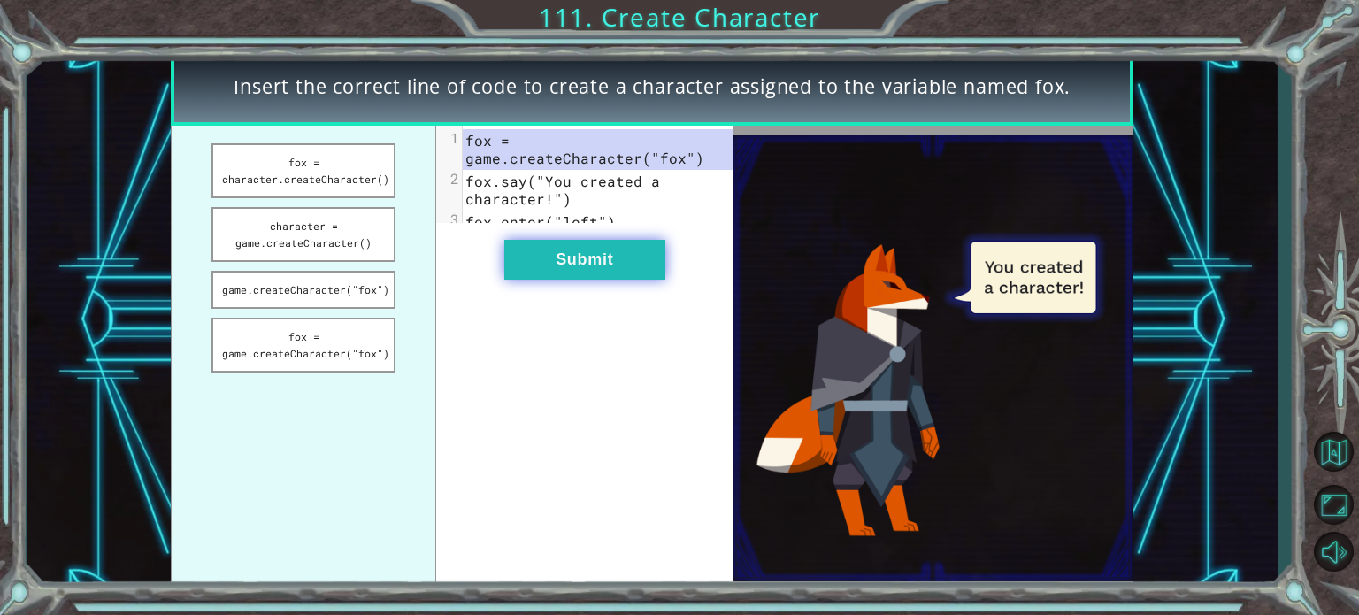
click at [553, 258] on button "Submit" at bounding box center [584, 260] width 161 height 40
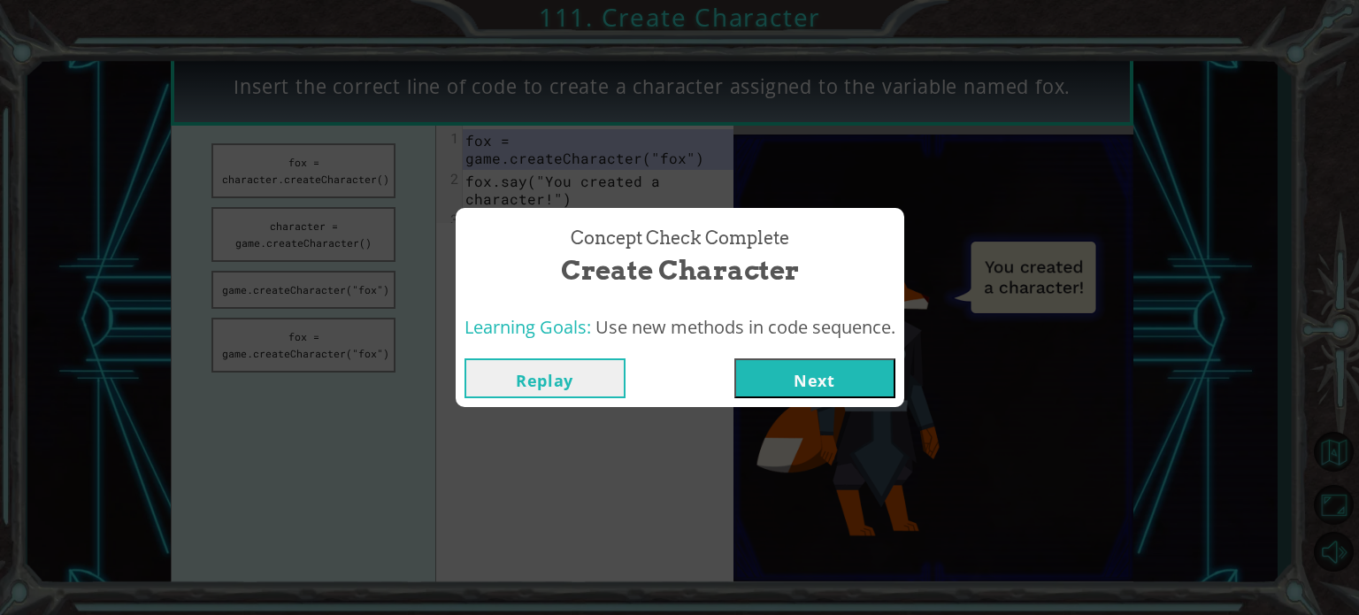
click at [813, 372] on button "Next" at bounding box center [814, 378] width 161 height 40
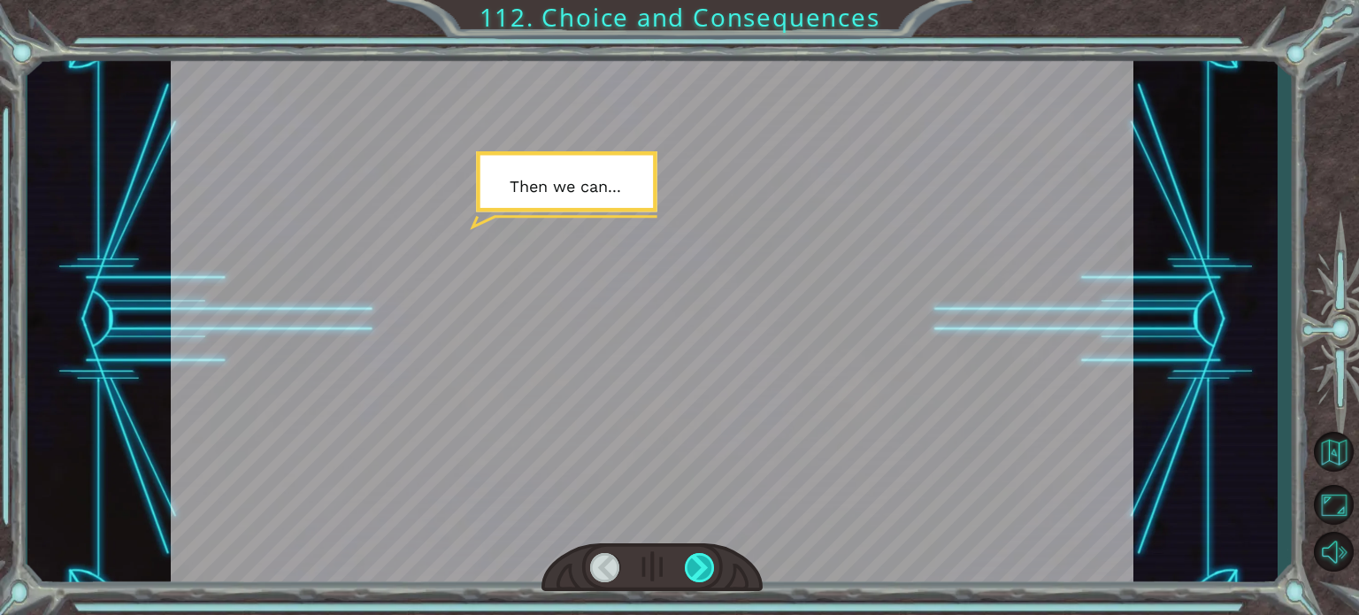
click at [707, 561] on div at bounding box center [700, 567] width 30 height 29
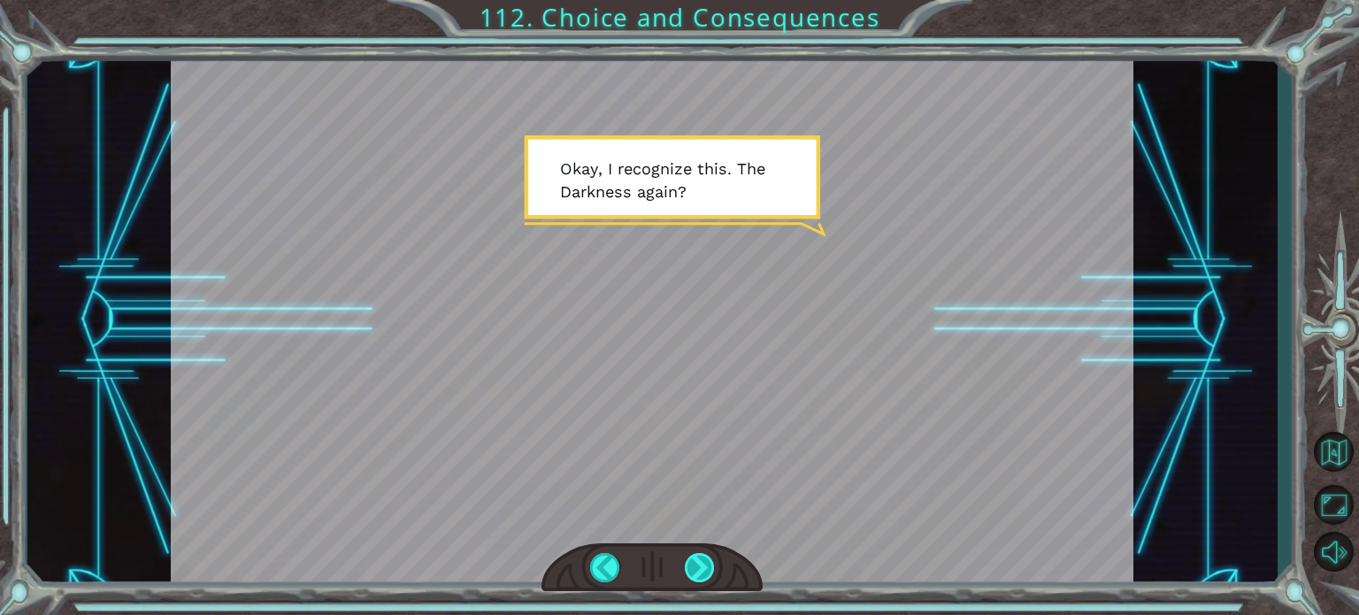
click at [707, 560] on div at bounding box center [700, 567] width 30 height 29
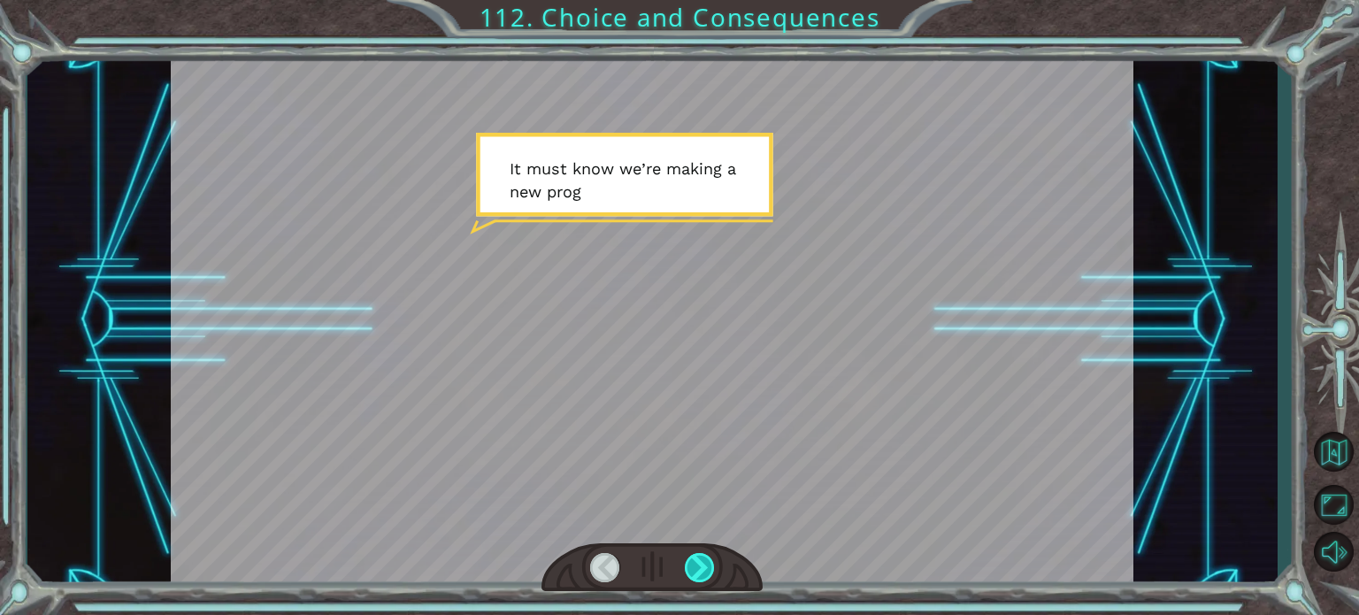
click at [707, 560] on div at bounding box center [700, 567] width 30 height 29
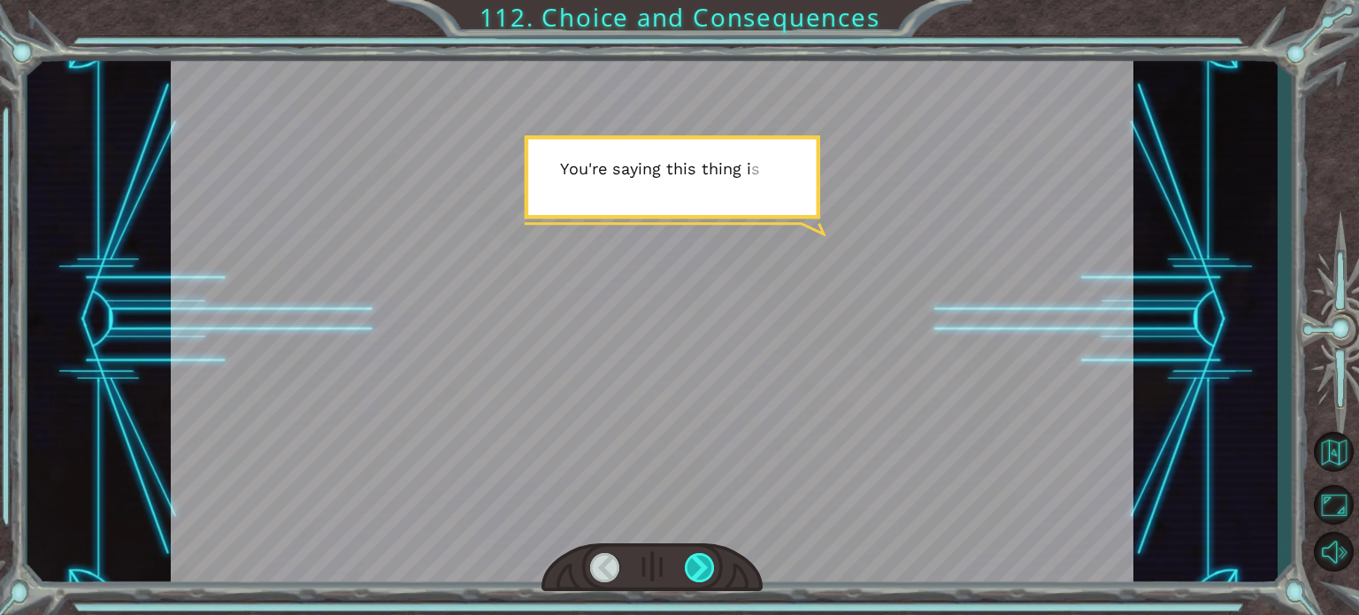
click at [707, 560] on div at bounding box center [700, 567] width 30 height 29
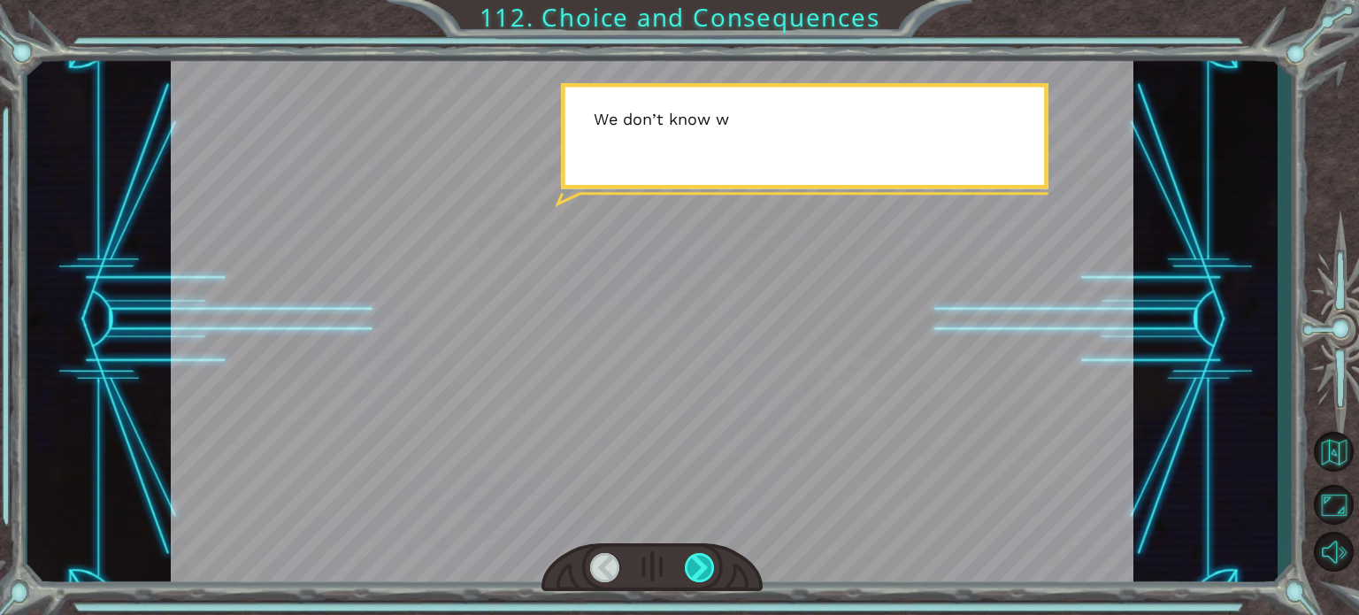
click at [707, 560] on div at bounding box center [700, 567] width 30 height 29
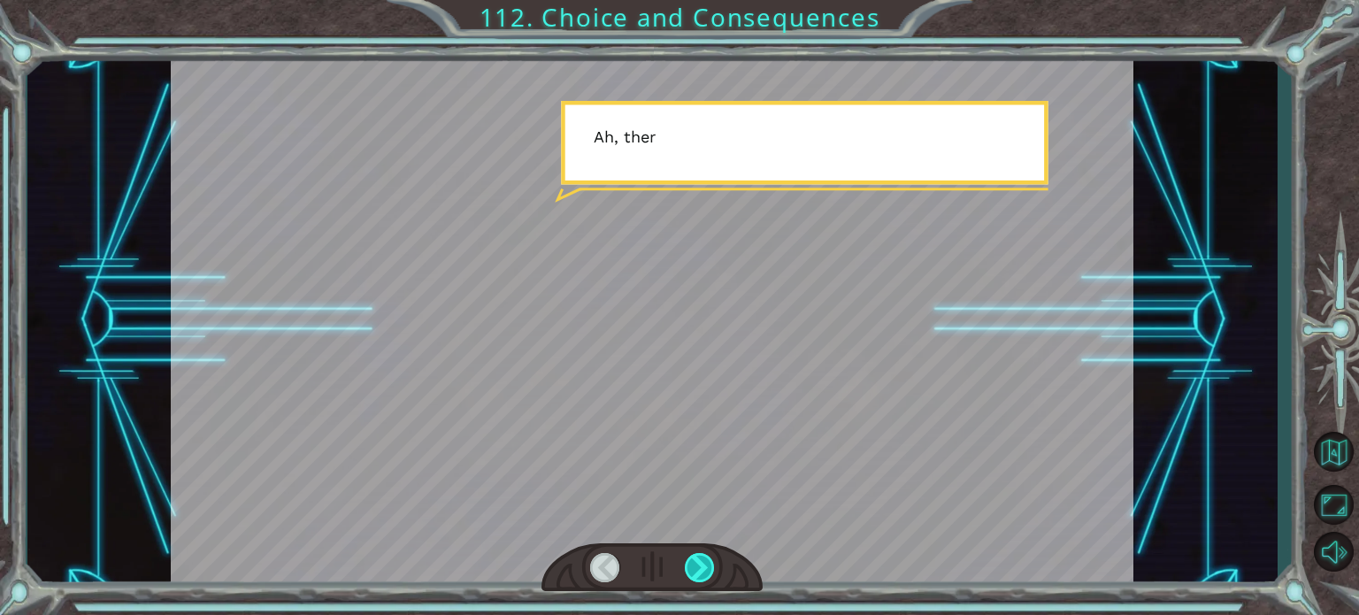
click at [707, 560] on div at bounding box center [700, 567] width 30 height 29
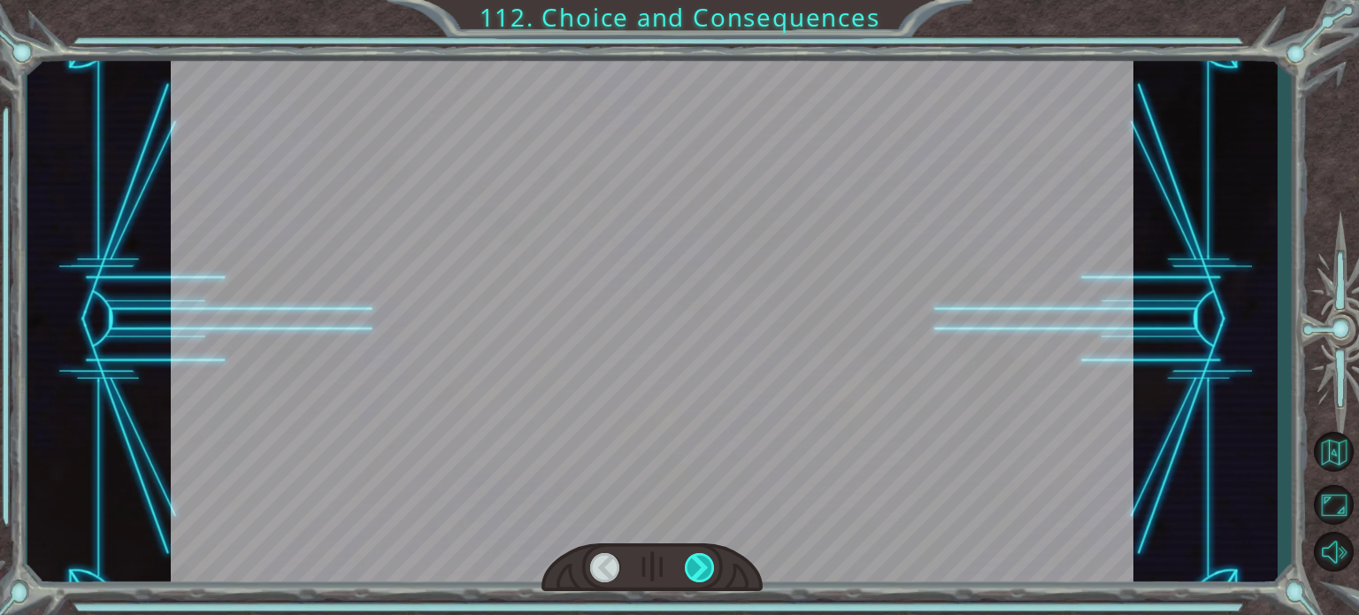
click at [707, 560] on div at bounding box center [700, 567] width 30 height 29
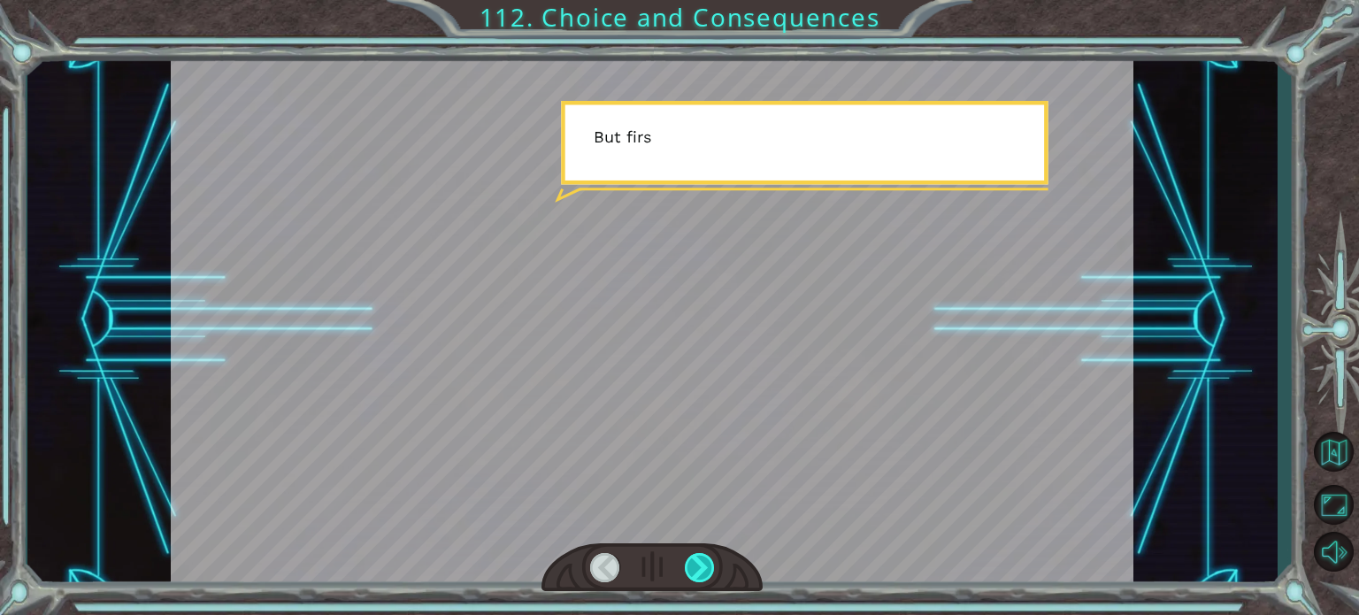
click at [707, 560] on div at bounding box center [700, 567] width 30 height 29
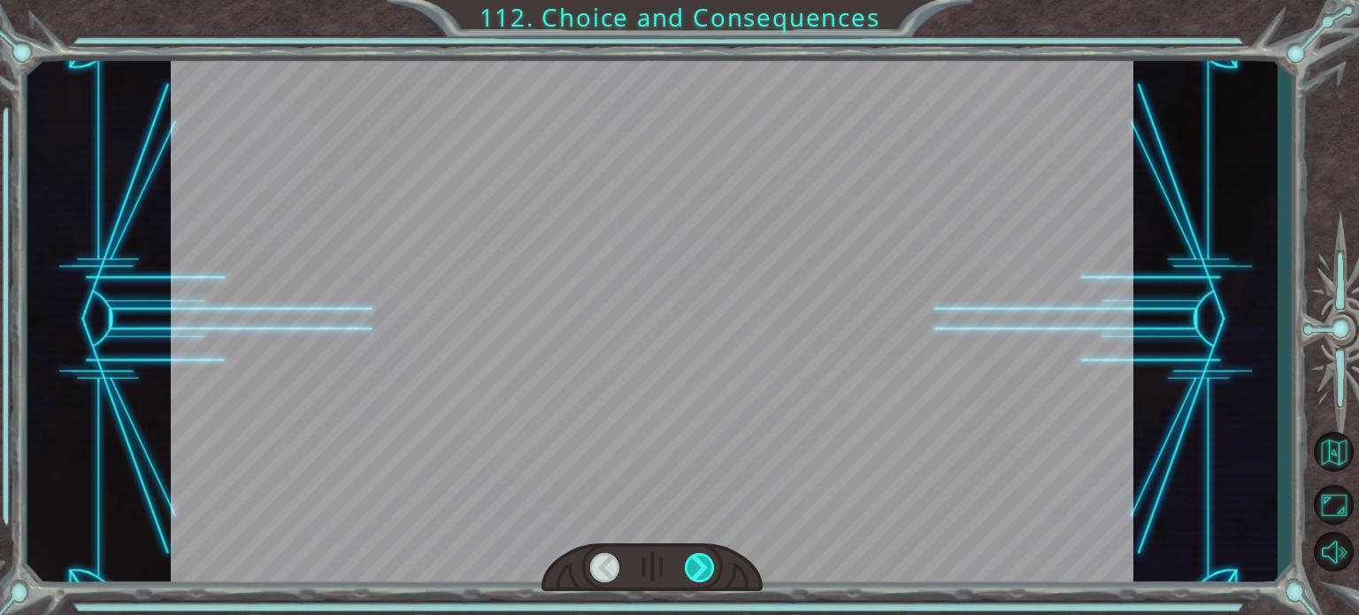
click at [707, 560] on div at bounding box center [700, 567] width 30 height 29
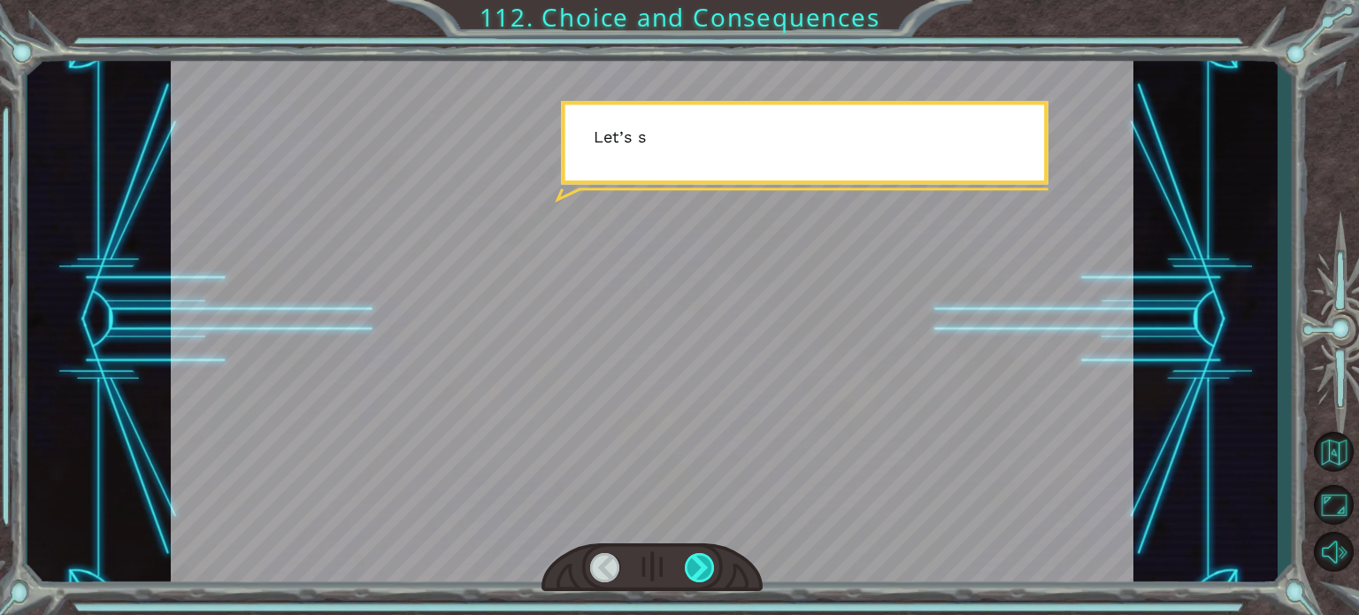
click at [707, 560] on div at bounding box center [700, 567] width 30 height 29
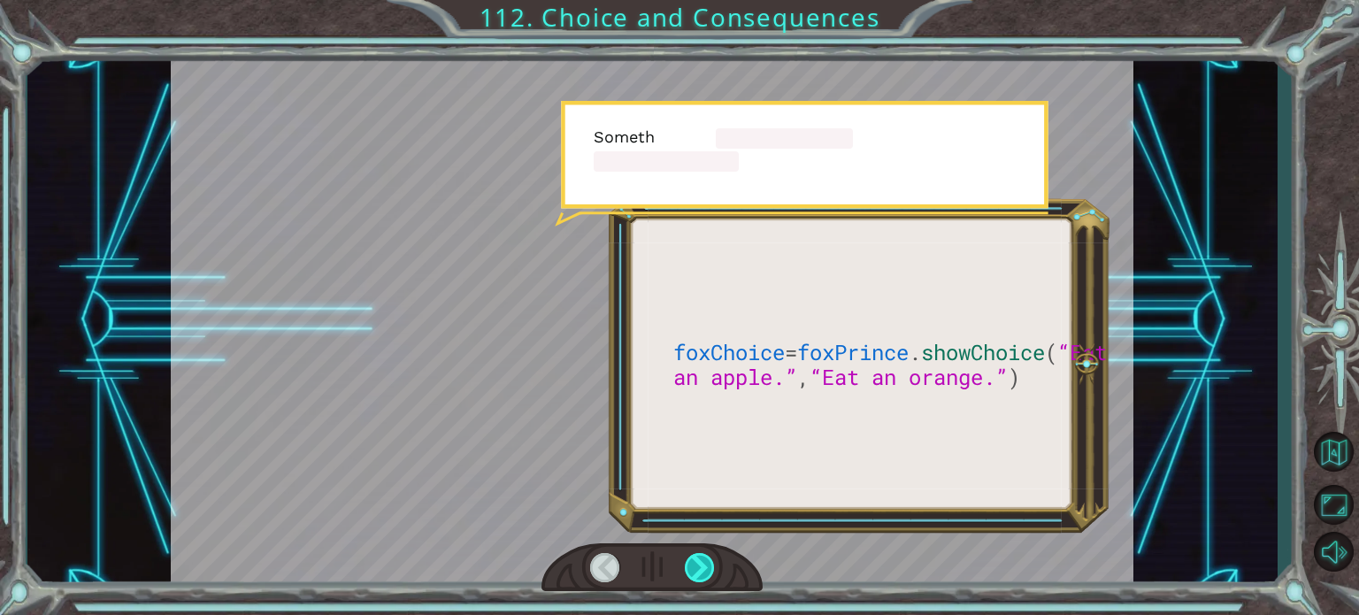
click at [707, 560] on div at bounding box center [700, 567] width 30 height 29
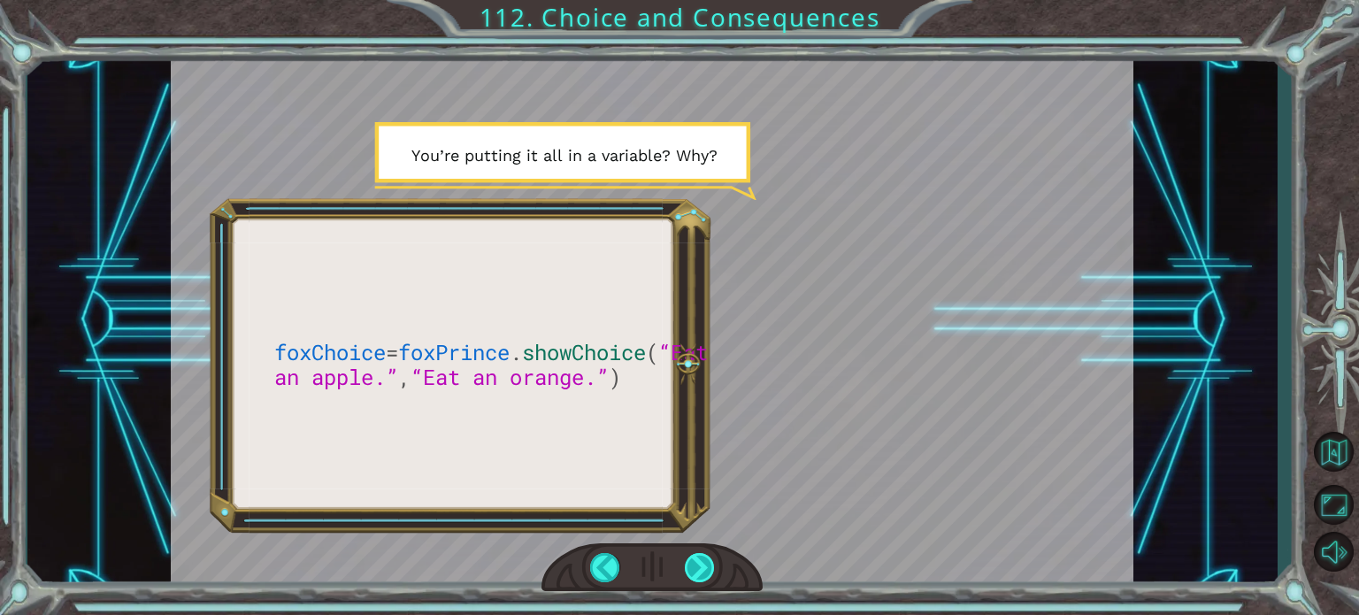
click at [714, 567] on div at bounding box center [700, 567] width 30 height 29
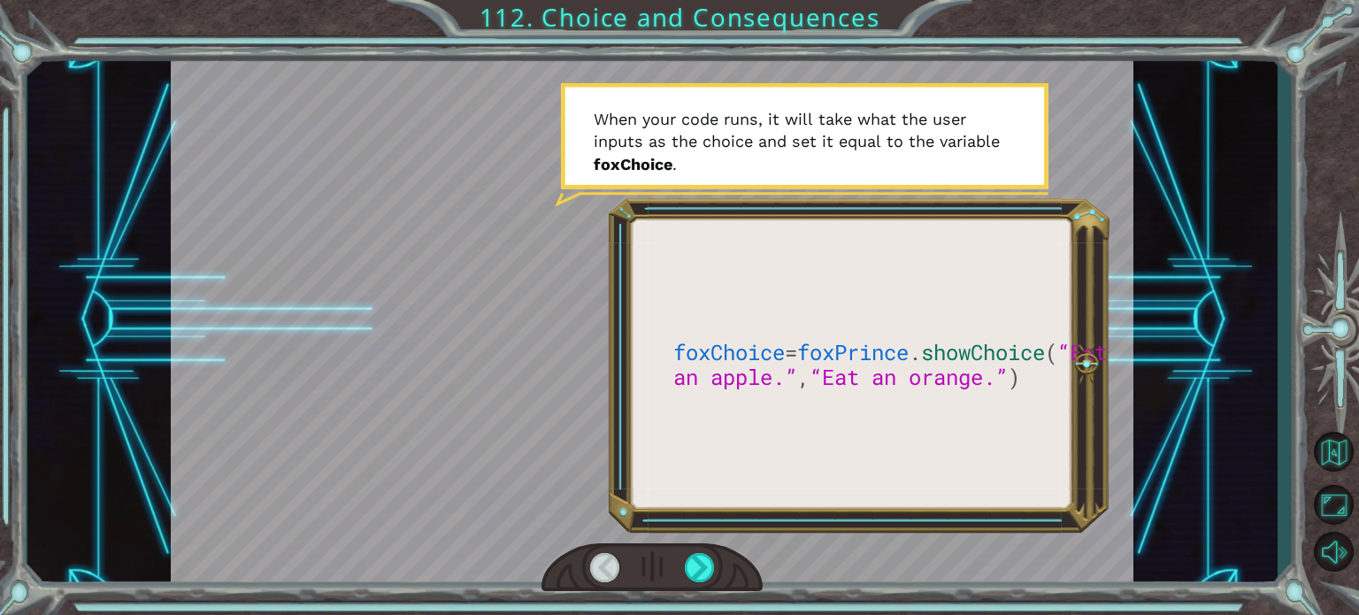
click at [721, 570] on div at bounding box center [651, 567] width 221 height 49
click at [695, 562] on div at bounding box center [700, 567] width 30 height 29
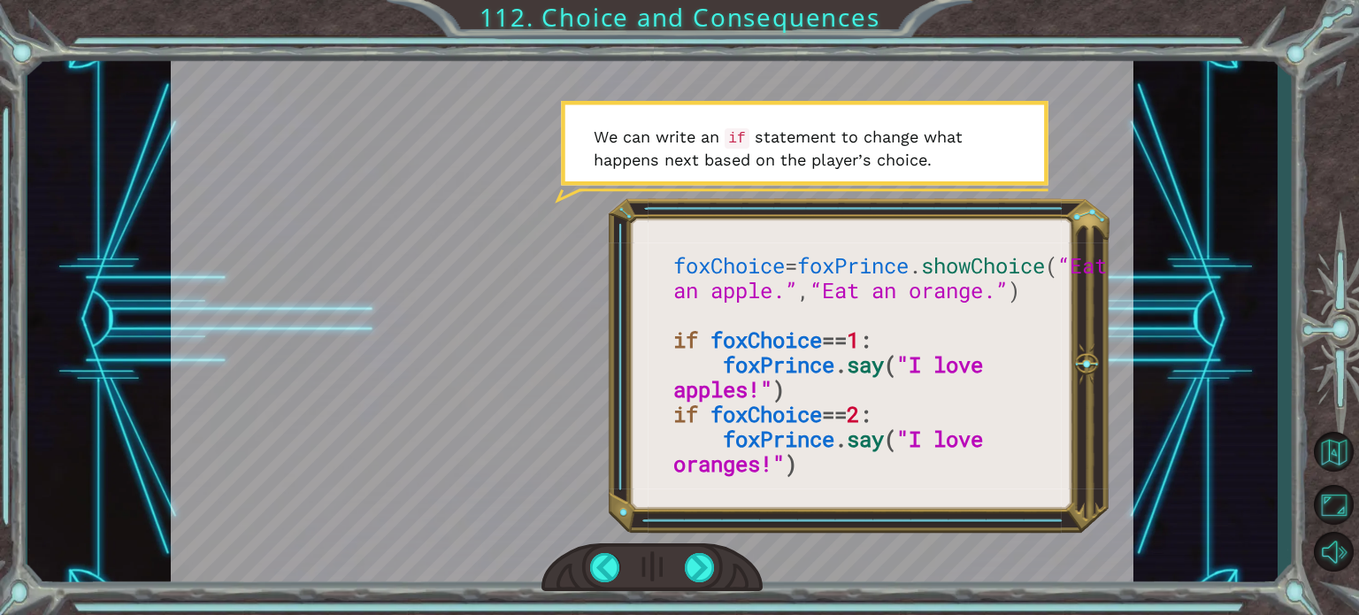
click at [772, 403] on div at bounding box center [652, 320] width 963 height 541
click at [699, 558] on div at bounding box center [700, 567] width 30 height 29
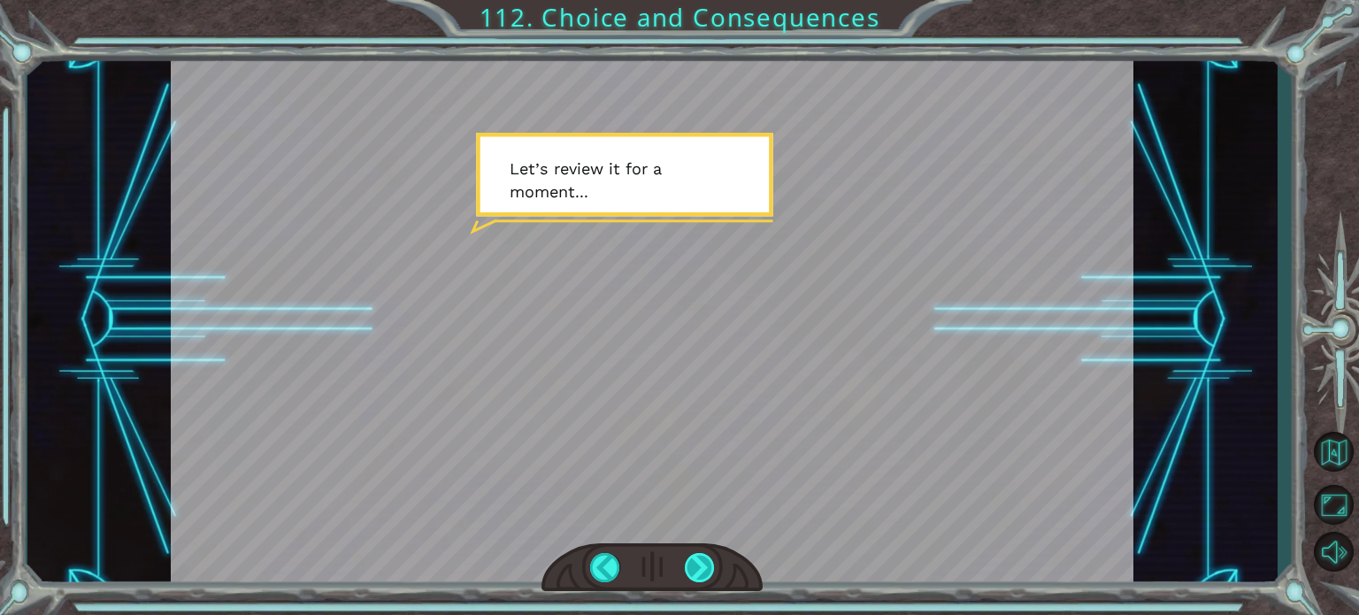
click at [703, 569] on div at bounding box center [700, 567] width 30 height 29
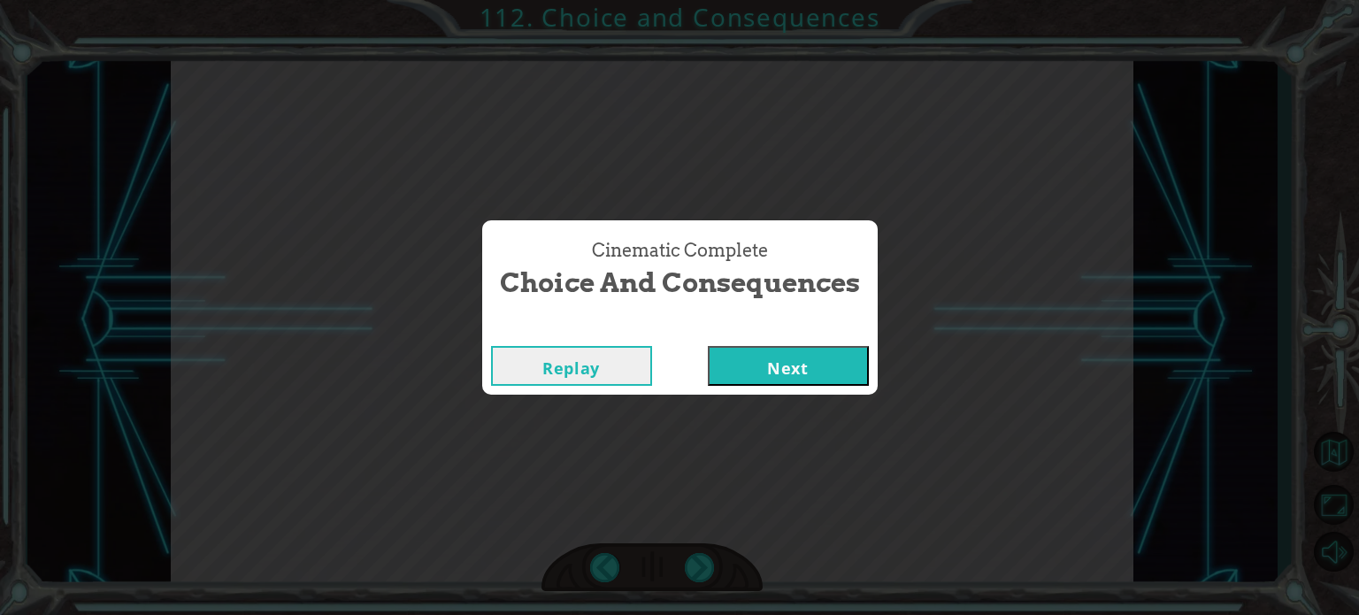
click at [756, 363] on button "Next" at bounding box center [788, 366] width 161 height 40
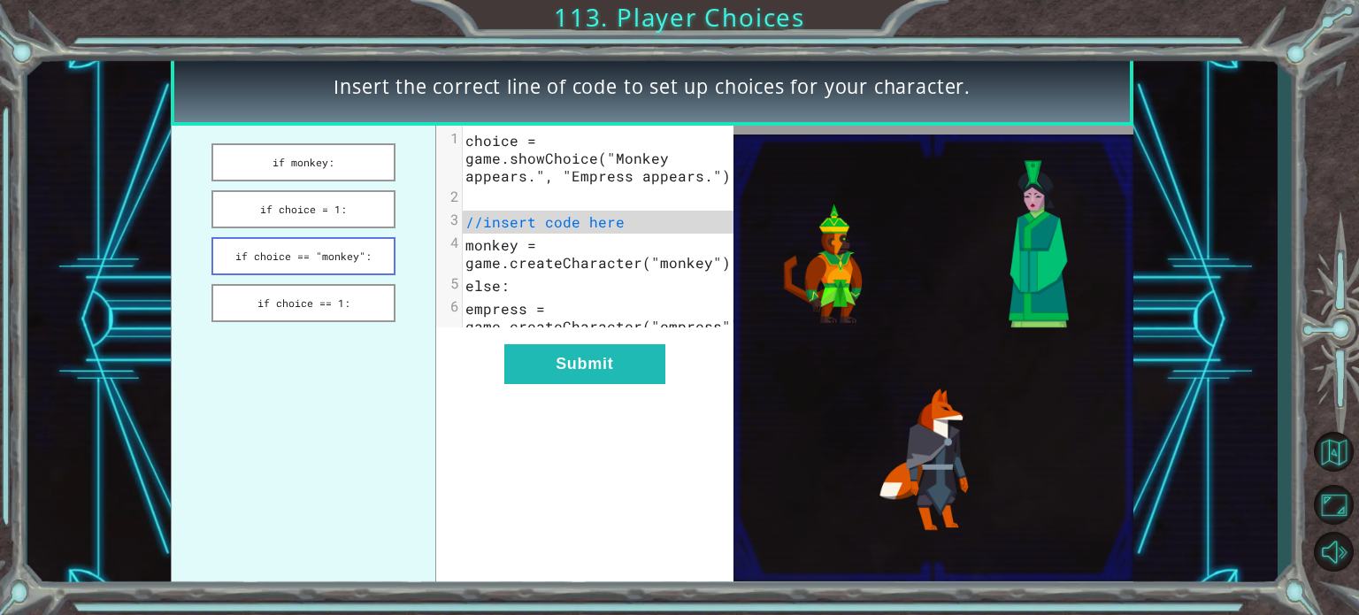
click at [295, 265] on button "if choice == "monkey":" at bounding box center [303, 256] width 184 height 38
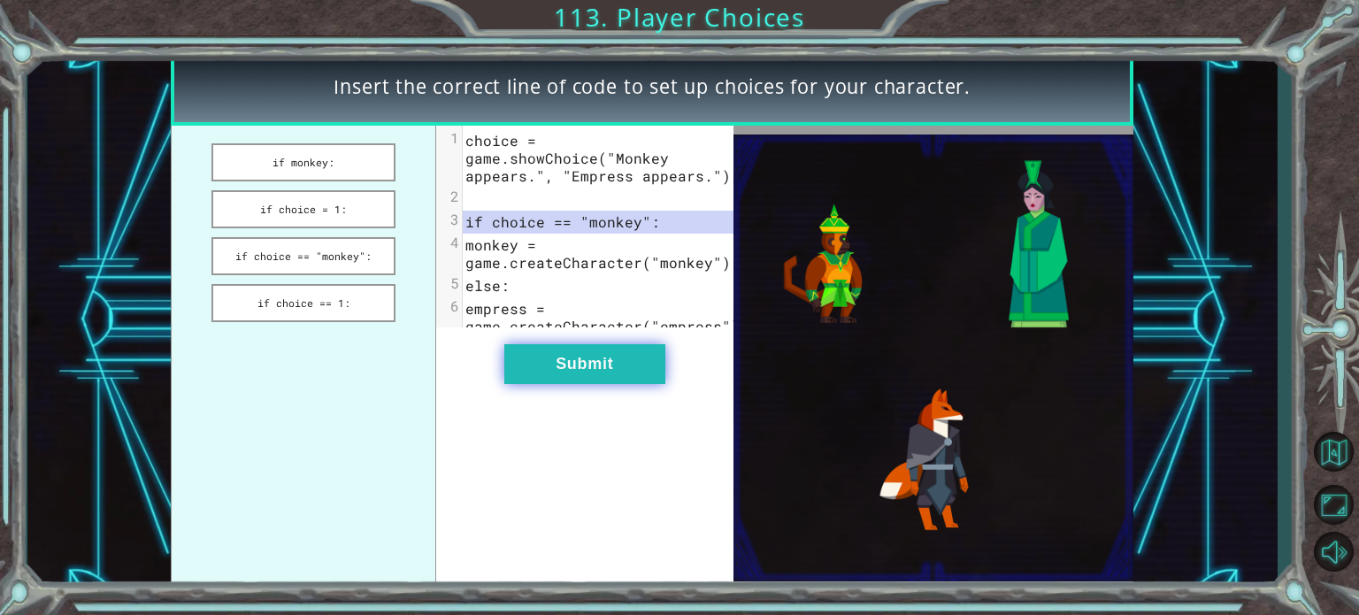
click at [560, 384] on button "Submit" at bounding box center [584, 364] width 161 height 40
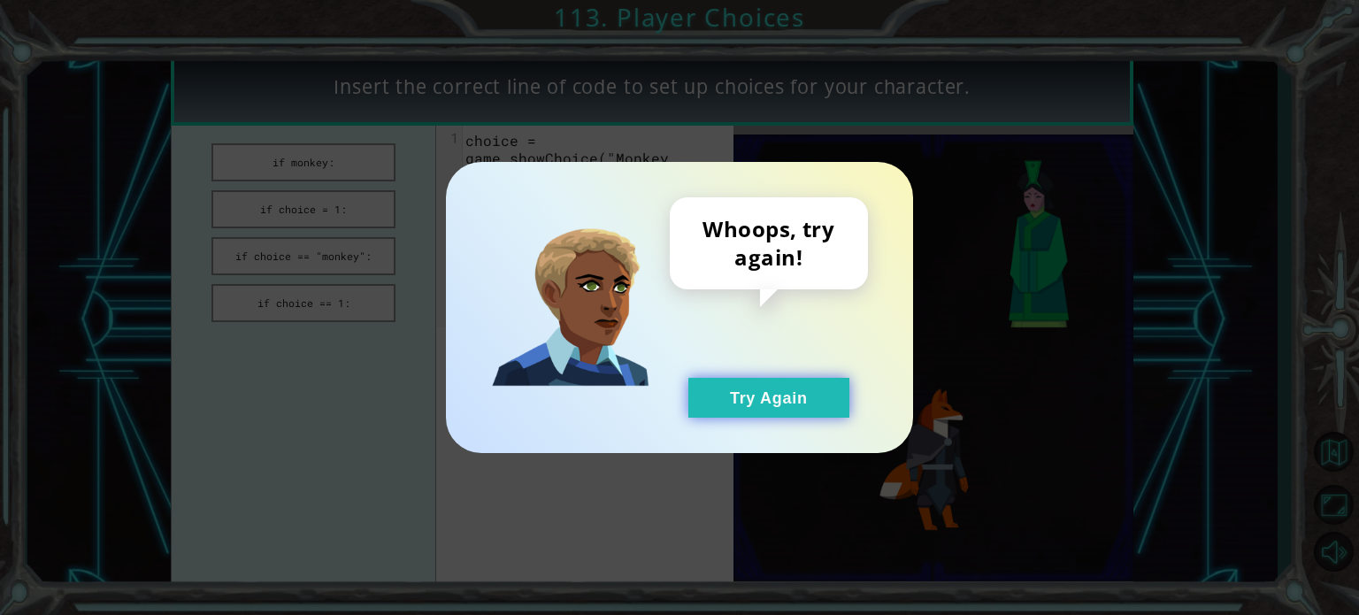
click at [718, 386] on button "Try Again" at bounding box center [768, 398] width 161 height 40
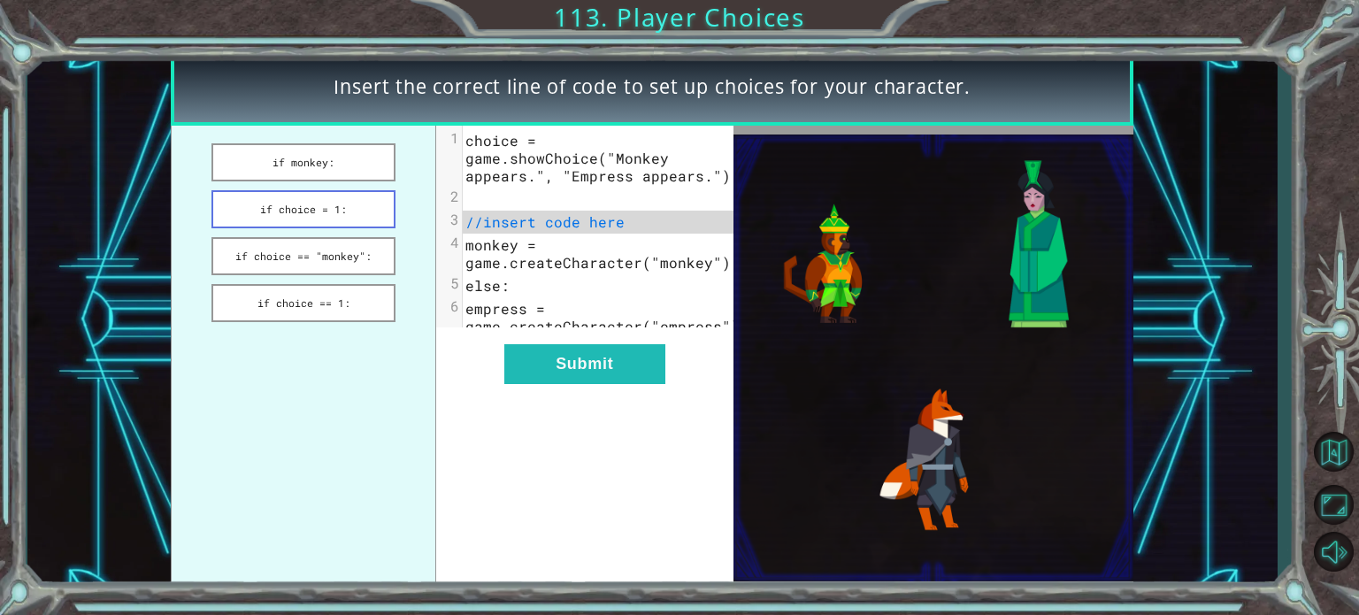
click at [304, 211] on button "if choice = 1:" at bounding box center [303, 209] width 184 height 38
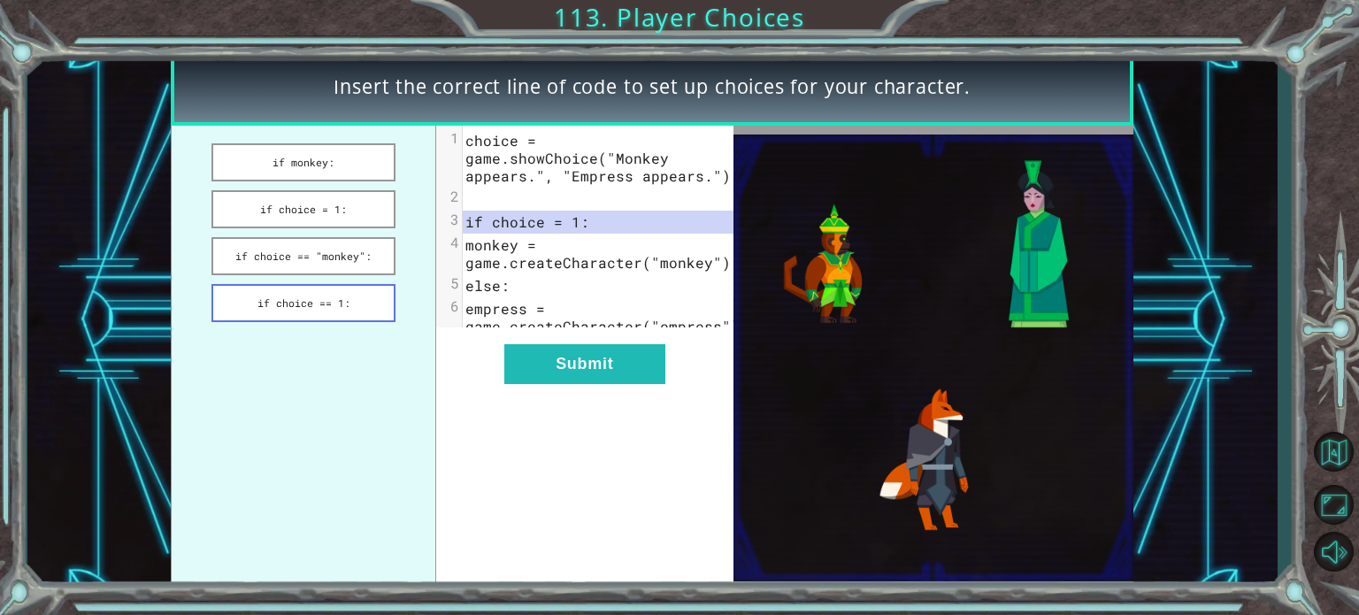
click at [314, 300] on button "if choice == 1:" at bounding box center [303, 303] width 184 height 38
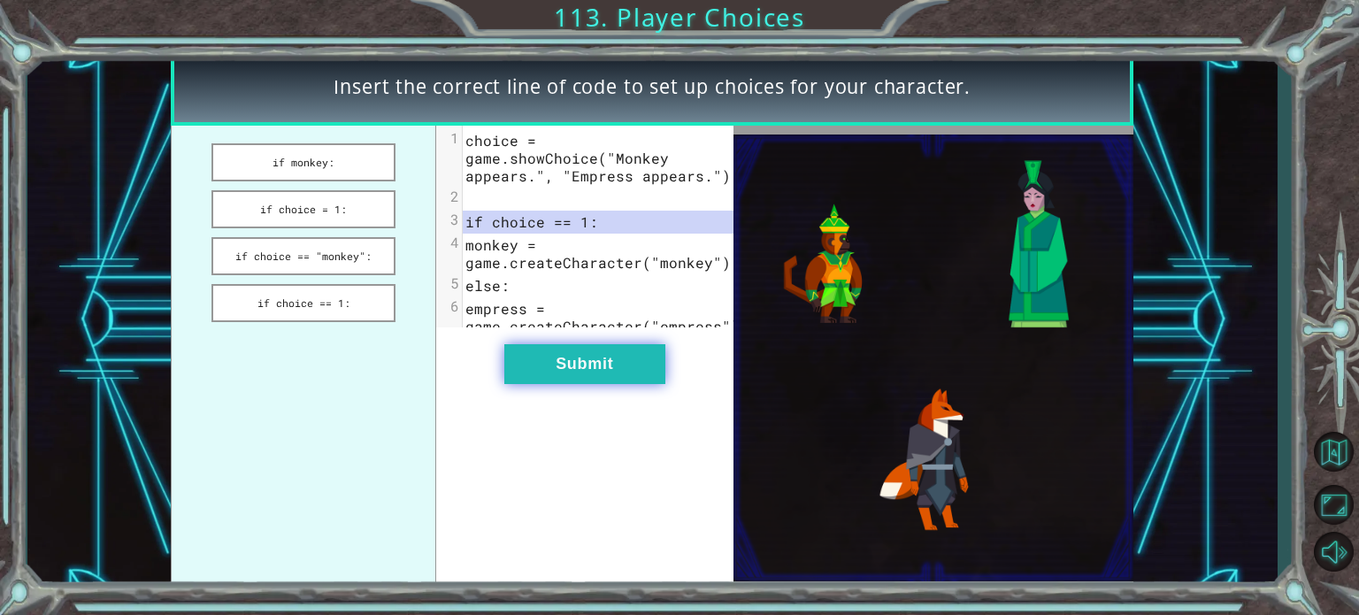
click at [569, 378] on button "Submit" at bounding box center [584, 364] width 161 height 40
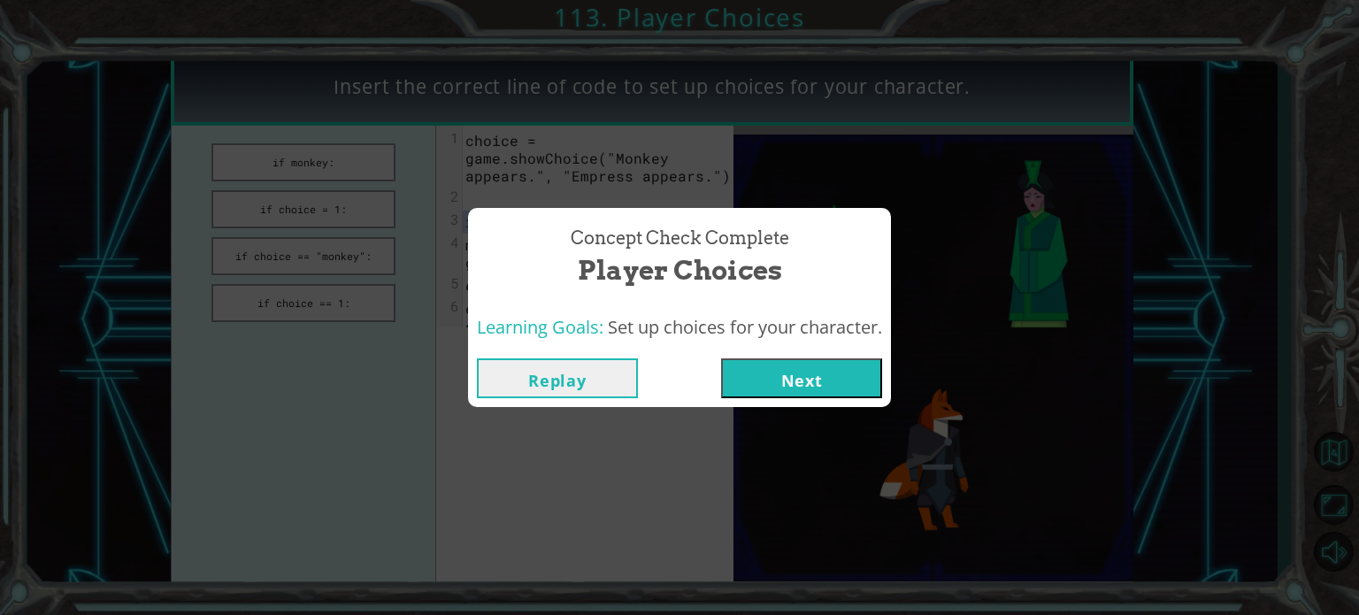
click at [795, 358] on button "Next" at bounding box center [801, 378] width 161 height 40
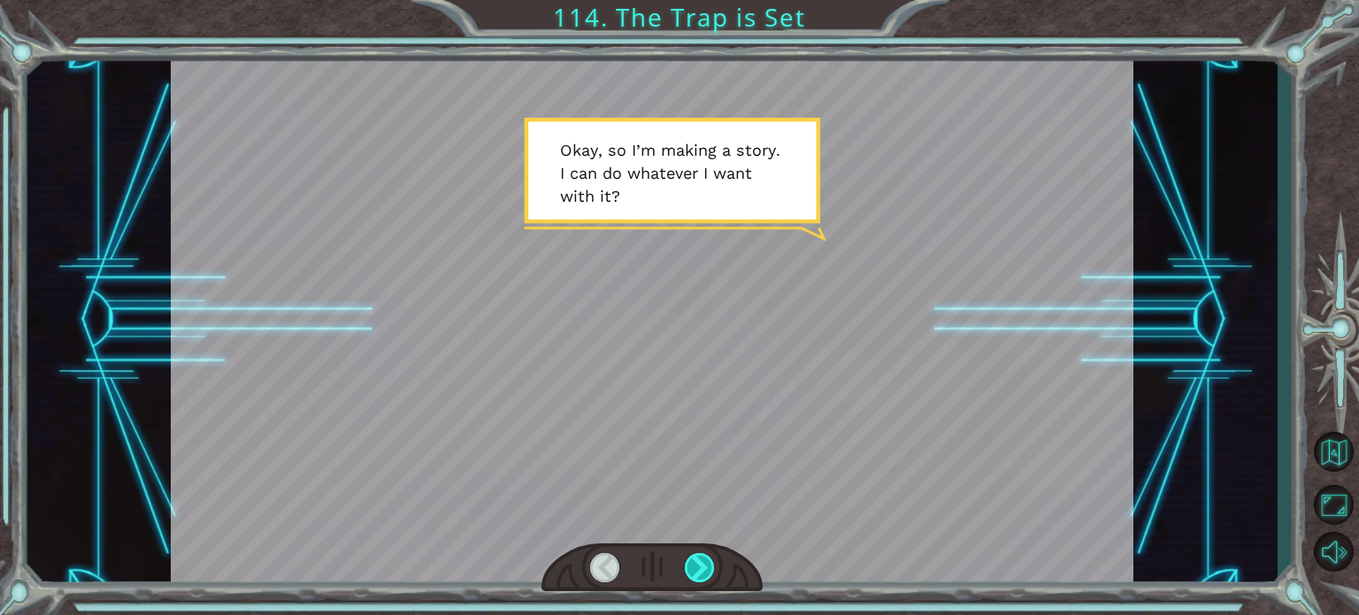
click at [704, 562] on div at bounding box center [700, 567] width 30 height 29
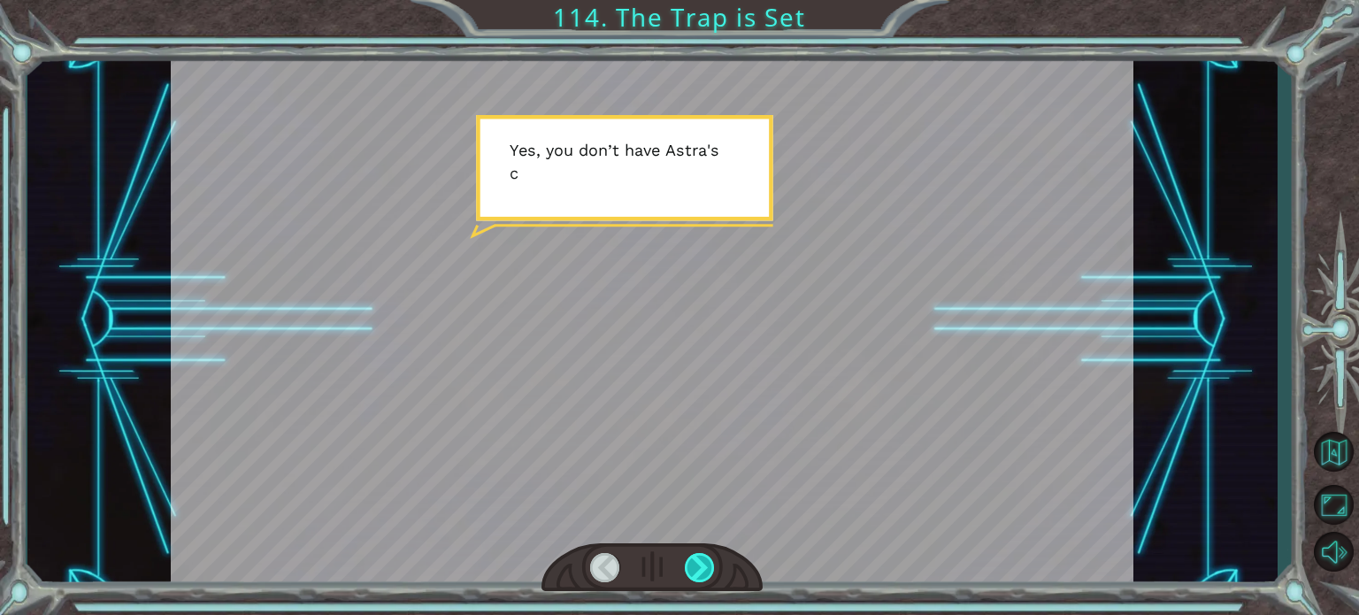
click at [704, 562] on div at bounding box center [700, 567] width 30 height 29
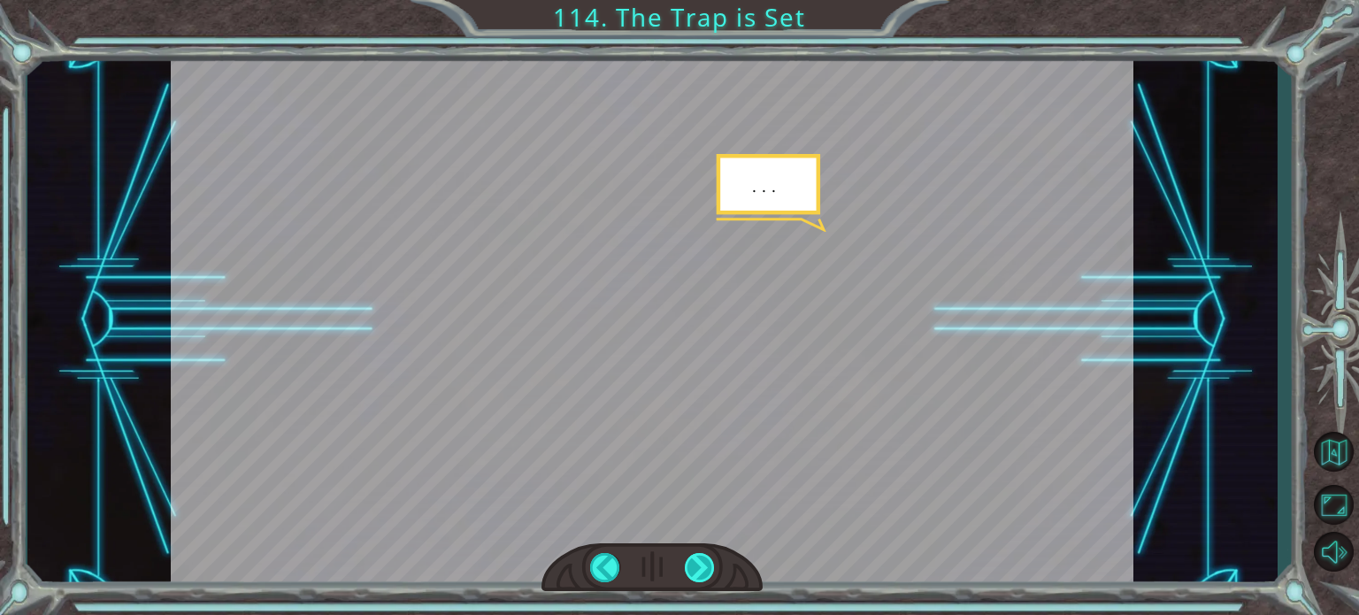
click at [703, 555] on div at bounding box center [700, 567] width 30 height 29
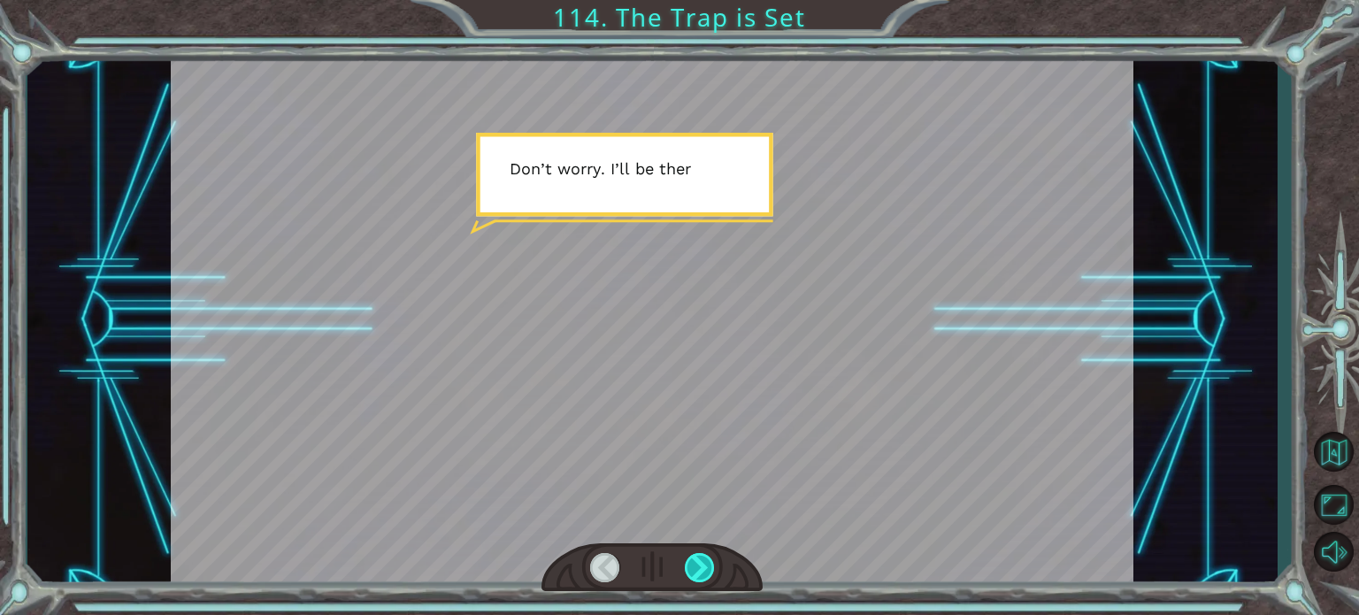
click at [703, 555] on div at bounding box center [700, 567] width 30 height 29
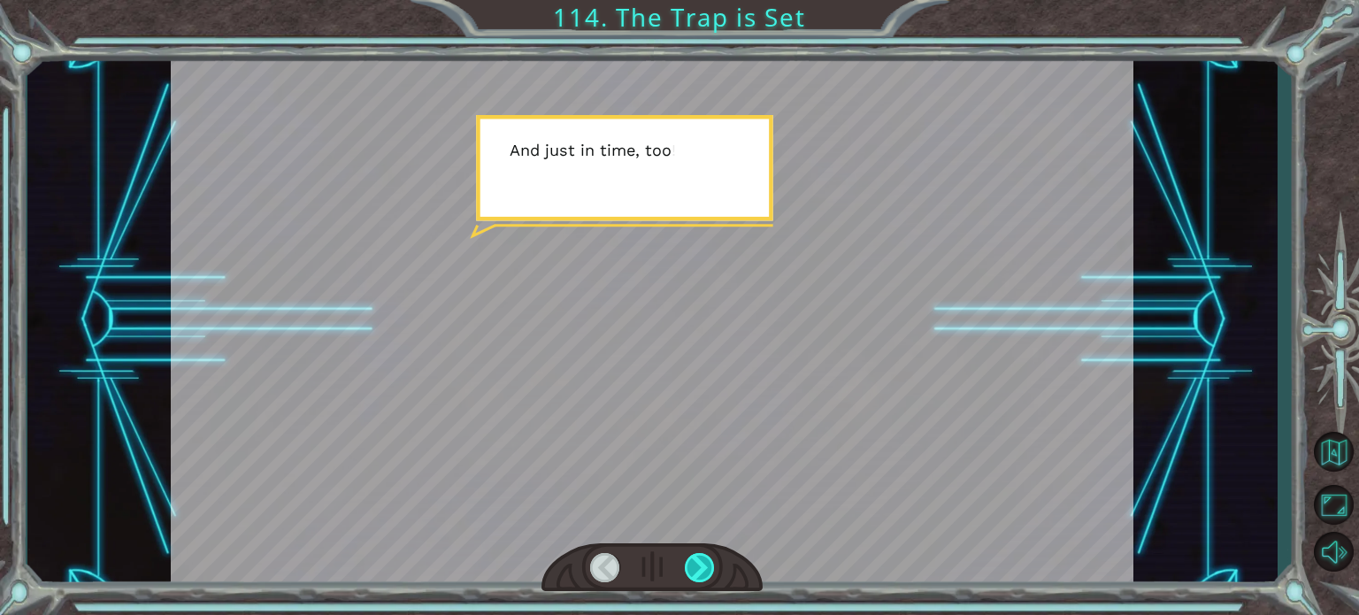
click at [703, 555] on div at bounding box center [700, 567] width 30 height 29
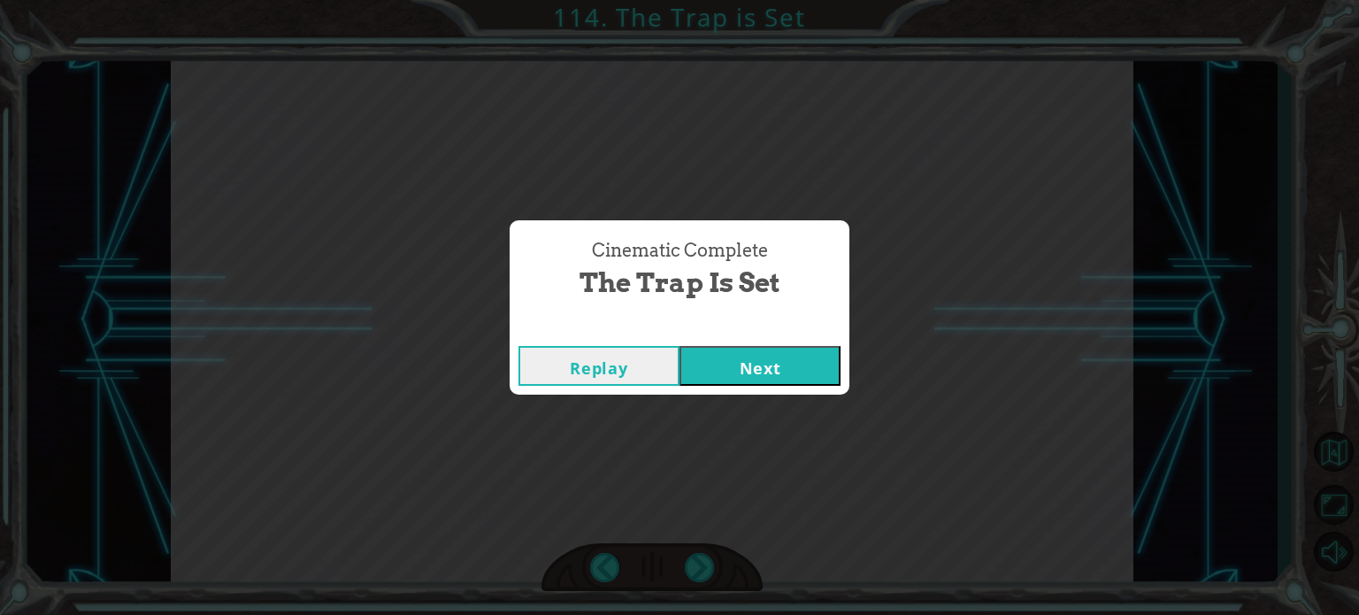
click at [737, 364] on button "Next" at bounding box center [760, 366] width 161 height 40
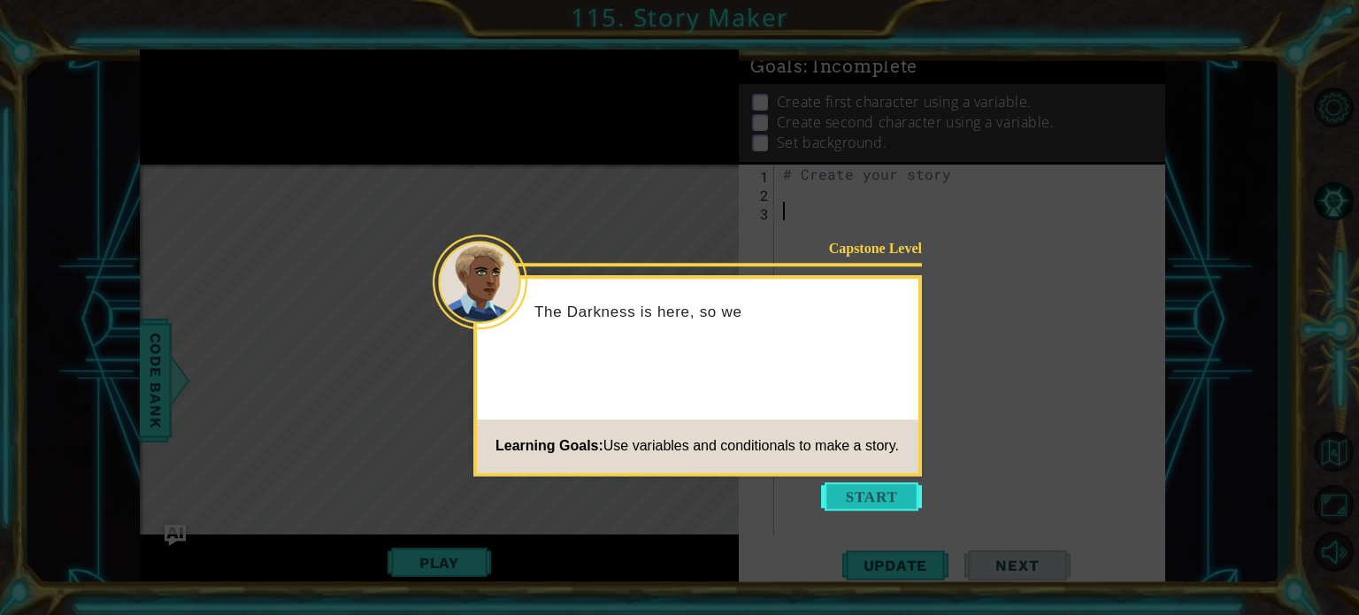
click at [862, 501] on button "Start" at bounding box center [871, 496] width 101 height 28
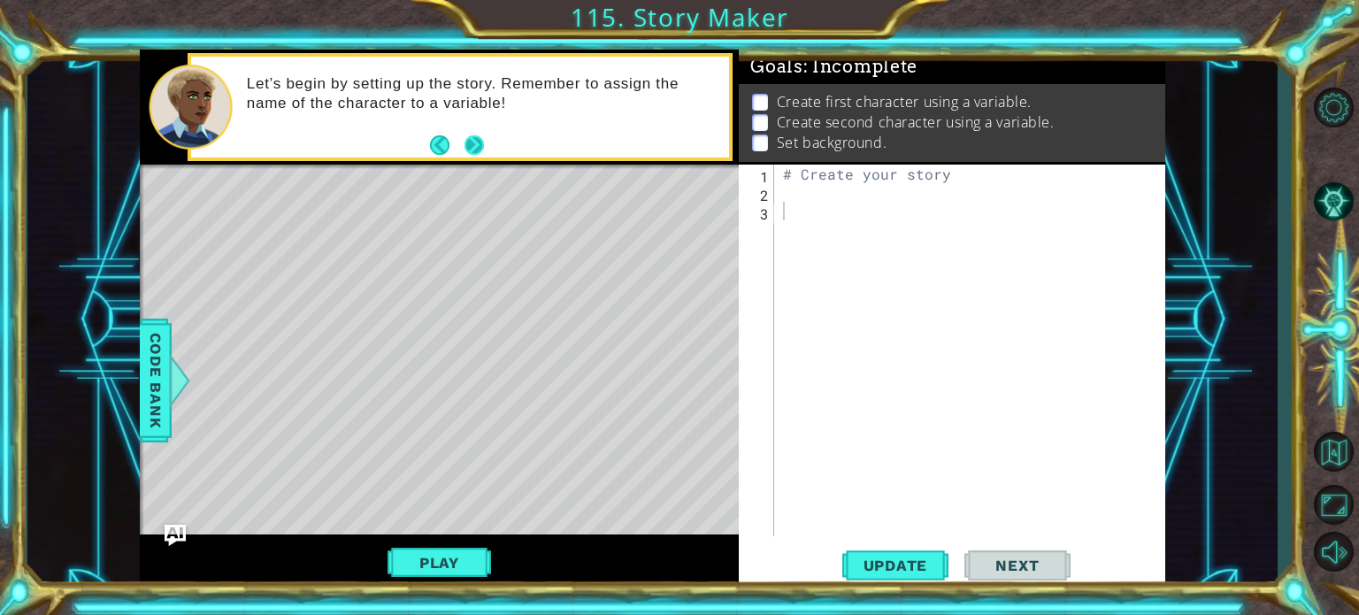
click at [467, 142] on button "Next" at bounding box center [474, 144] width 19 height 19
click at [852, 187] on div "# Create your story" at bounding box center [974, 369] width 390 height 409
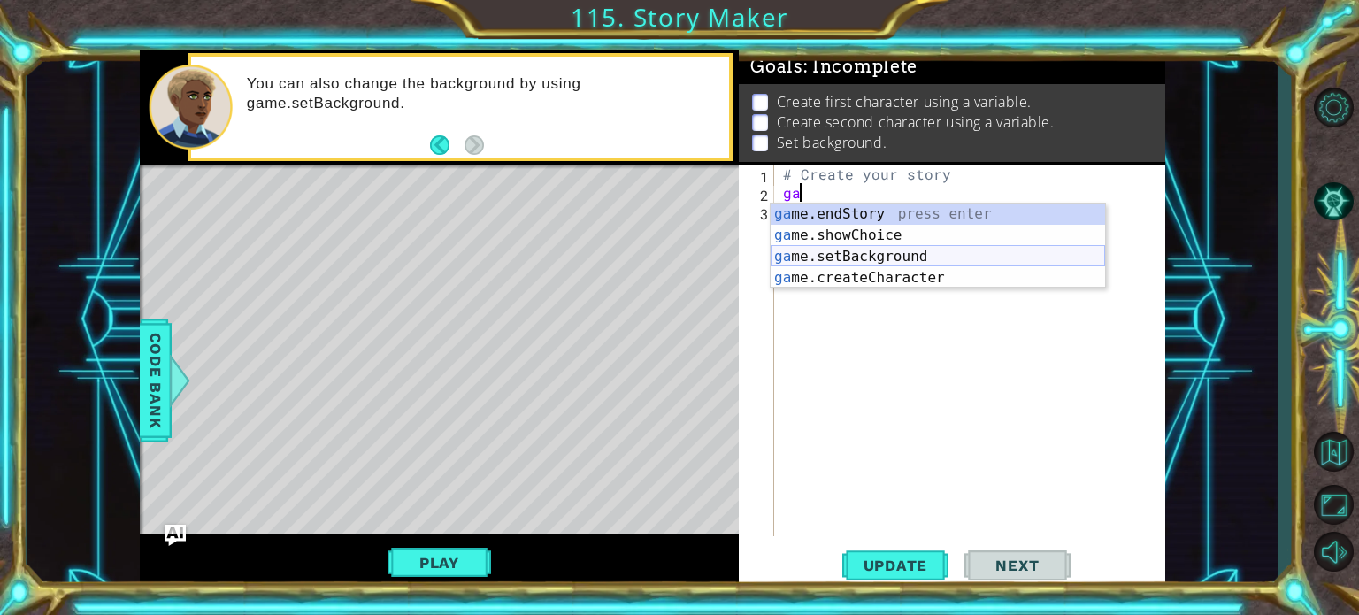
click at [857, 250] on div "ga me.endStory press enter ga me.showChoice press enter ga me.setBackground pre…" at bounding box center [938, 266] width 334 height 127
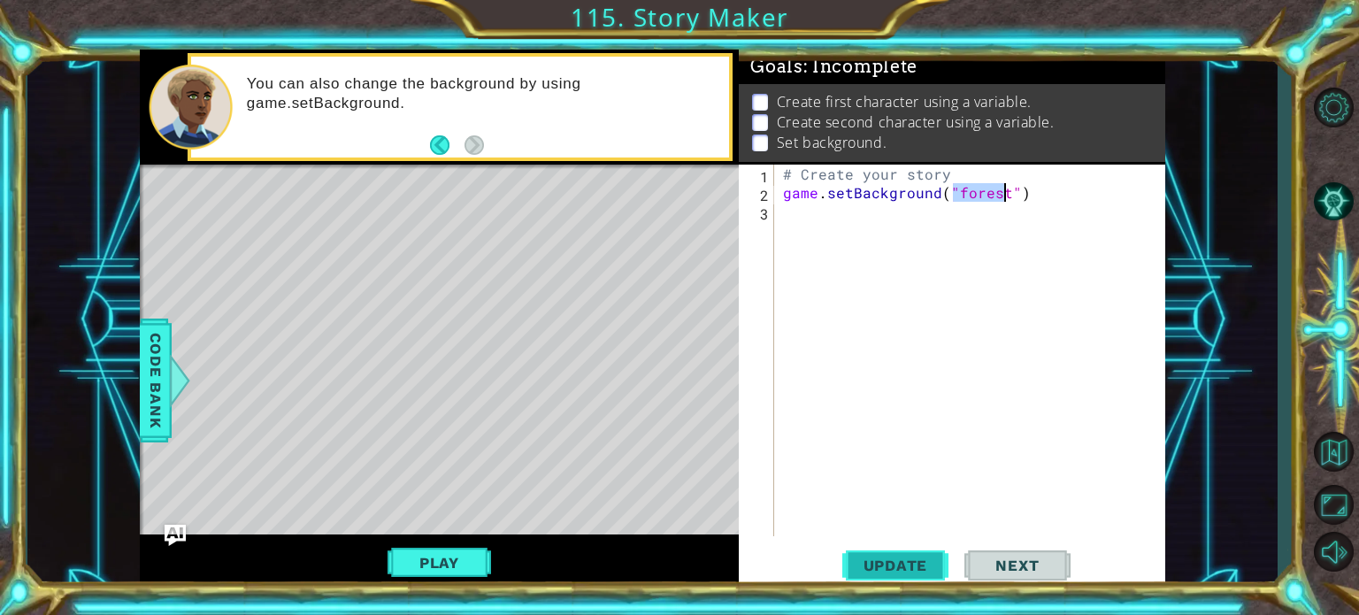
click at [897, 564] on span "Update" at bounding box center [896, 566] width 100 height 18
type textarea "game.setBackground("desert")"
click at [874, 563] on span "Update" at bounding box center [896, 566] width 100 height 18
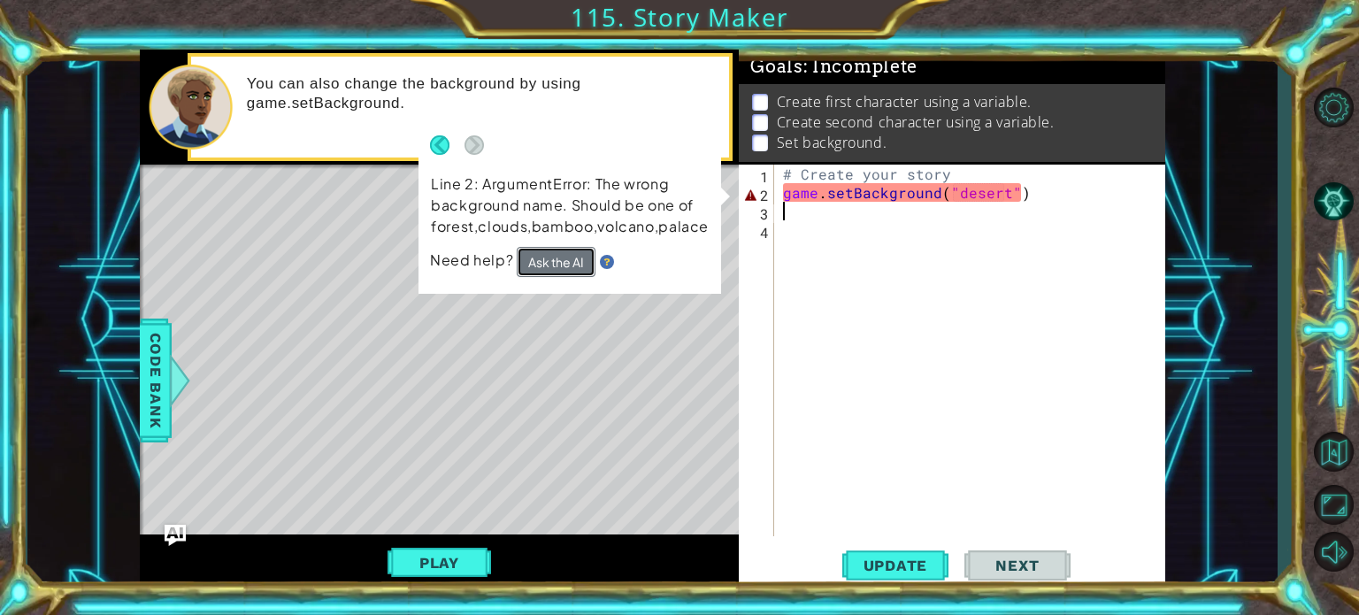
click at [538, 257] on button "Ask the AI" at bounding box center [556, 262] width 79 height 30
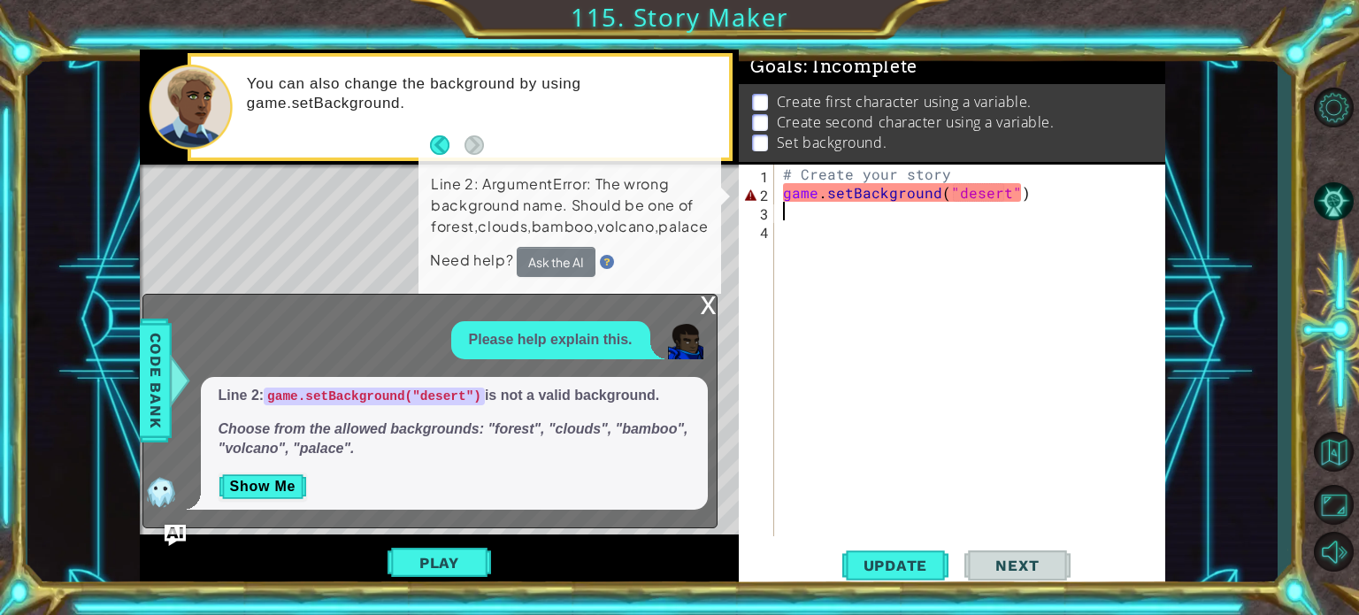
click at [1004, 195] on div "# Create your story game . setBackground ( "desert" )" at bounding box center [974, 369] width 390 height 409
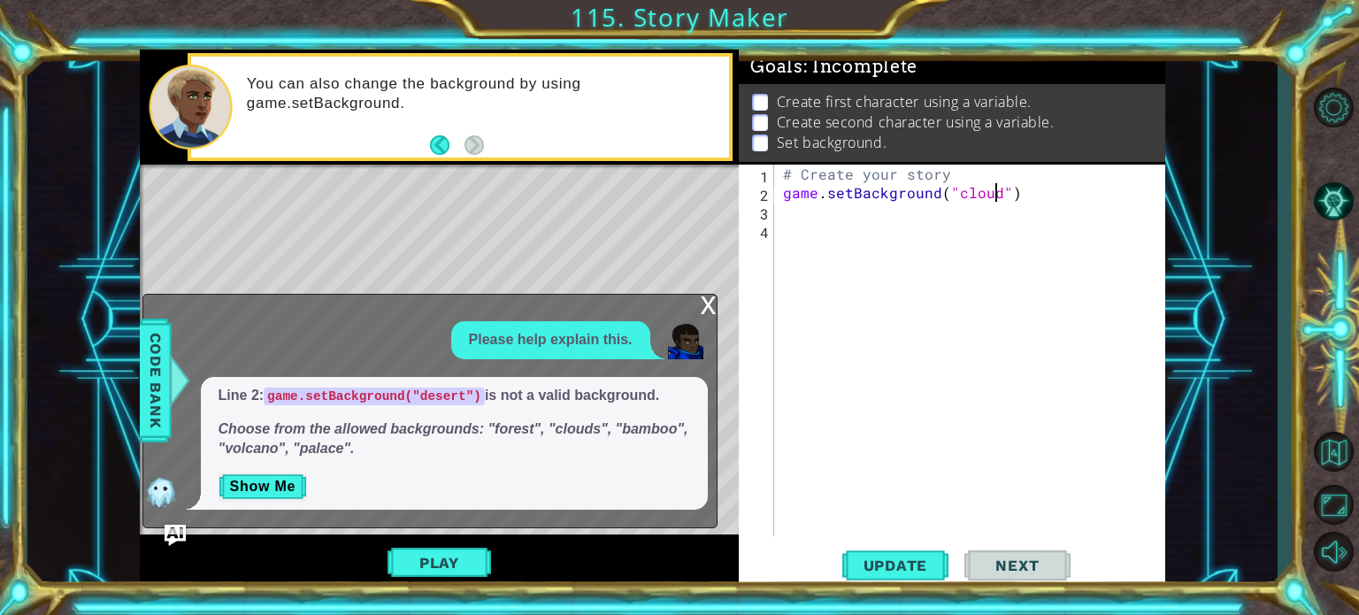
scroll to position [0, 13]
type textarea "game.setBackground("clouds")"
click at [866, 562] on span "Update" at bounding box center [896, 566] width 100 height 18
click at [707, 307] on div "x" at bounding box center [709, 304] width 16 height 18
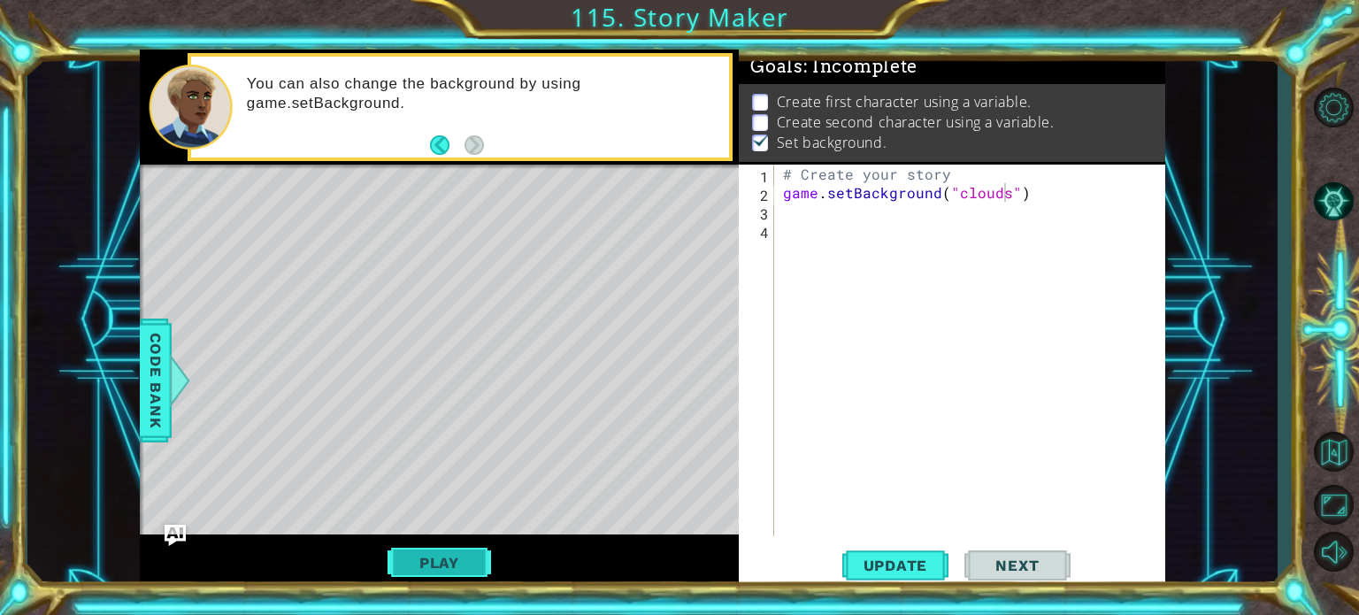
click at [439, 557] on button "Play" at bounding box center [440, 563] width 104 height 34
click at [797, 226] on div "# Create your story game . setBackground ( "clouds" )" at bounding box center [974, 369] width 390 height 409
click at [795, 215] on div "# Create your story game . setBackground ( "clouds" )" at bounding box center [974, 369] width 390 height 409
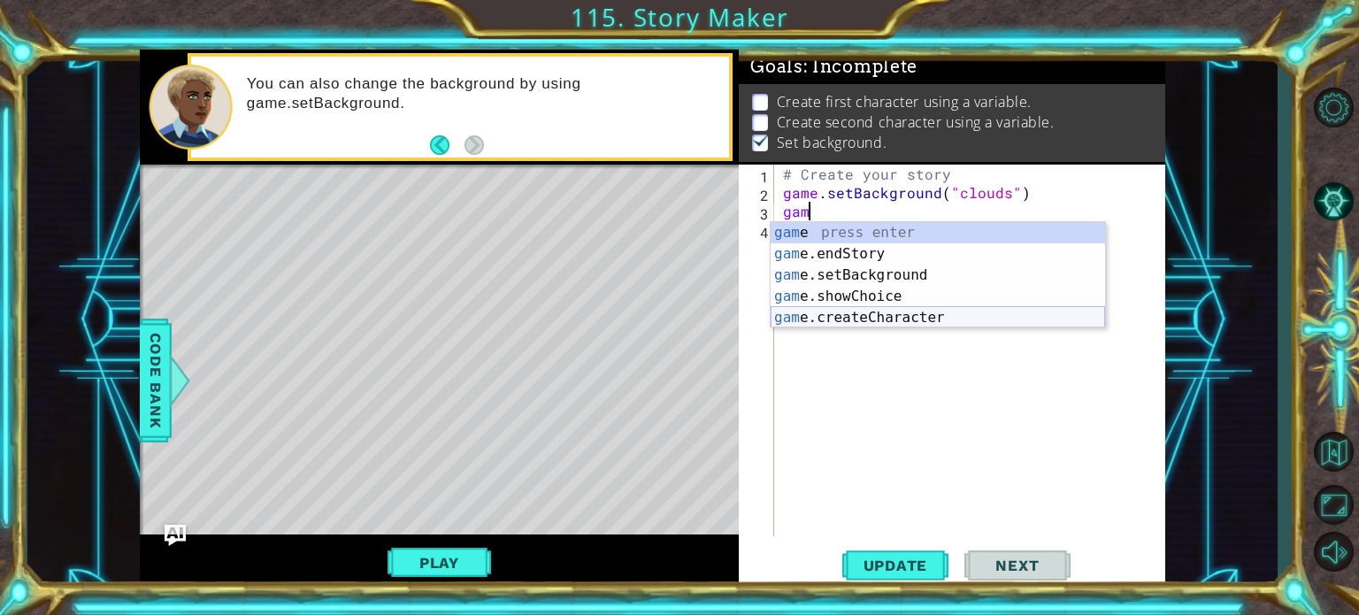
click at [891, 316] on div "gam e press enter gam e.endStory press enter gam e.setBackground press enter ga…" at bounding box center [938, 296] width 334 height 149
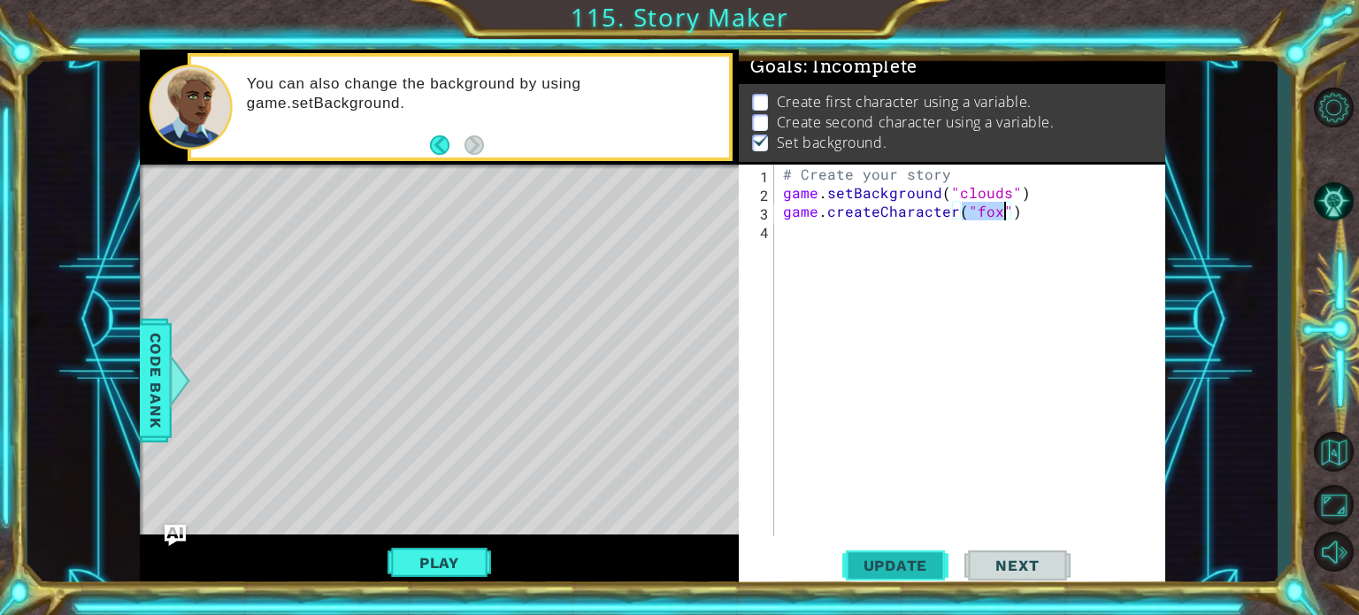
type textarea "game.createCharacter("fox")"
click at [880, 559] on span "Update" at bounding box center [896, 566] width 100 height 18
click at [863, 562] on span "Update" at bounding box center [896, 566] width 100 height 18
click at [824, 251] on div "# Create your story game . setBackground ( "clouds" ) game . createCharacter ( …" at bounding box center [974, 369] width 390 height 409
type textarea "game.createCharacter("fox")gaem"
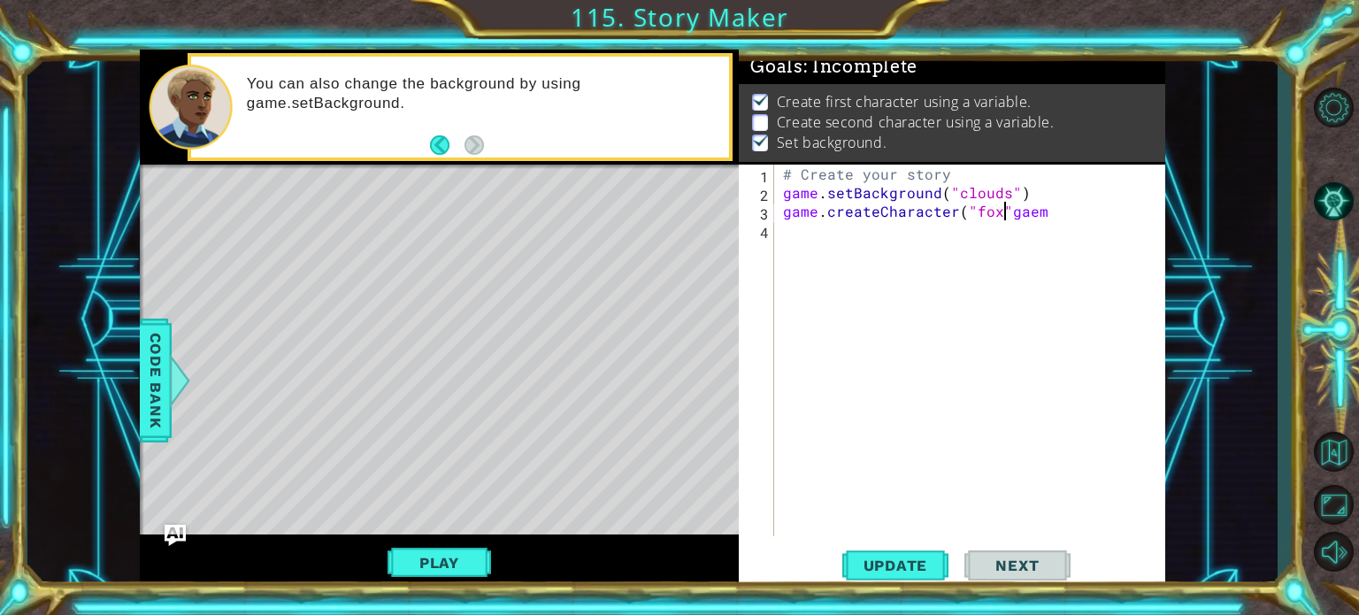
scroll to position [0, 14]
click at [1054, 221] on div "# Create your story game . setBackground ( "clouds" ) game . createCharacter ( …" at bounding box center [974, 369] width 390 height 409
click at [1051, 212] on div "# Create your story game . setBackground ( "clouds" ) game . createCharacter ( …" at bounding box center [974, 369] width 390 height 409
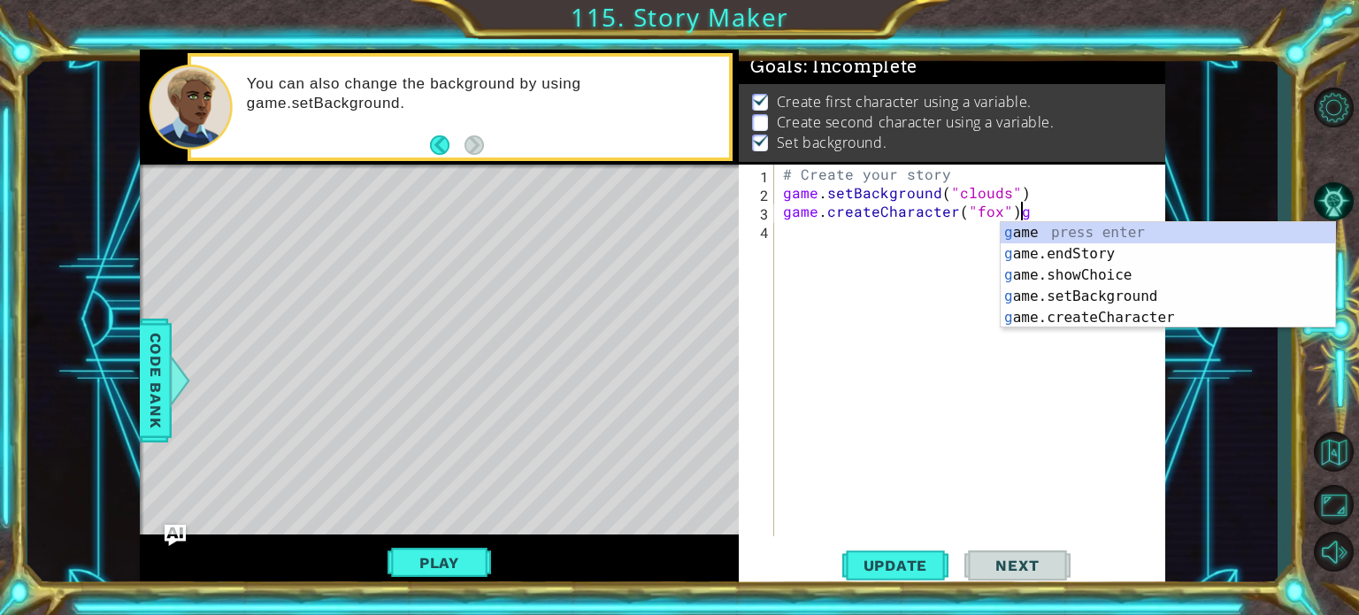
type textarea "game.createCharacter("fox")"
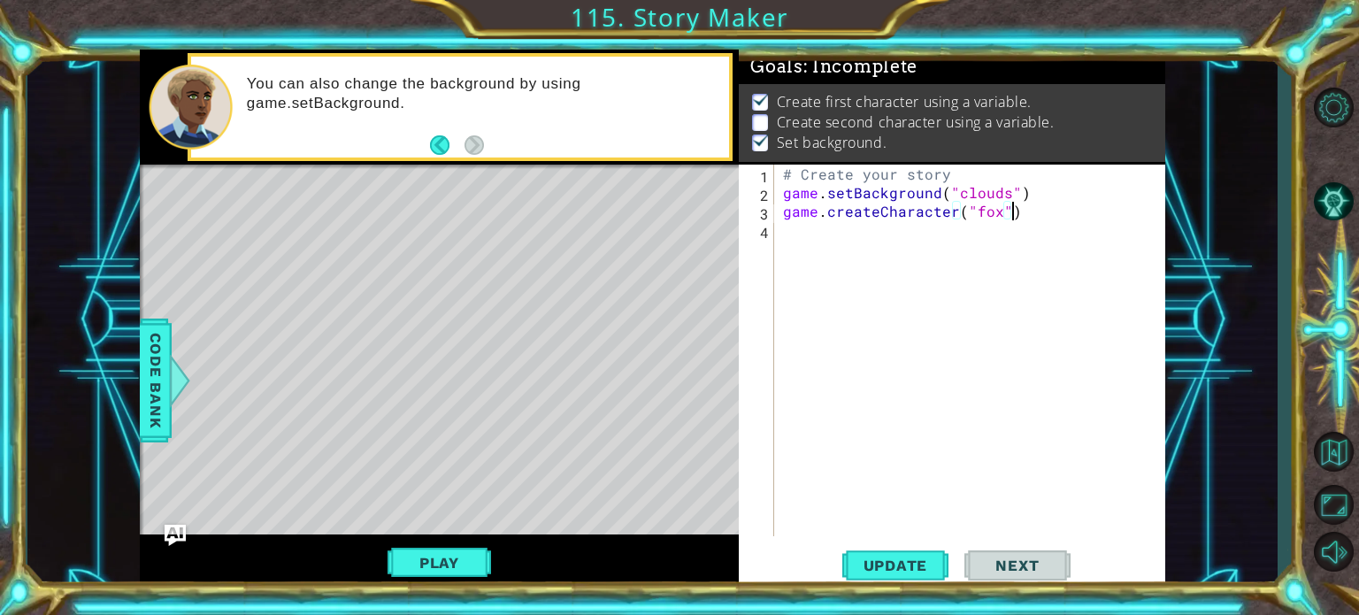
click at [801, 227] on div "# Create your story game . setBackground ( "clouds" ) game . createCharacter ( …" at bounding box center [974, 369] width 390 height 409
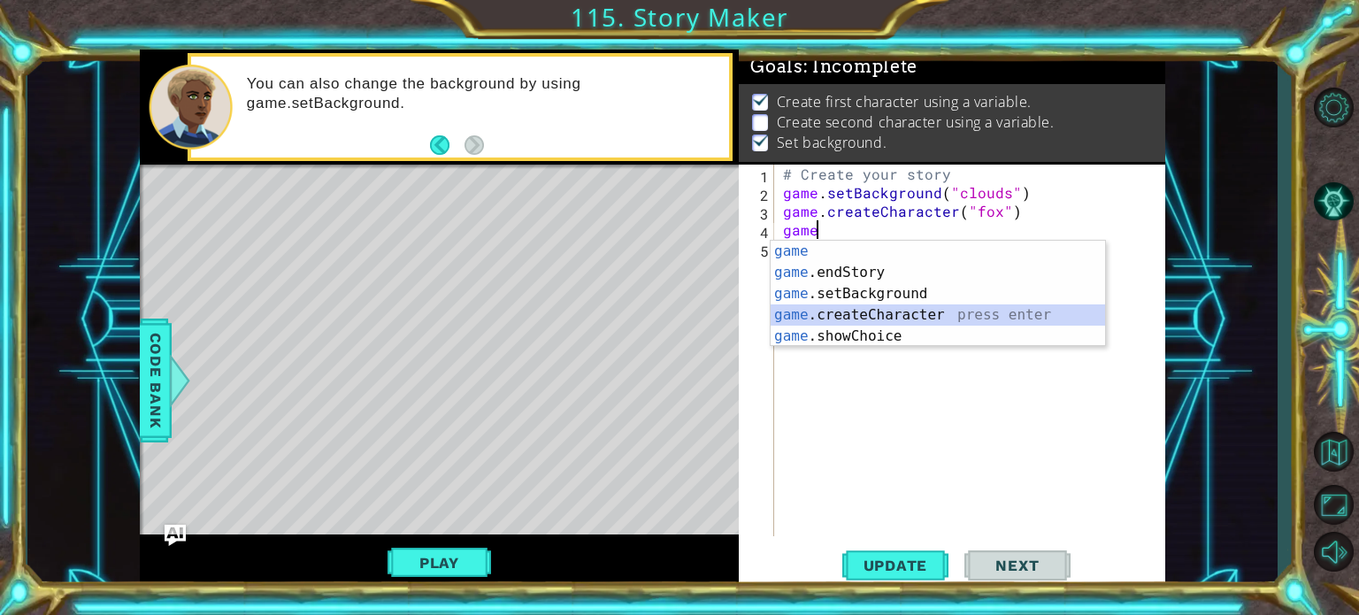
click at [828, 319] on div "game press enter game .endStory press enter game .setBackground press enter gam…" at bounding box center [938, 315] width 334 height 149
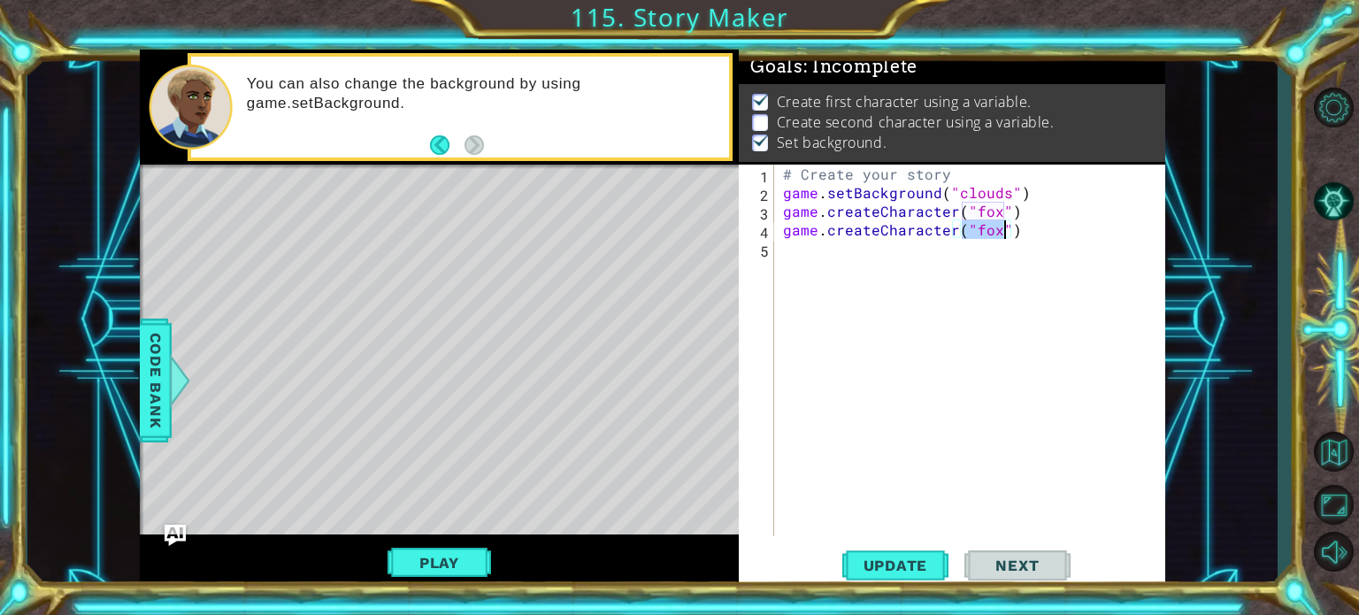
click at [995, 236] on div "# Create your story game . setBackground ( "clouds" ) game . createCharacter ( …" at bounding box center [969, 351] width 381 height 372
type textarea "game.createCharacter("rabit")"
click at [888, 569] on span "Update" at bounding box center [896, 566] width 100 height 18
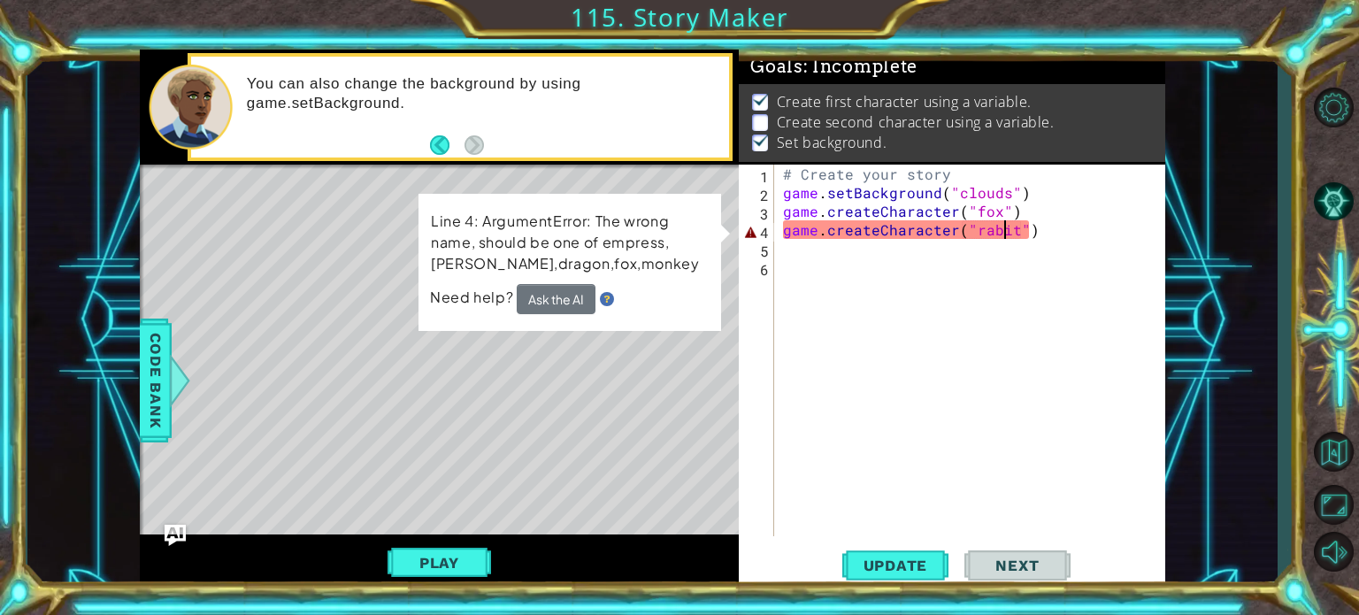
click at [1008, 237] on div "# Create your story game . setBackground ( "clouds" ) game . createCharacter ( …" at bounding box center [974, 369] width 390 height 409
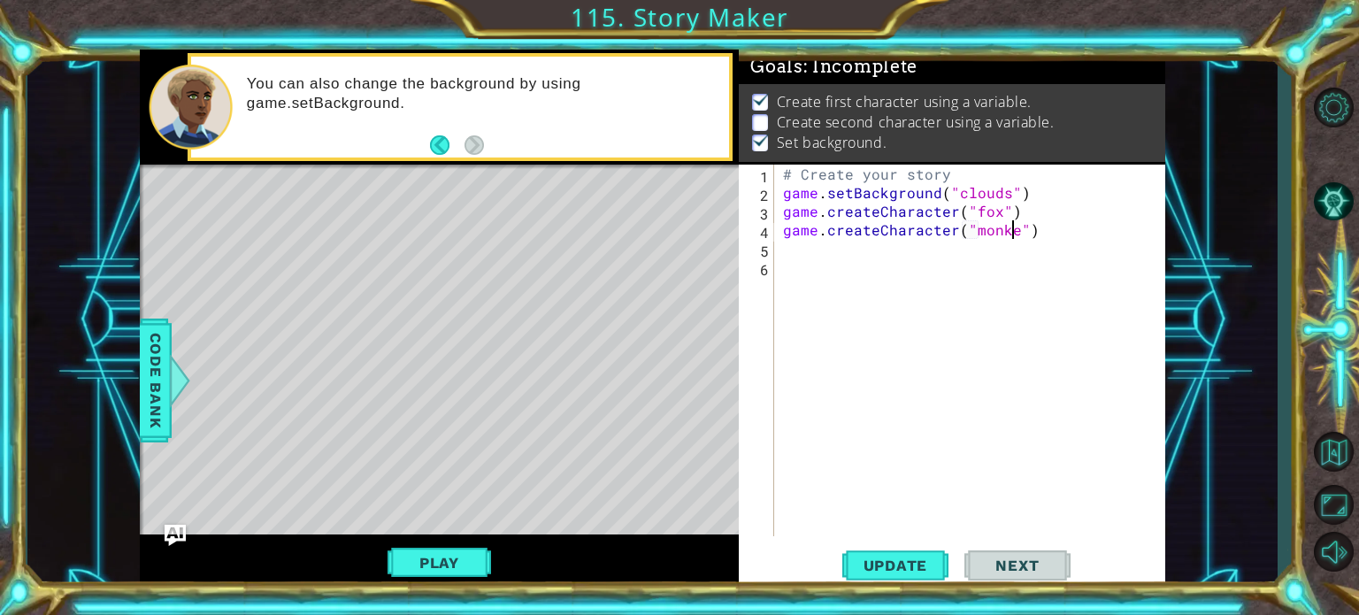
scroll to position [0, 14]
type textarea "game.createCharacter("monkey")"
click at [872, 557] on span "Update" at bounding box center [896, 566] width 100 height 18
click at [1040, 567] on span "Next" at bounding box center [1017, 566] width 79 height 18
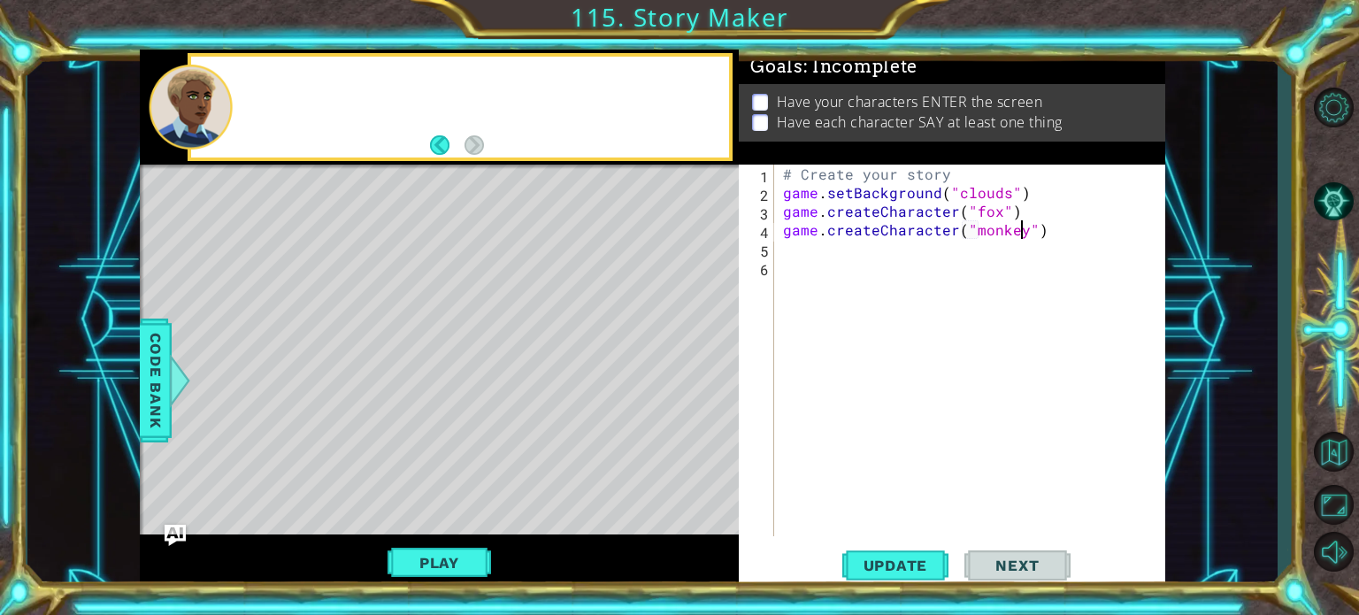
scroll to position [0, 0]
click at [806, 236] on div "# Create your story game . setBackground ( "clouds" ) game . createCharacter ( …" at bounding box center [974, 369] width 390 height 409
click at [801, 254] on div "# Create your story game . setBackground ( "clouds" ) game . createCharacter ( …" at bounding box center [974, 369] width 390 height 409
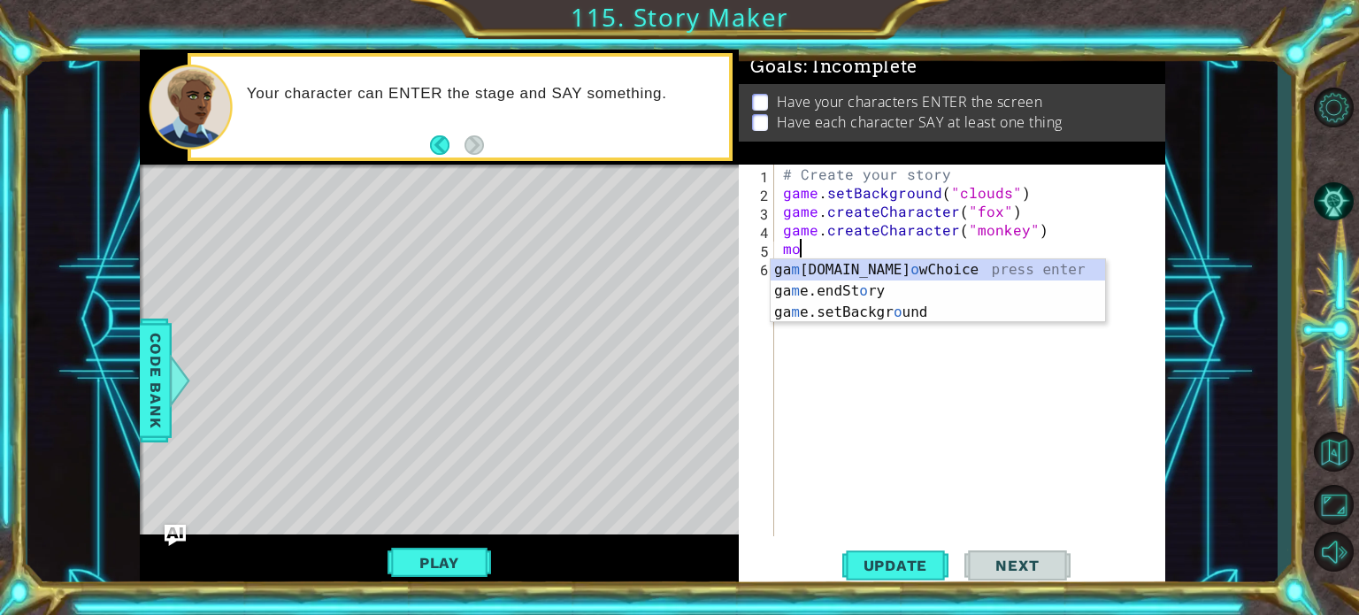
type textarea "m"
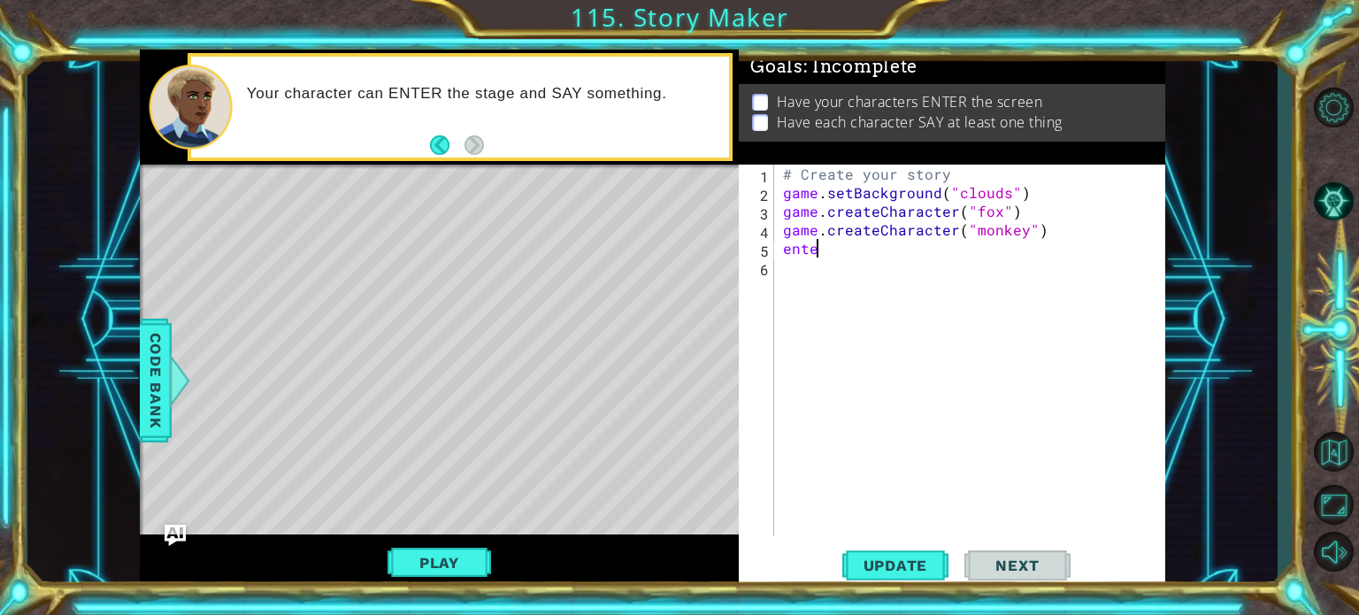
scroll to position [0, 1]
type textarea "e"
type textarea "game.createCharacter("monkey")"
